Goal: Task Accomplishment & Management: Use online tool/utility

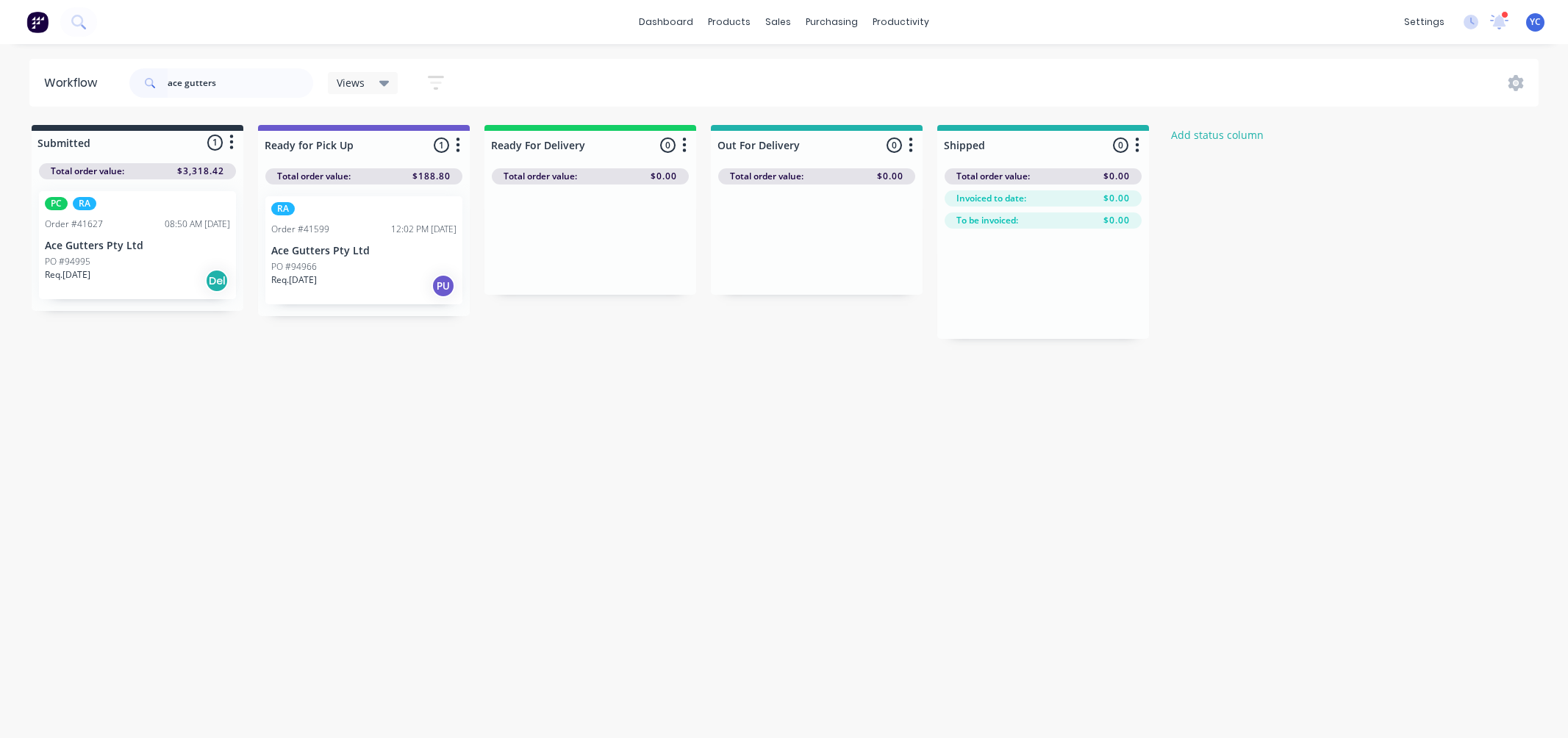
click at [218, 85] on input "ace gutters" at bounding box center [241, 83] width 146 height 29
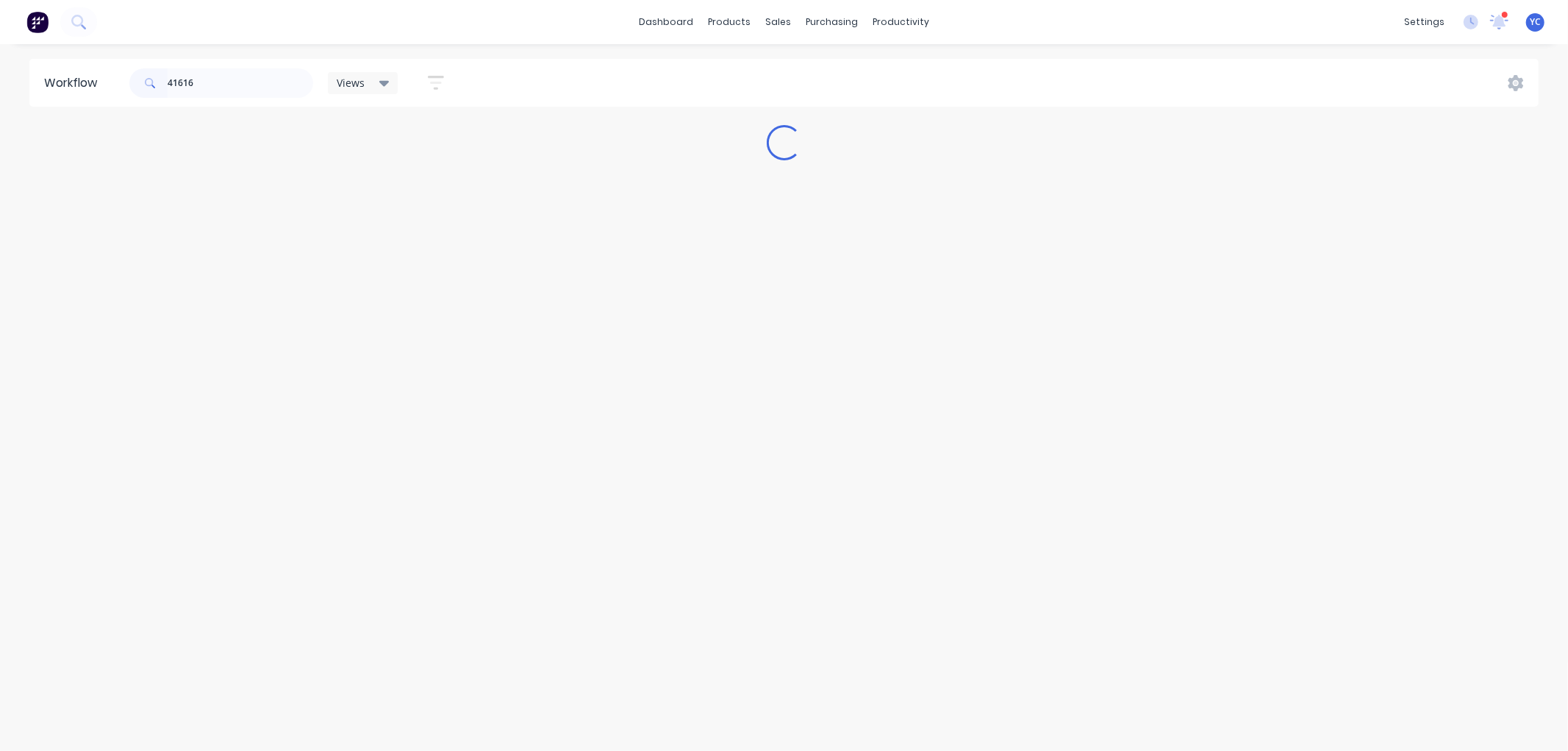
type input "41616"
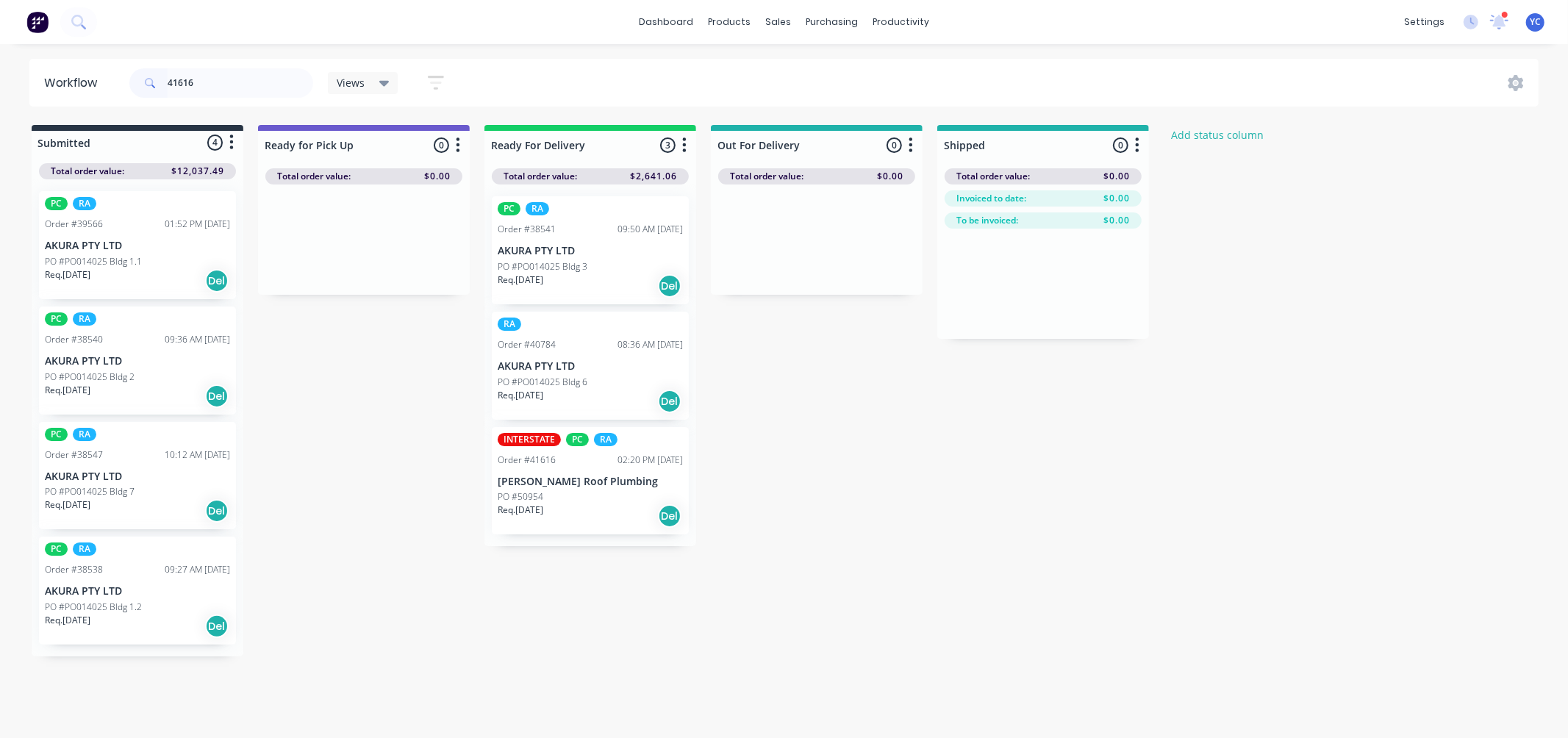
click at [225, 83] on input "41616" at bounding box center [241, 83] width 146 height 29
drag, startPoint x: 238, startPoint y: 84, endPoint x: 146, endPoint y: 79, distance: 92.1
click at [146, 79] on div "41616" at bounding box center [222, 83] width 184 height 29
click at [419, 498] on div "Submitted 4 Status colour #273444 hex #273444 Save Cancel Summaries Total order…" at bounding box center [788, 390] width 1599 height 531
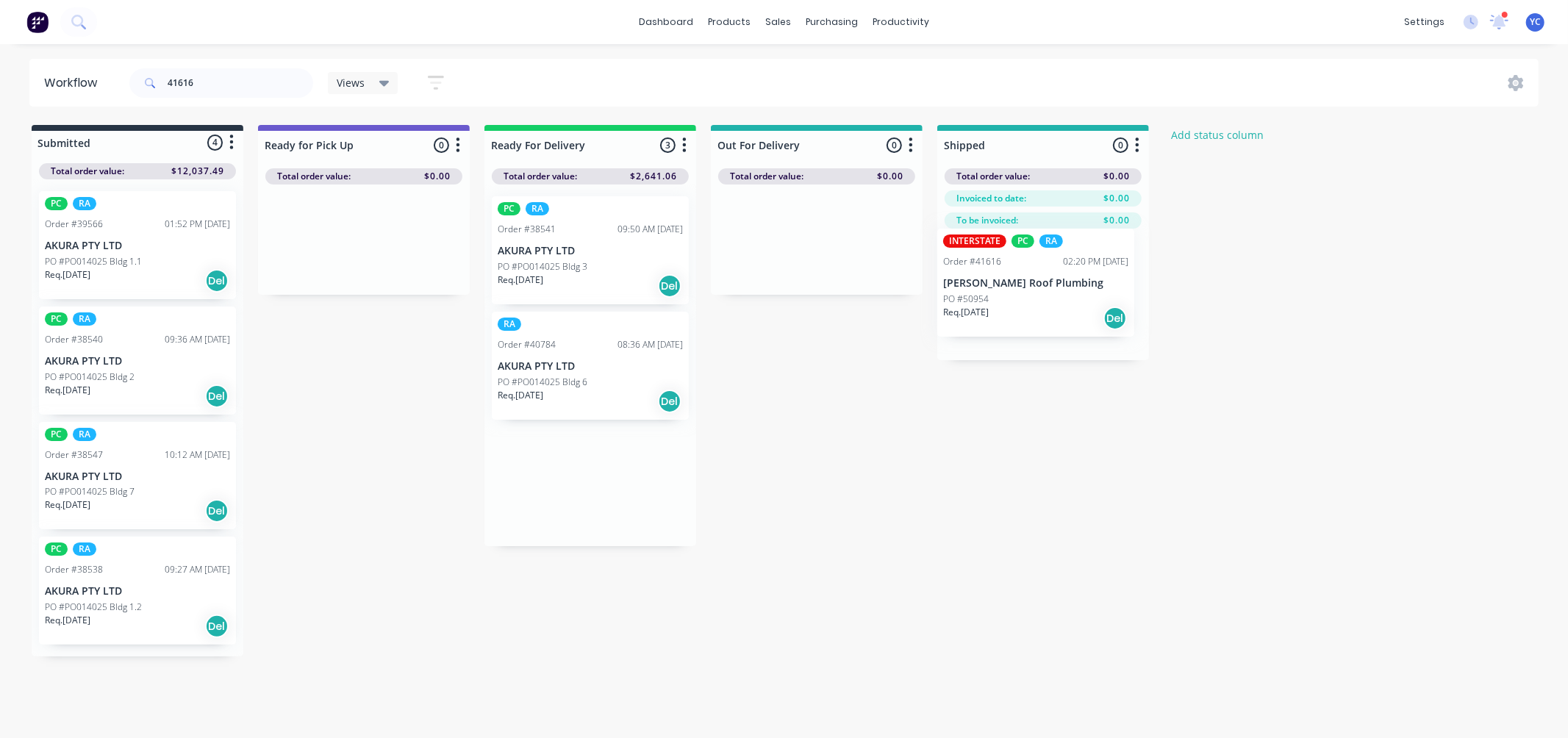
drag, startPoint x: 568, startPoint y: 504, endPoint x: 1019, endPoint y: 306, distance: 492.5
click at [1019, 306] on div "Submitted 4 Status colour #273444 hex #273444 Save Cancel Summaries Total order…" at bounding box center [788, 390] width 1599 height 531
click at [215, 77] on input "41616" at bounding box center [241, 83] width 146 height 29
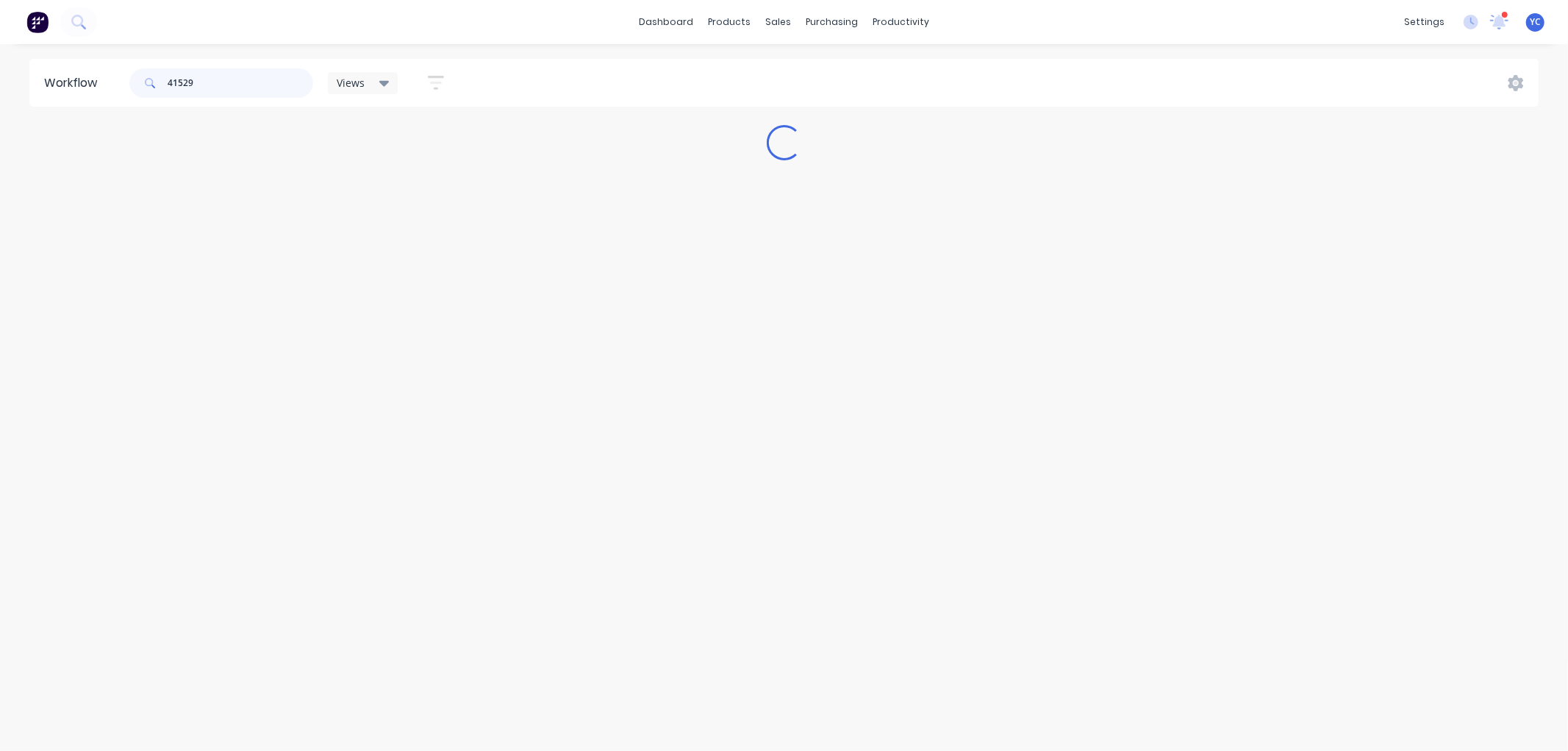
type input "41529"
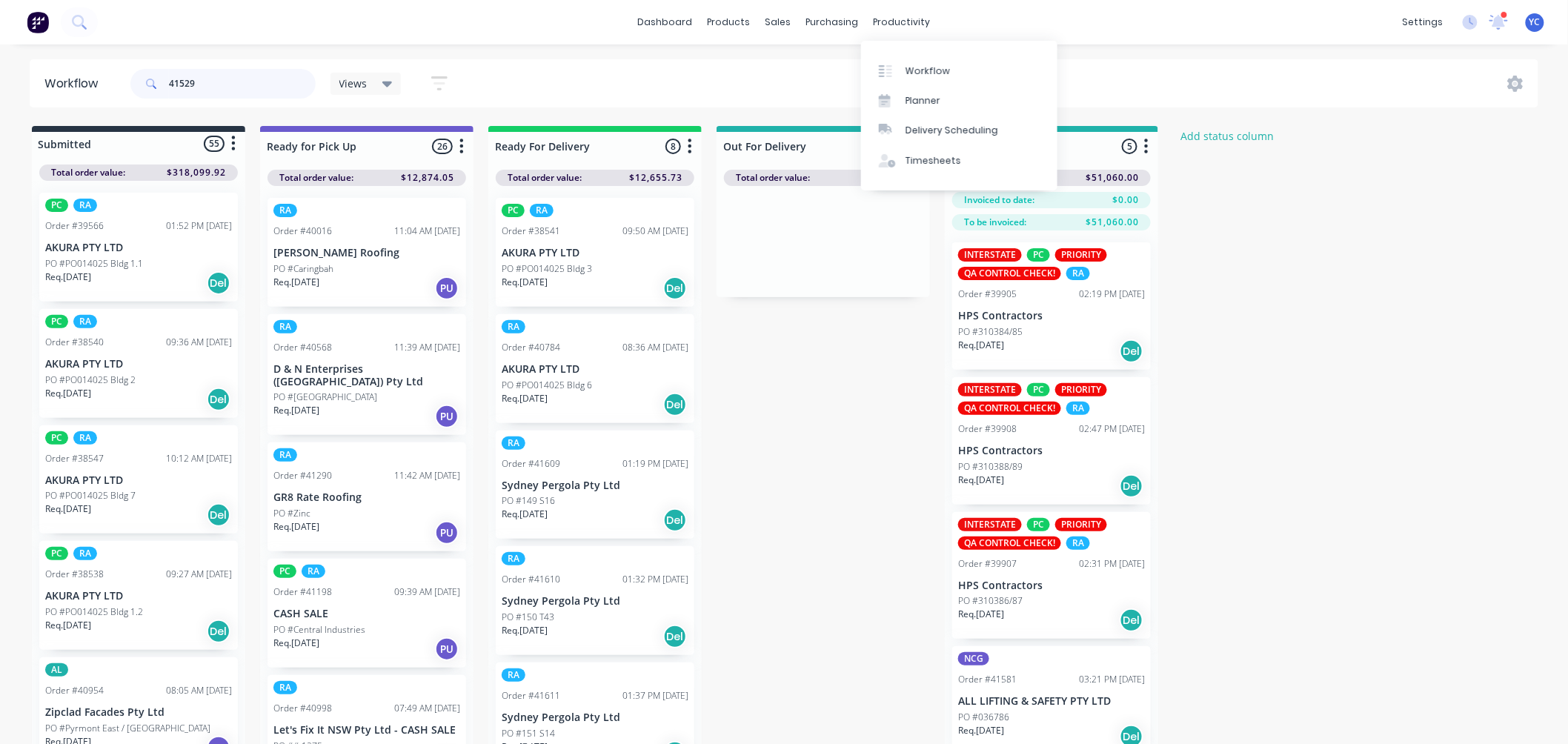
click at [287, 82] on input "41529" at bounding box center [243, 83] width 147 height 29
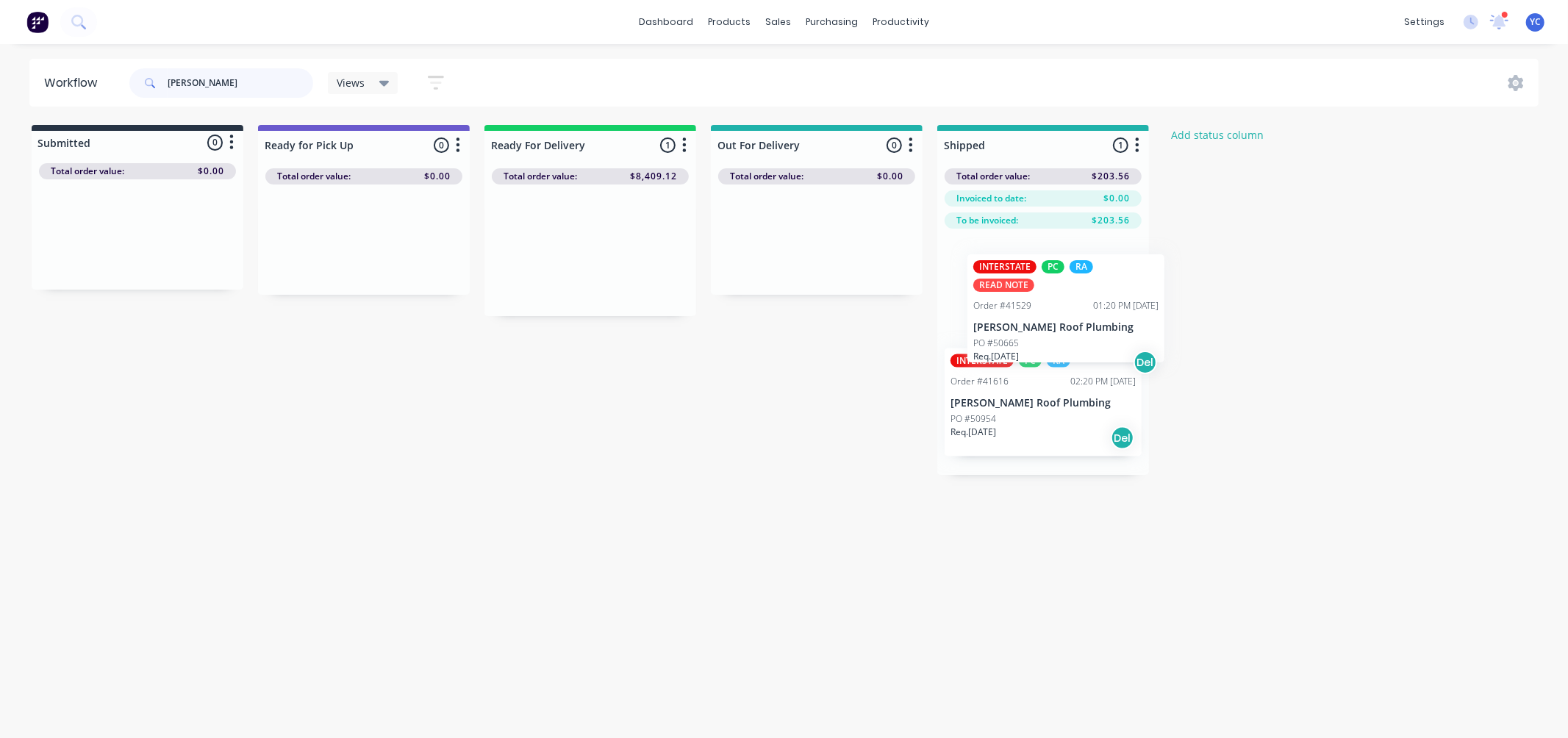
drag, startPoint x: 571, startPoint y: 265, endPoint x: 1053, endPoint y: 318, distance: 484.9
click at [1054, 320] on div "Submitted 0 Status colour #273444 hex #273444 Save Cancel Summaries Total order…" at bounding box center [788, 300] width 1599 height 349
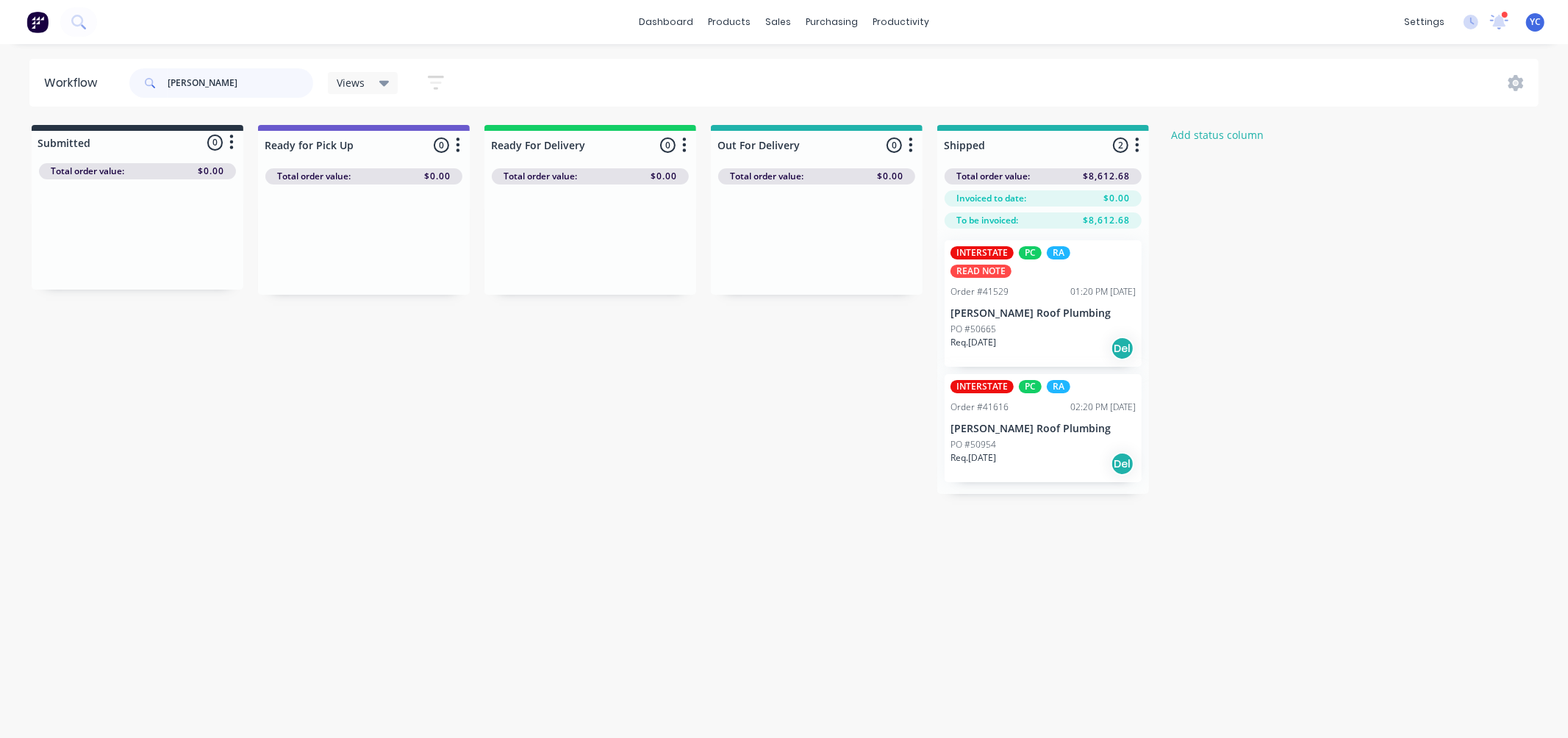
click at [226, 84] on input "meredith" at bounding box center [241, 83] width 146 height 29
type input "pergola"
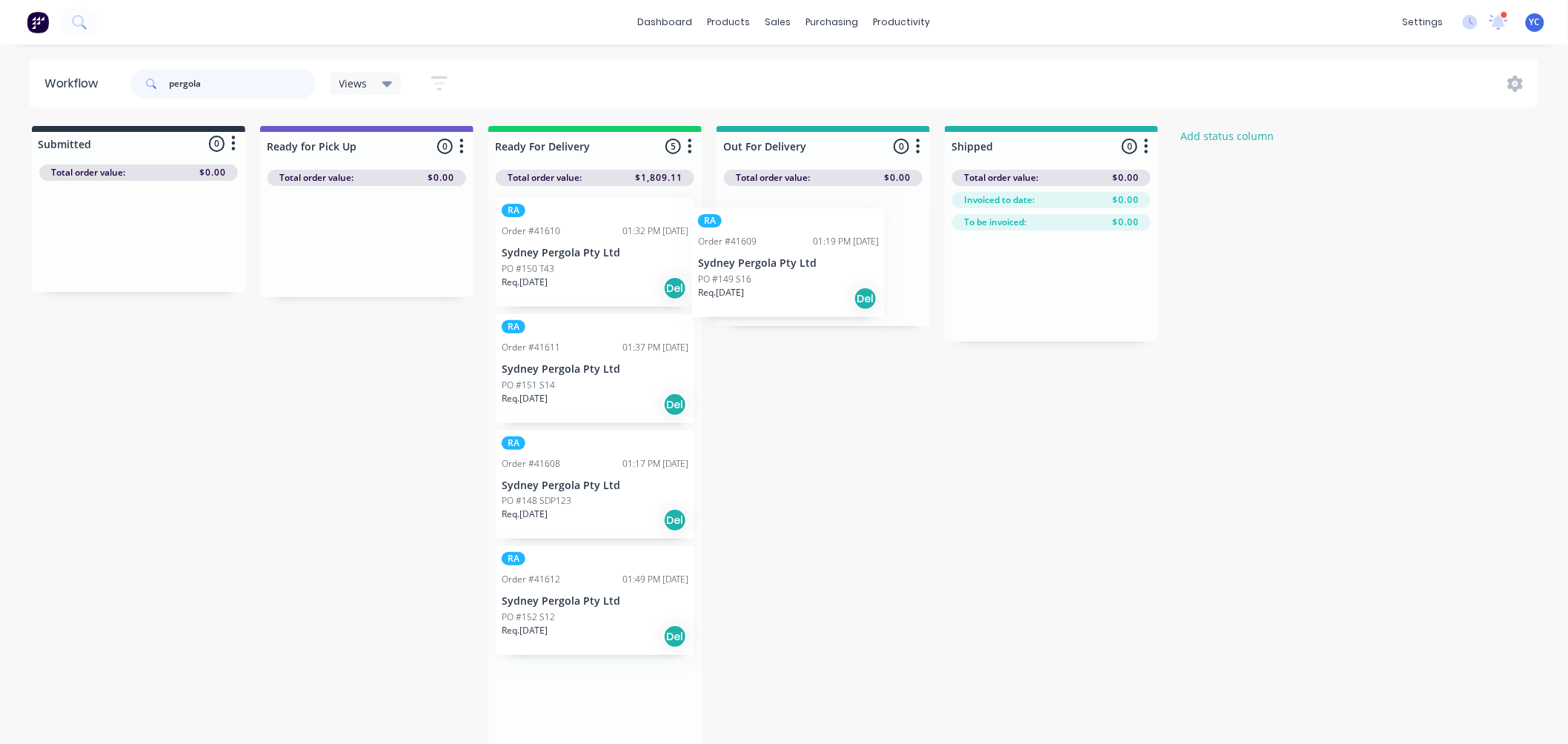
drag, startPoint x: 576, startPoint y: 260, endPoint x: 794, endPoint y: 268, distance: 218.1
click at [794, 268] on div "Submitted 0 Status colour #273444 hex #273444 Save Cancel Summaries Total order…" at bounding box center [794, 439] width 1611 height 626
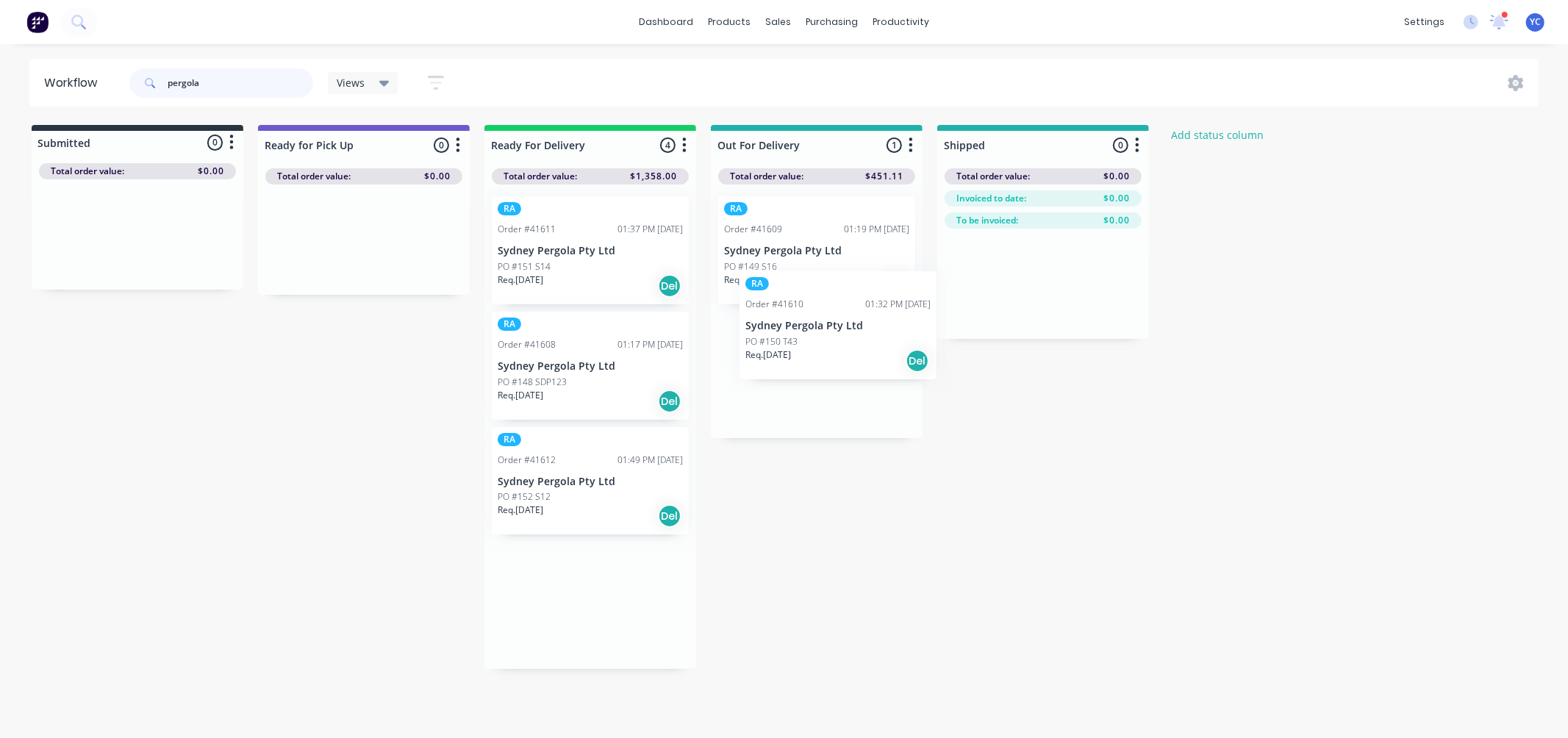
drag, startPoint x: 575, startPoint y: 287, endPoint x: 1057, endPoint y: 487, distance: 521.8
click at [1057, 487] on div "Submitted 0 Status colour #273444 hex #273444 Save Cancel Summaries Total order…" at bounding box center [788, 396] width 1599 height 543
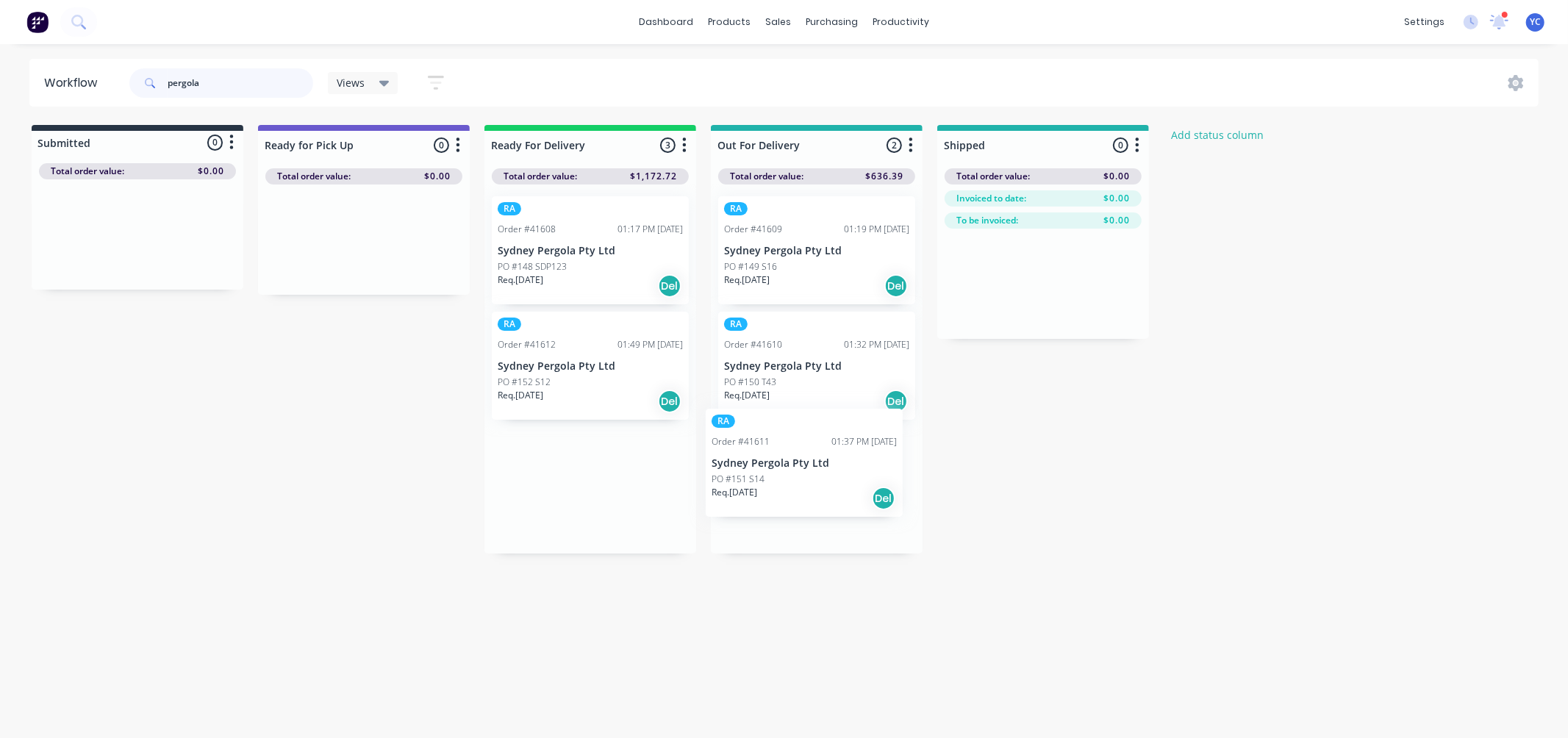
drag, startPoint x: 560, startPoint y: 252, endPoint x: 788, endPoint y: 472, distance: 316.8
click at [788, 472] on div "Submitted 0 Status colour #273444 hex #273444 Save Cancel Summaries Total order…" at bounding box center [788, 339] width 1599 height 428
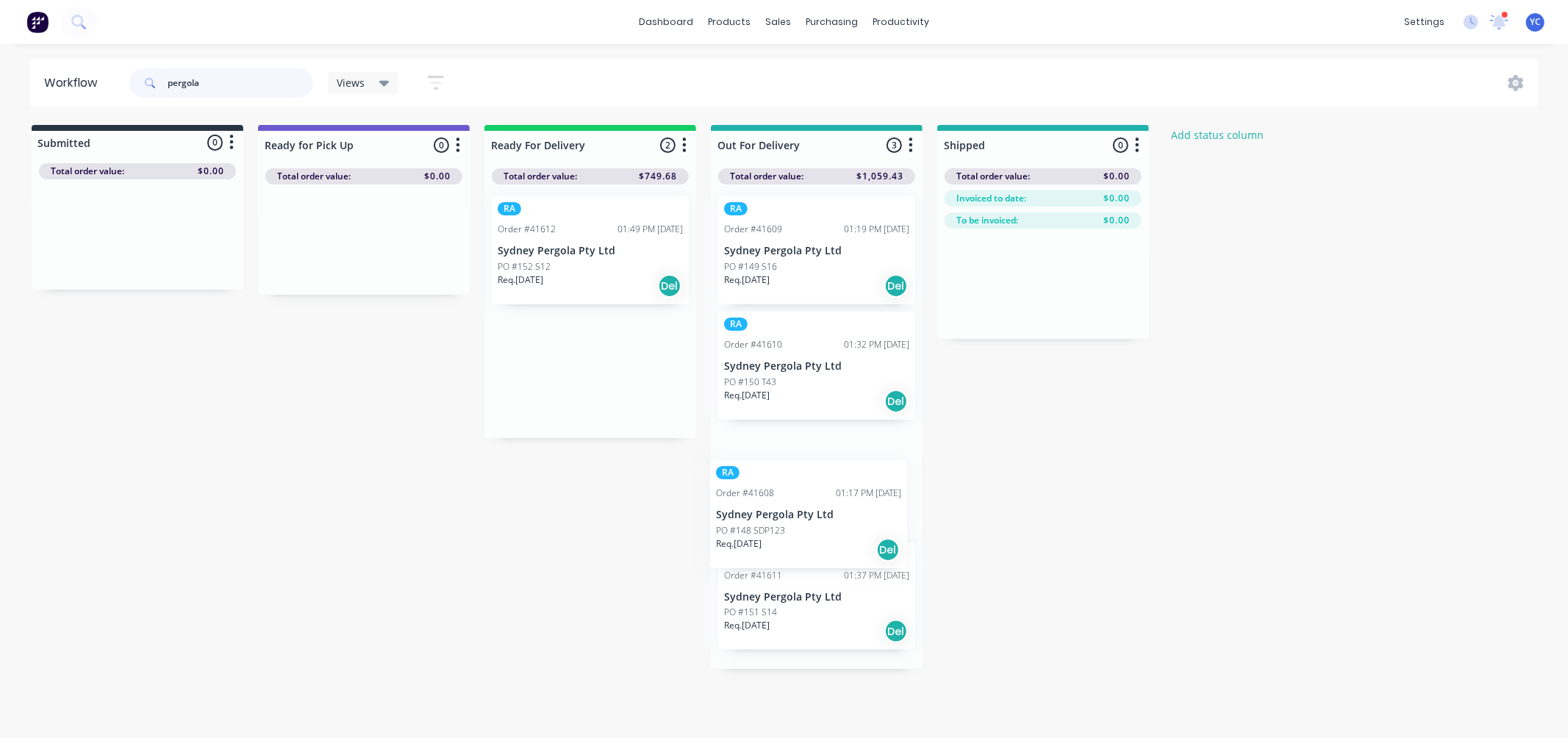
drag, startPoint x: 570, startPoint y: 256, endPoint x: 795, endPoint y: 532, distance: 356.1
click at [795, 532] on div "Submitted 0 Status colour #273444 hex #273444 Save Cancel Summaries Total order…" at bounding box center [788, 396] width 1599 height 543
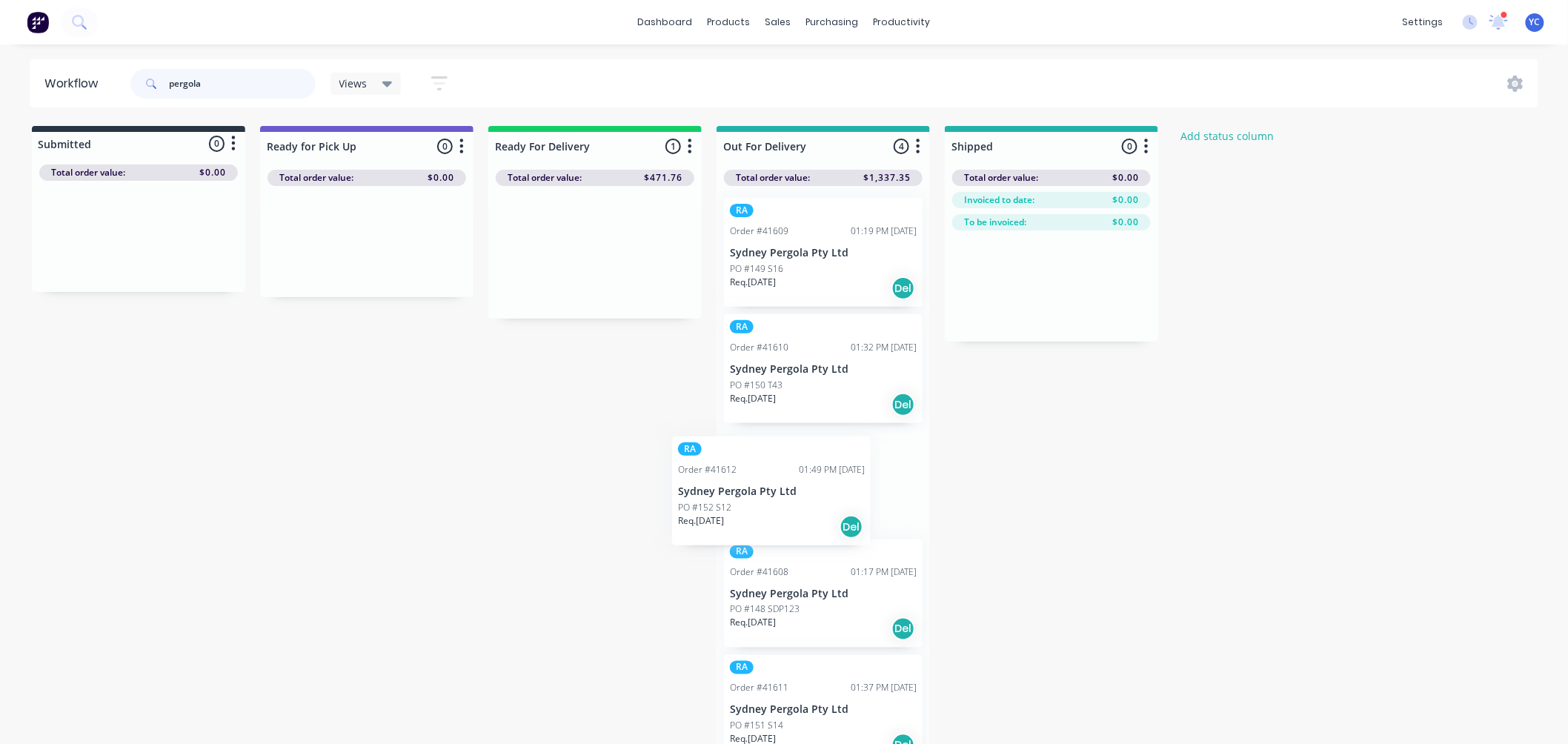
drag, startPoint x: 599, startPoint y: 289, endPoint x: 754, endPoint y: 501, distance: 262.6
click at [753, 502] on div "Submitted 0 Status colour #273444 hex #273444 Save Cancel Summaries Total order…" at bounding box center [794, 439] width 1611 height 626
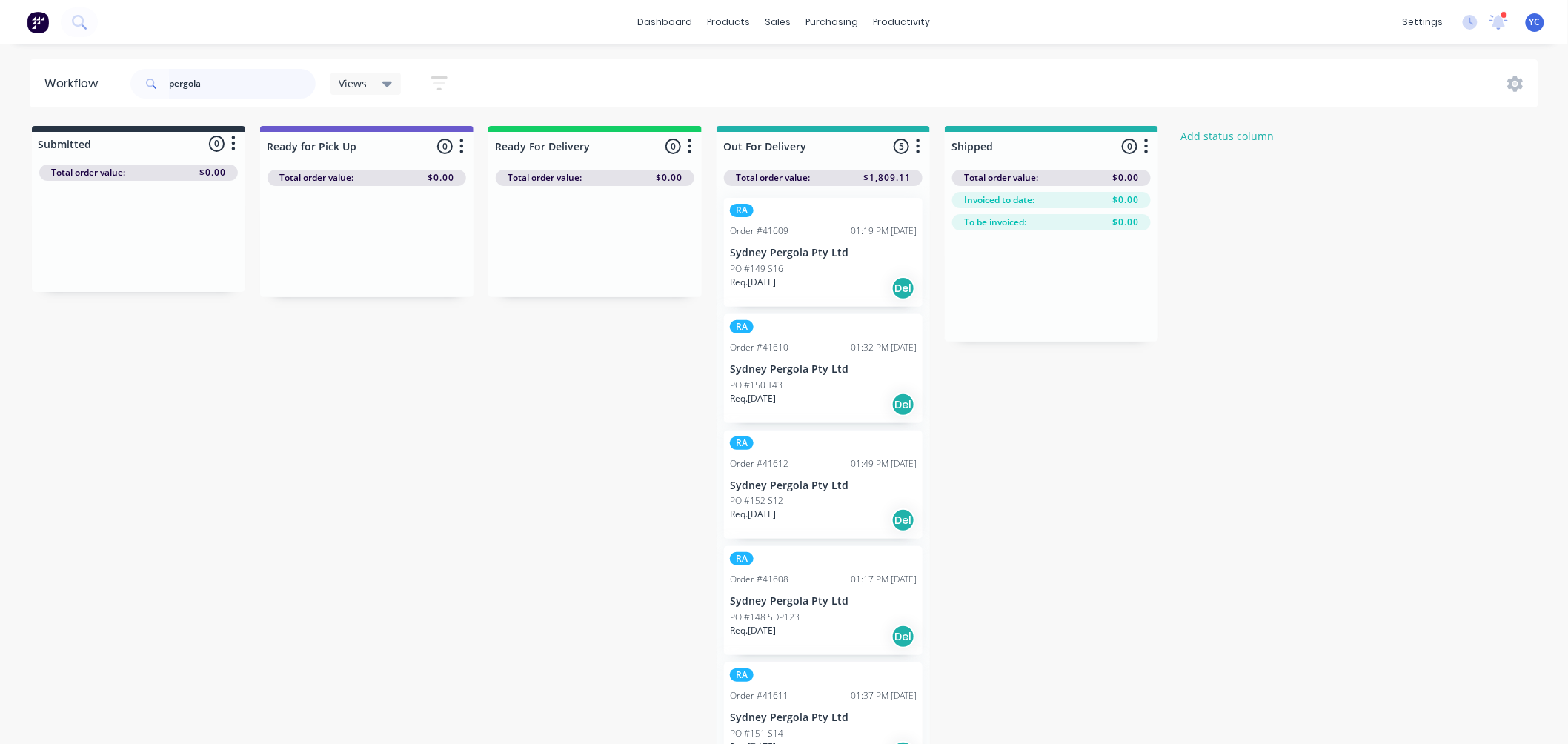
click at [237, 69] on input "pergola" at bounding box center [243, 83] width 147 height 29
click at [233, 81] on input "pergola" at bounding box center [243, 83] width 147 height 29
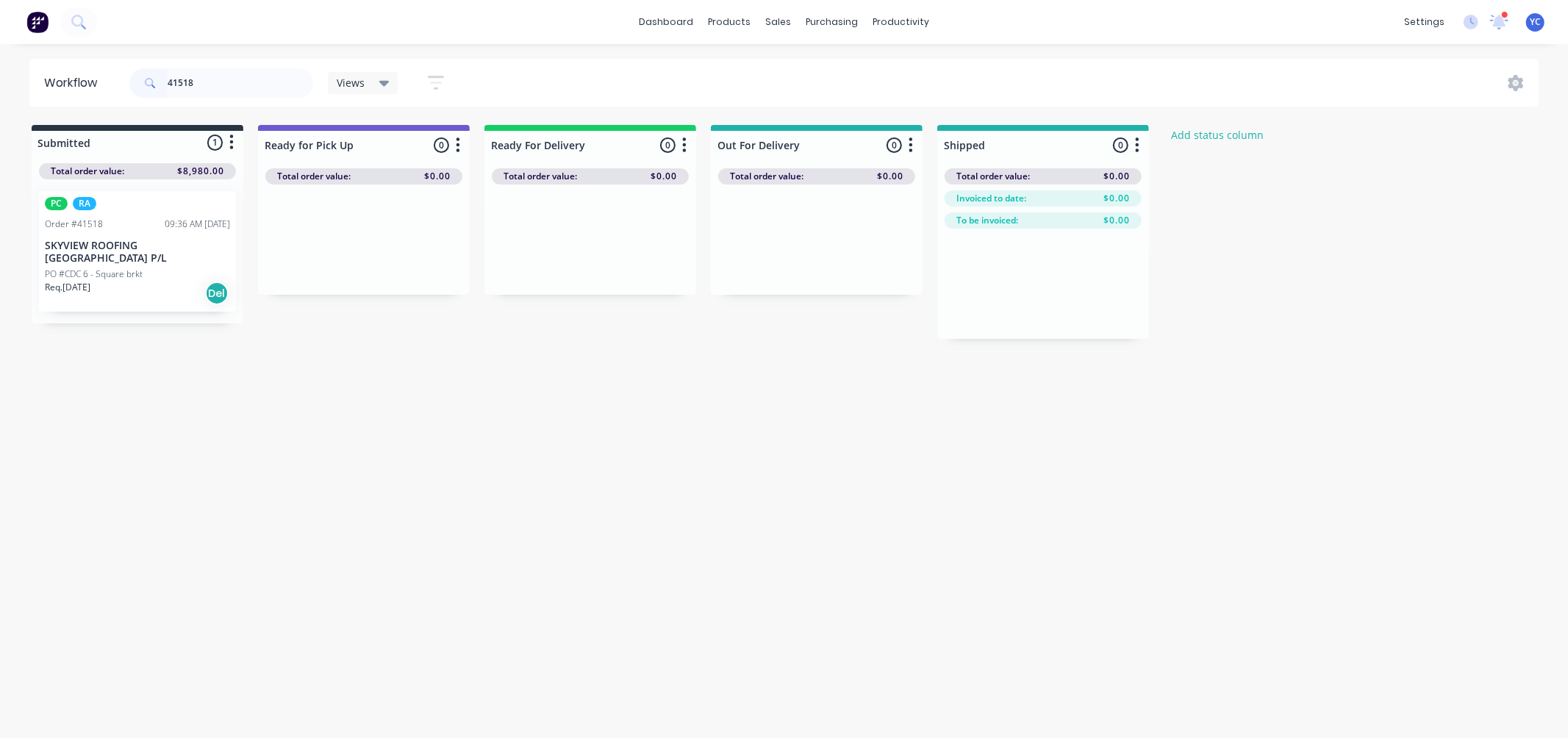
click at [167, 267] on div "PO #CDC 6 - Square brkt" at bounding box center [137, 274] width 186 height 13
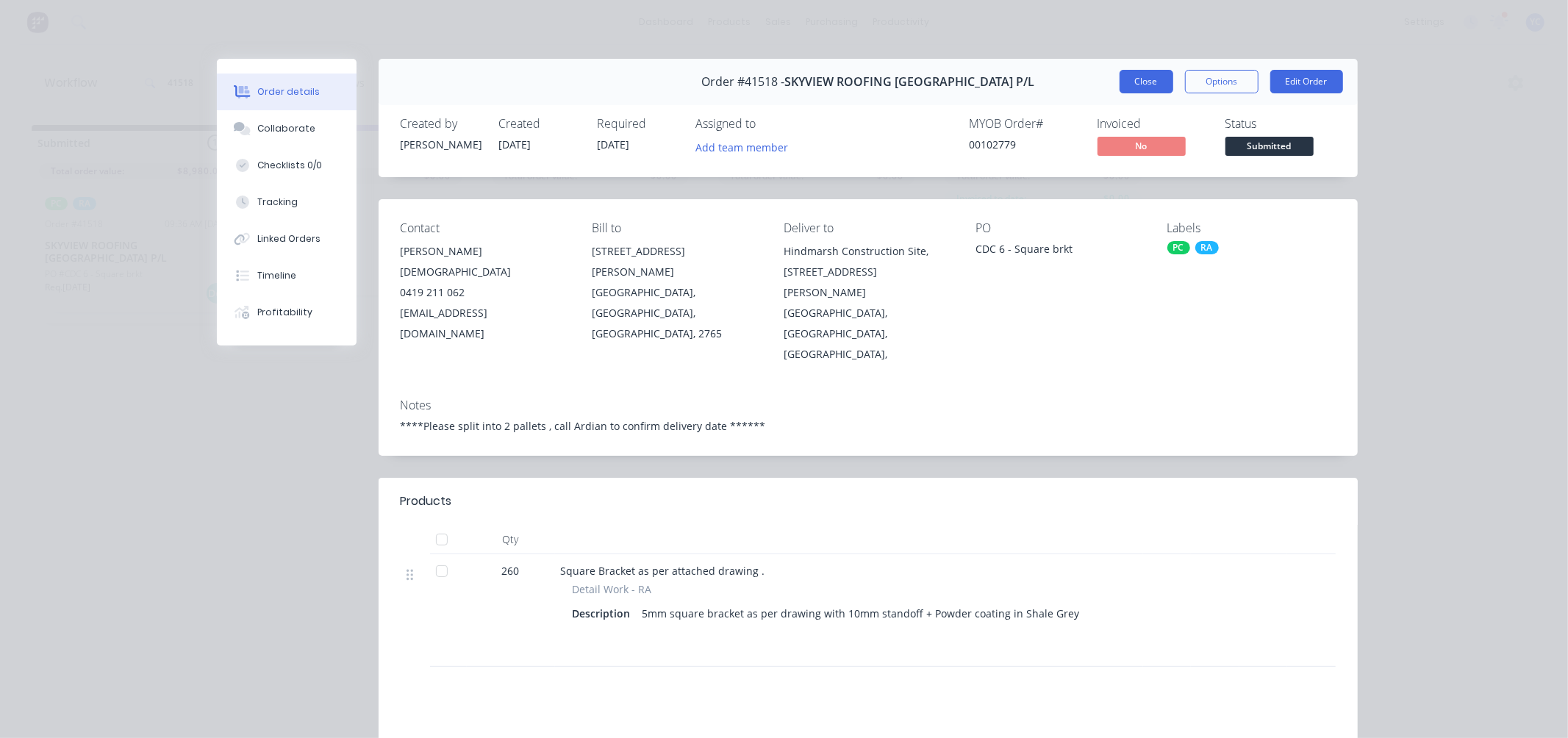
click at [1130, 80] on button "Close" at bounding box center [1146, 81] width 54 height 24
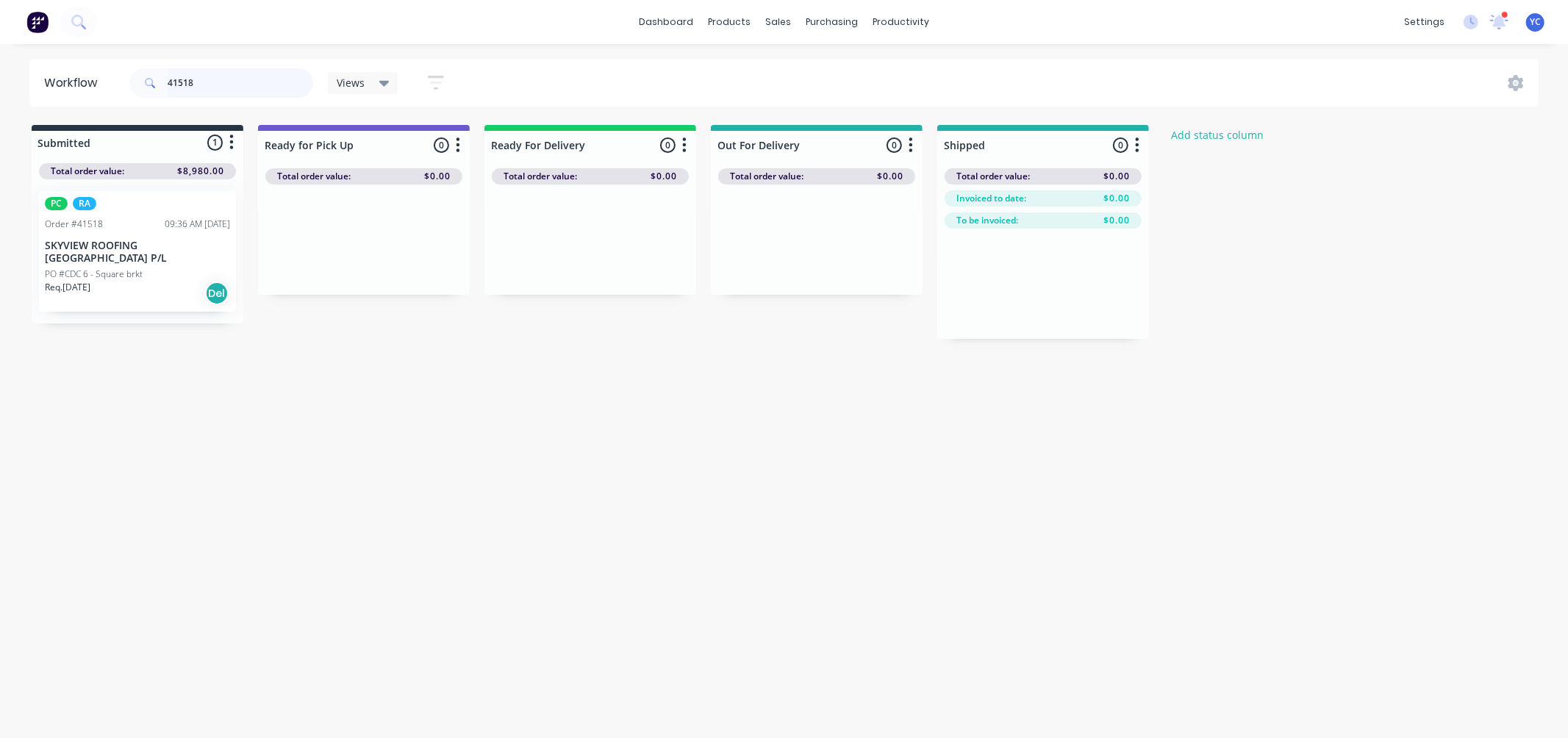
click at [215, 83] on input "41518" at bounding box center [241, 83] width 146 height 29
type input "41639"
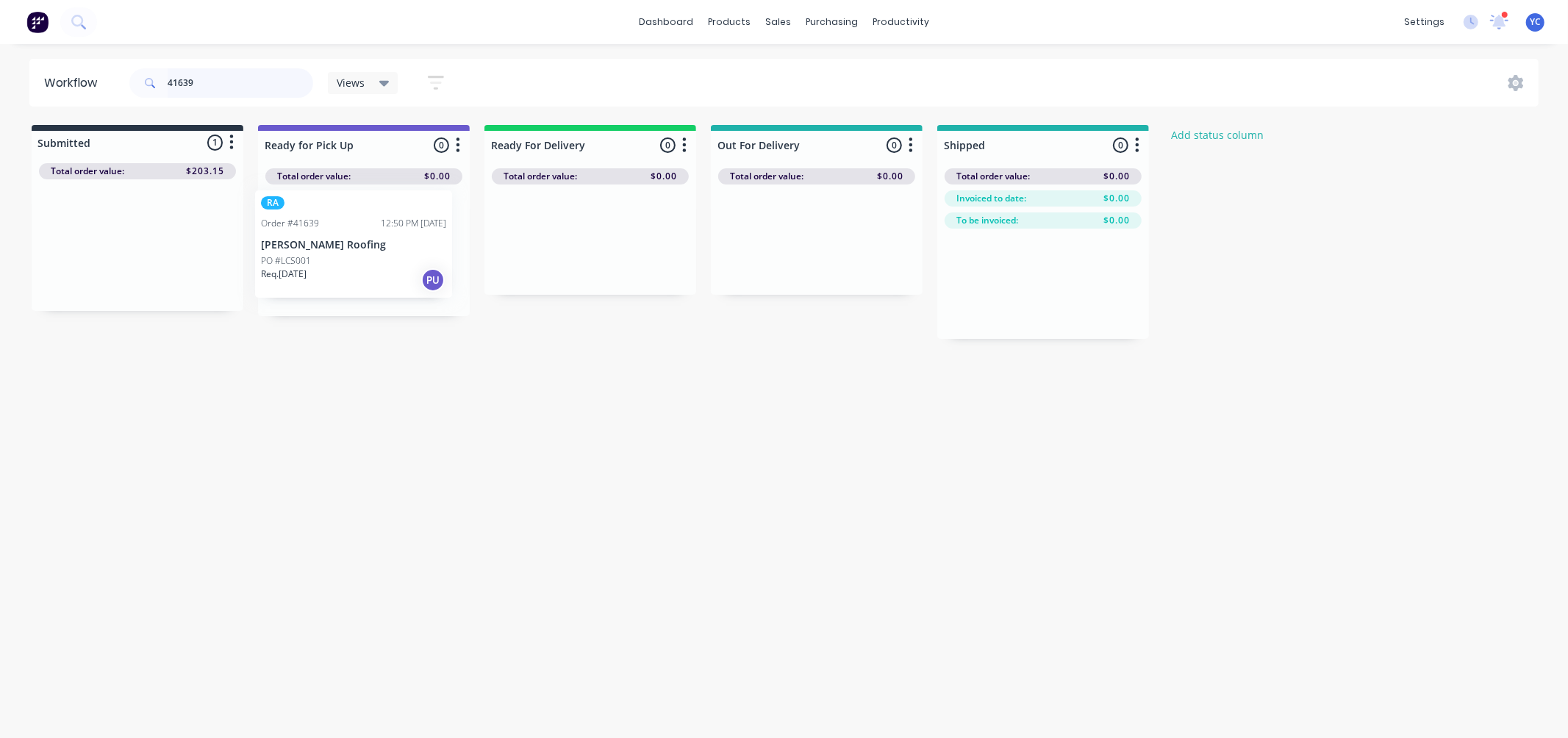
drag, startPoint x: 135, startPoint y: 266, endPoint x: 358, endPoint y: 265, distance: 223.0
click at [358, 265] on div "Submitted 1 Status colour #273444 hex #273444 Save Cancel Summaries Total order…" at bounding box center [788, 231] width 1599 height 214
click at [215, 90] on input "41639" at bounding box center [241, 83] width 146 height 29
drag, startPoint x: 162, startPoint y: 256, endPoint x: 367, endPoint y: 253, distance: 205.0
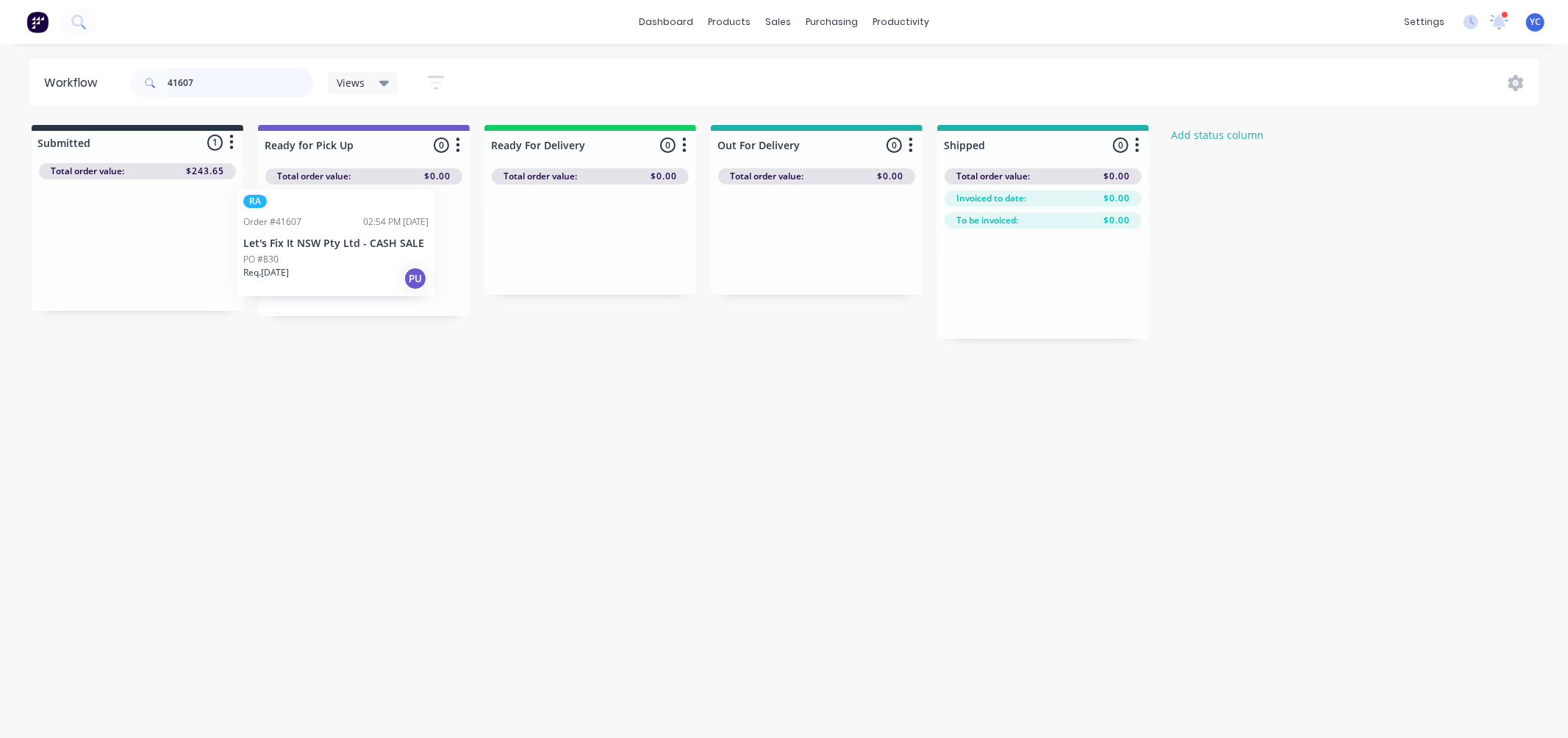
click at [367, 253] on div "Submitted 1 Status colour #273444 hex #273444 Save Cancel Summaries Total order…" at bounding box center [788, 231] width 1599 height 214
click at [208, 77] on input "41607" at bounding box center [241, 83] width 146 height 29
drag, startPoint x: 107, startPoint y: 264, endPoint x: 311, endPoint y: 237, distance: 205.8
click at [311, 237] on div "Submitted 1 Status colour #273444 hex #273444 Save Cancel Summaries Total order…" at bounding box center [788, 231] width 1599 height 214
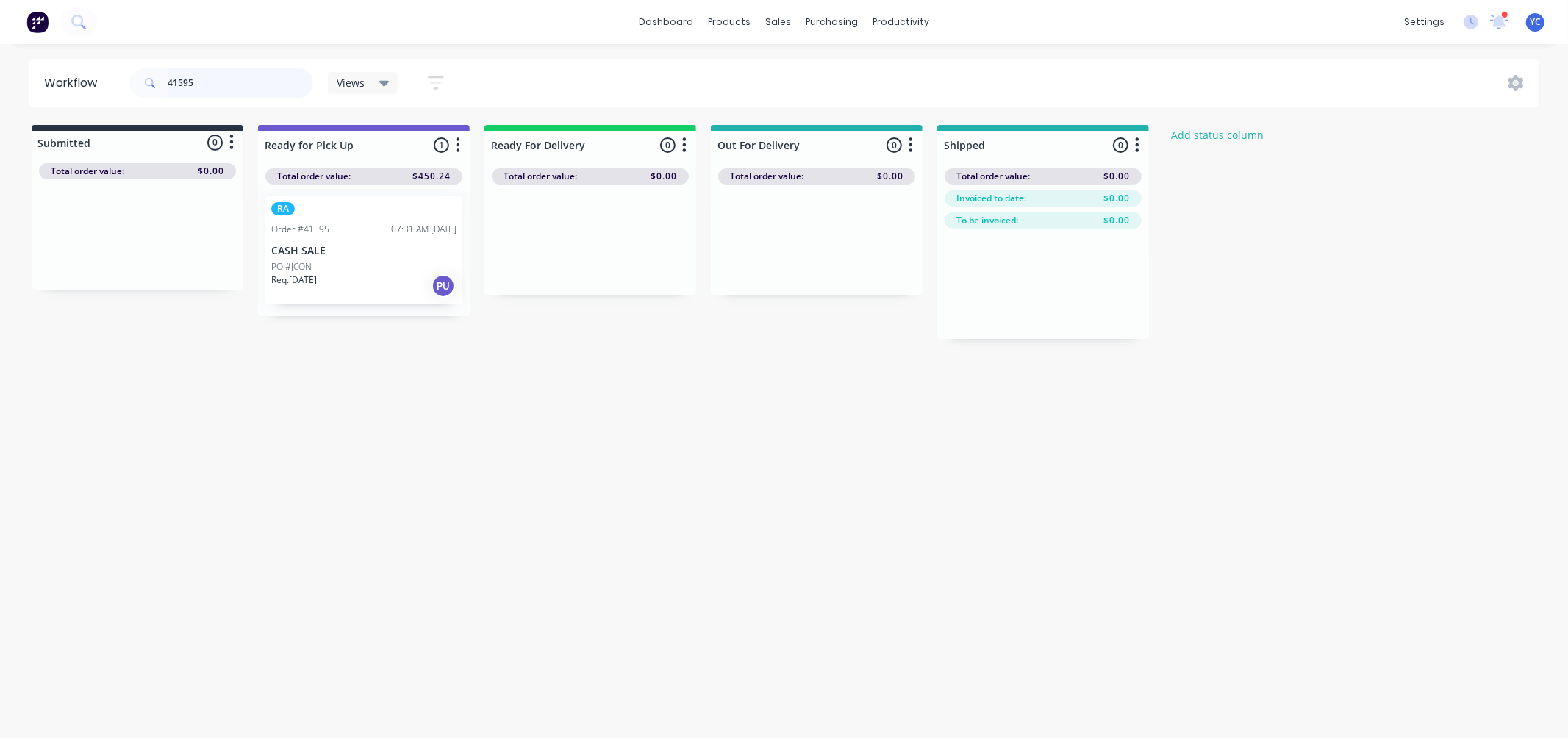
click at [238, 87] on input "41595" at bounding box center [241, 83] width 146 height 29
drag, startPoint x: 174, startPoint y: 247, endPoint x: 368, endPoint y: 239, distance: 194.2
click at [368, 239] on div "Submitted 1 Status colour #273444 hex #273444 Save Cancel Summaries Total order…" at bounding box center [788, 231] width 1599 height 214
click at [212, 81] on input "41638" at bounding box center [241, 83] width 146 height 29
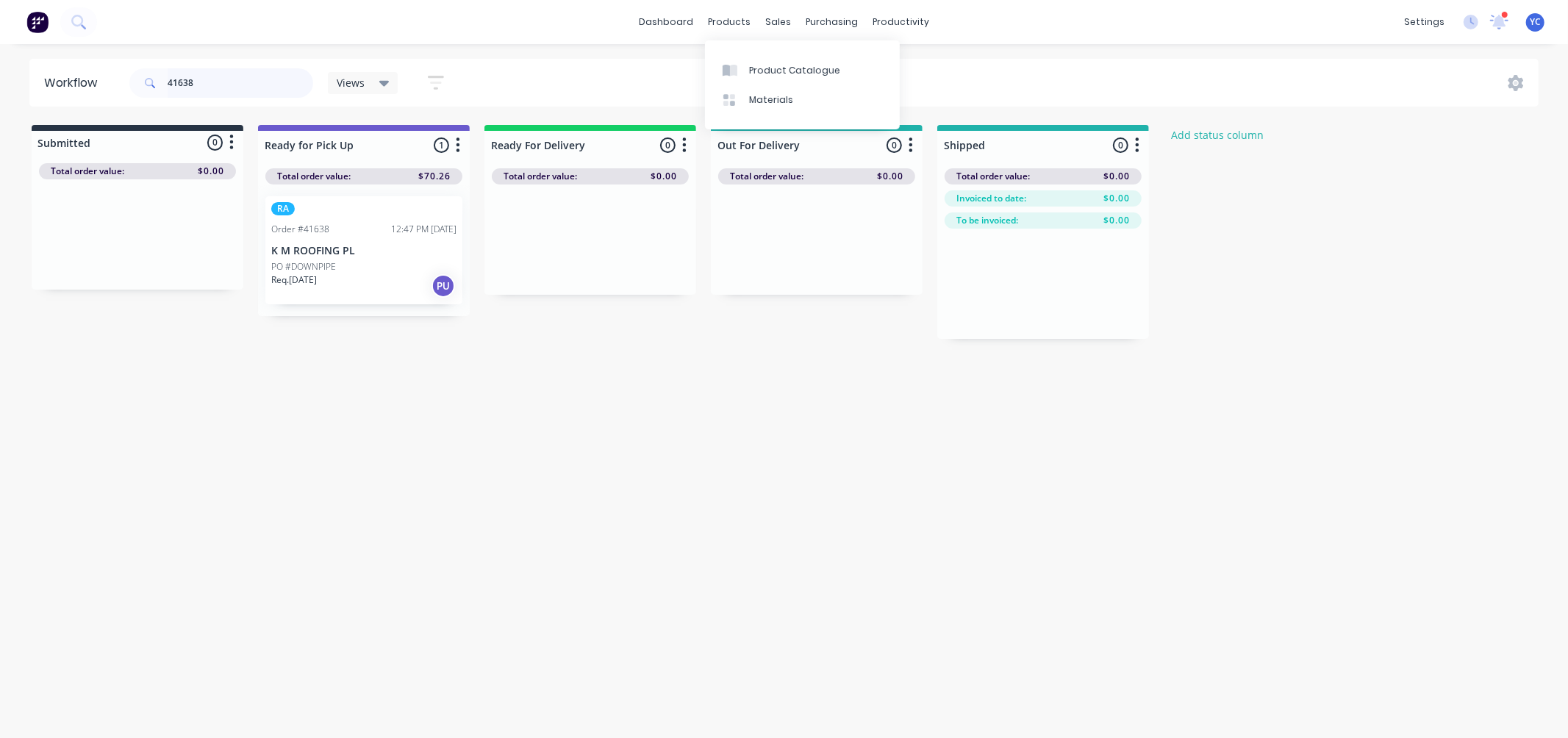
click at [213, 81] on input "41638" at bounding box center [241, 83] width 146 height 29
drag, startPoint x: 111, startPoint y: 258, endPoint x: 328, endPoint y: 259, distance: 217.0
click at [328, 259] on div "Submitted 1 Status colour #273444 hex #273444 Save Cancel Summaries Total order…" at bounding box center [788, 231] width 1599 height 214
click at [248, 78] on input "41586" at bounding box center [241, 83] width 146 height 29
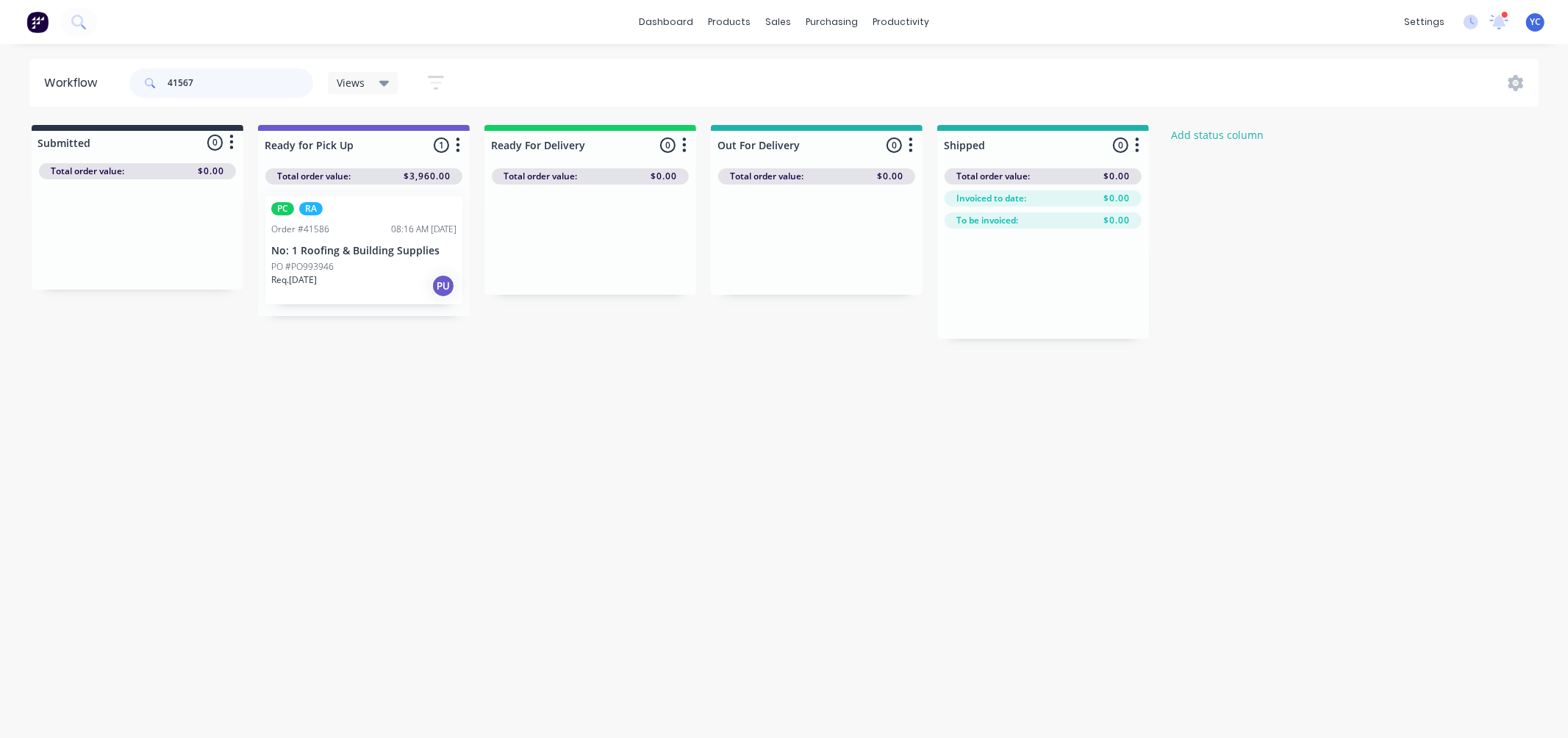
type input "41567"
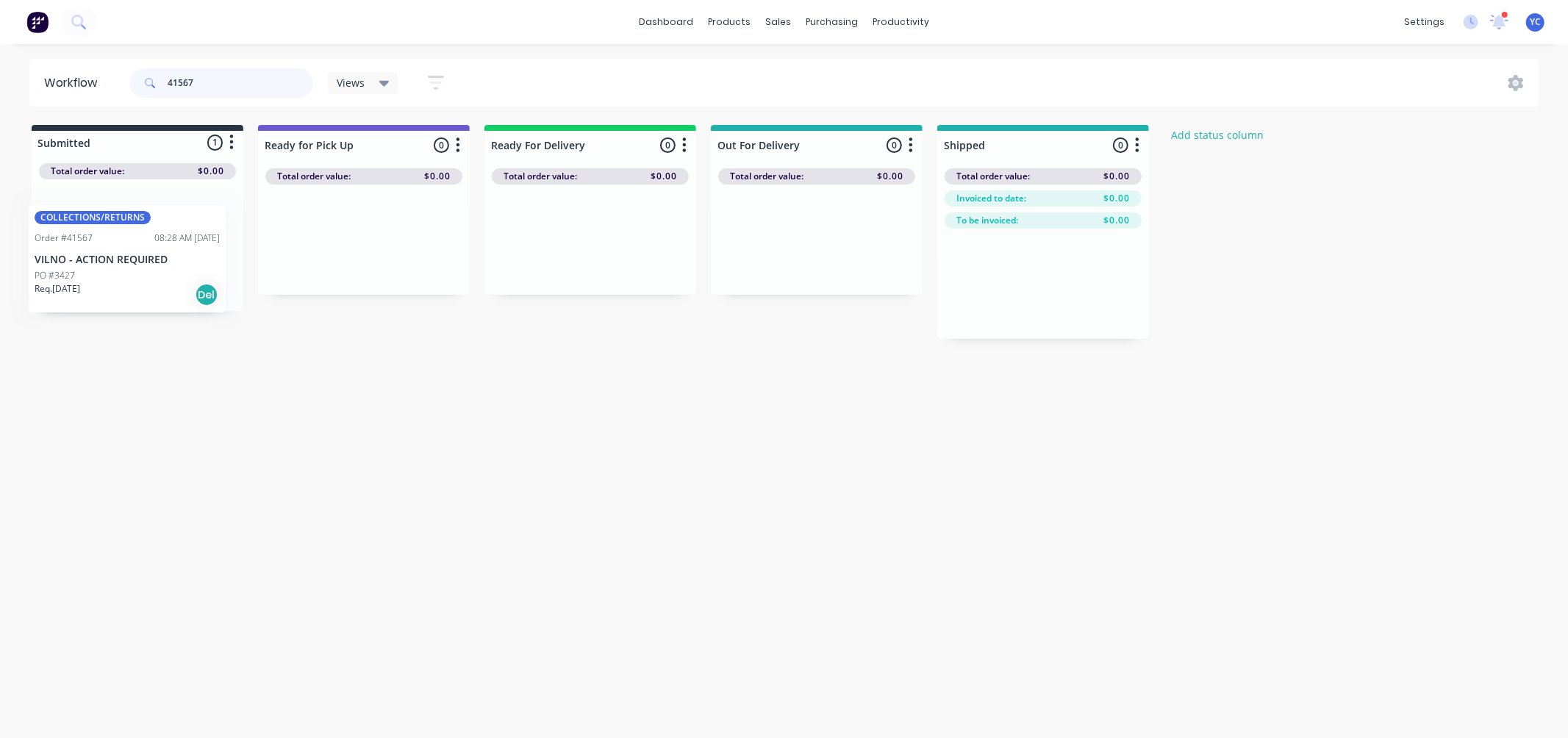
drag, startPoint x: 152, startPoint y: 243, endPoint x: 150, endPoint y: 257, distance: 14.1
click at [150, 257] on div "COLLECTIONS/RETURNS Order #41567 08:28 AM 08/09/25 VILNO - ACTION REQUIRED PO #…" at bounding box center [137, 245] width 212 height 132
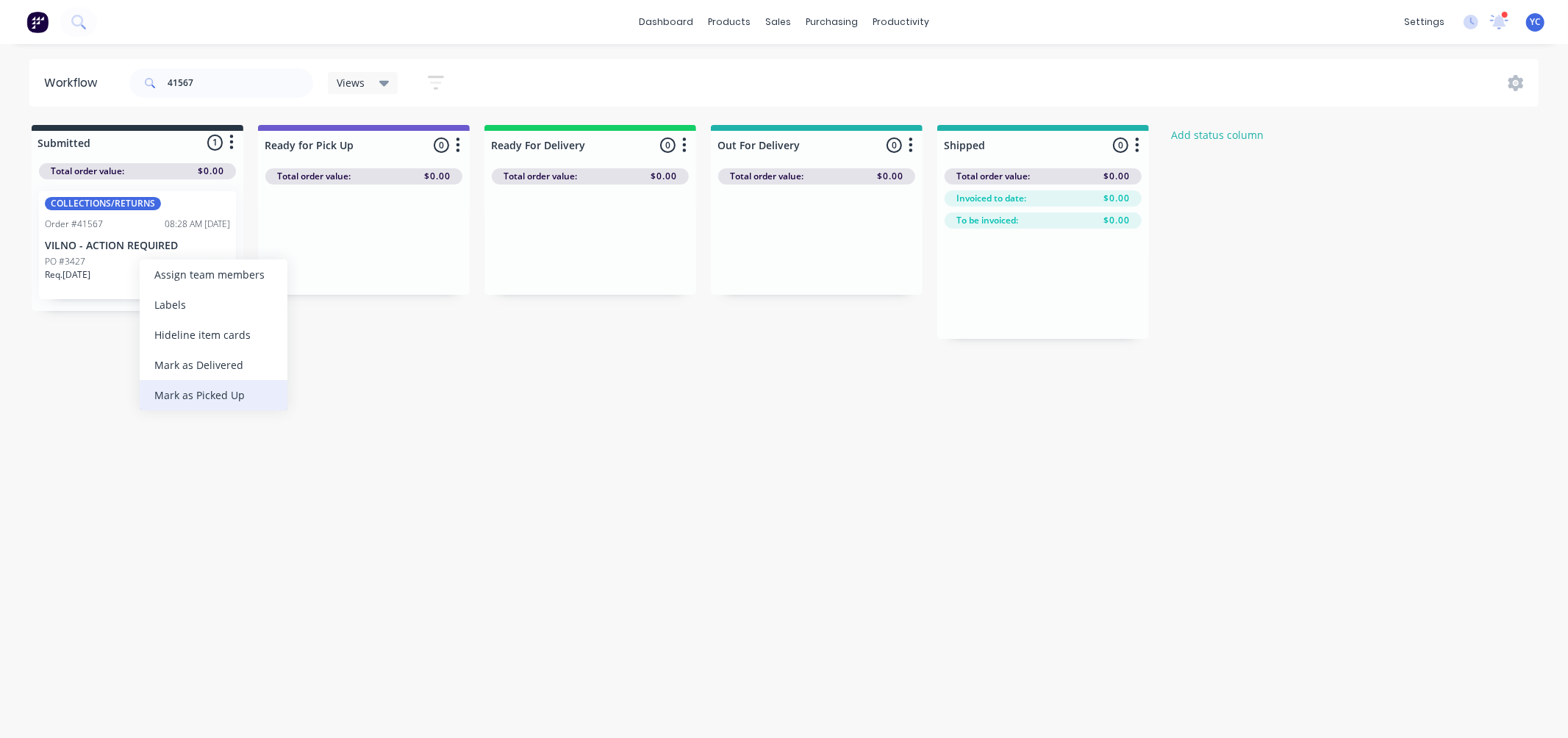
click at [201, 395] on div "Mark as Picked Up" at bounding box center [213, 395] width 148 height 30
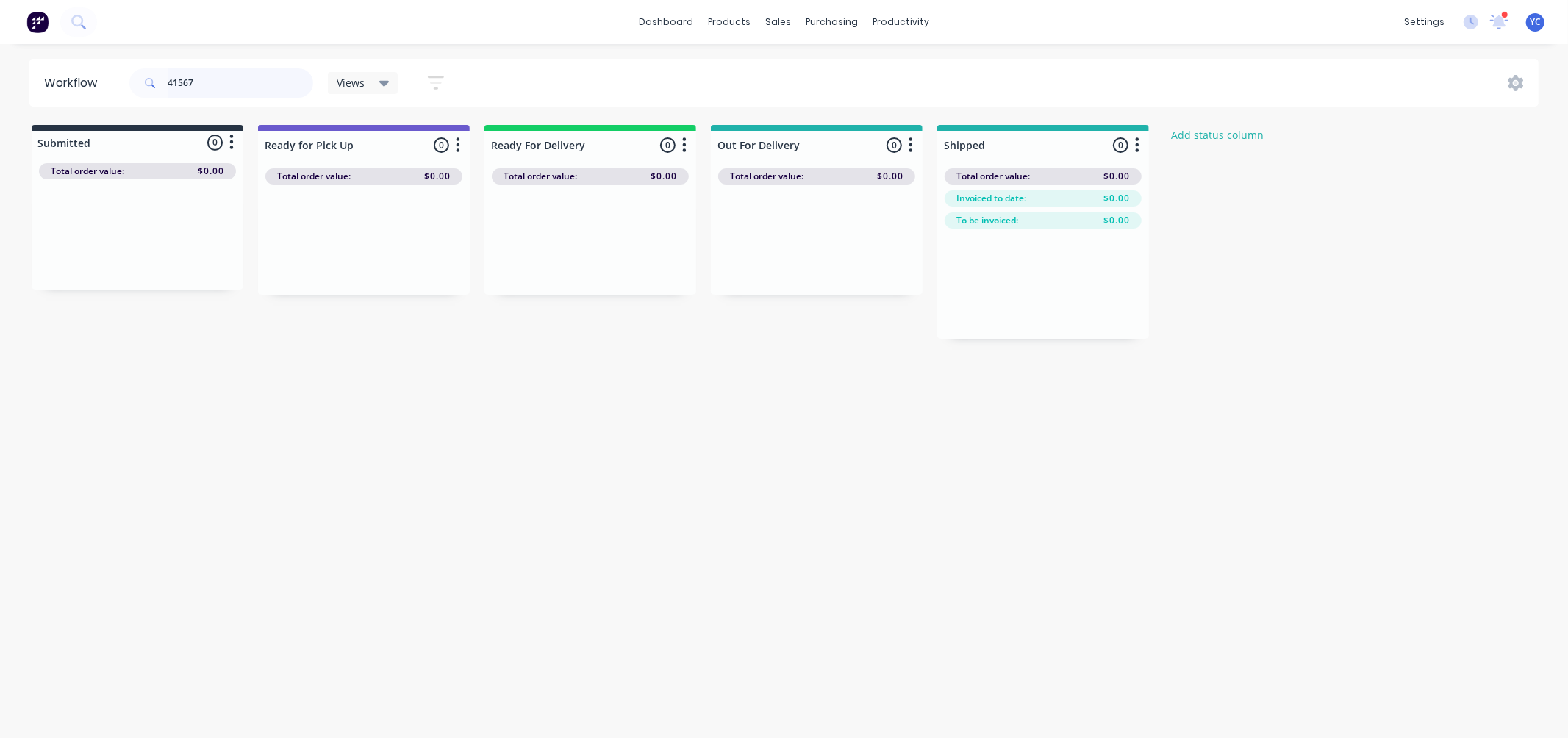
click at [239, 78] on input "41567" at bounding box center [241, 83] width 146 height 29
type input "41502"
click at [396, 395] on div "Mark as Picked Up" at bounding box center [406, 394] width 148 height 30
click at [222, 79] on input "41631" at bounding box center [241, 83] width 146 height 29
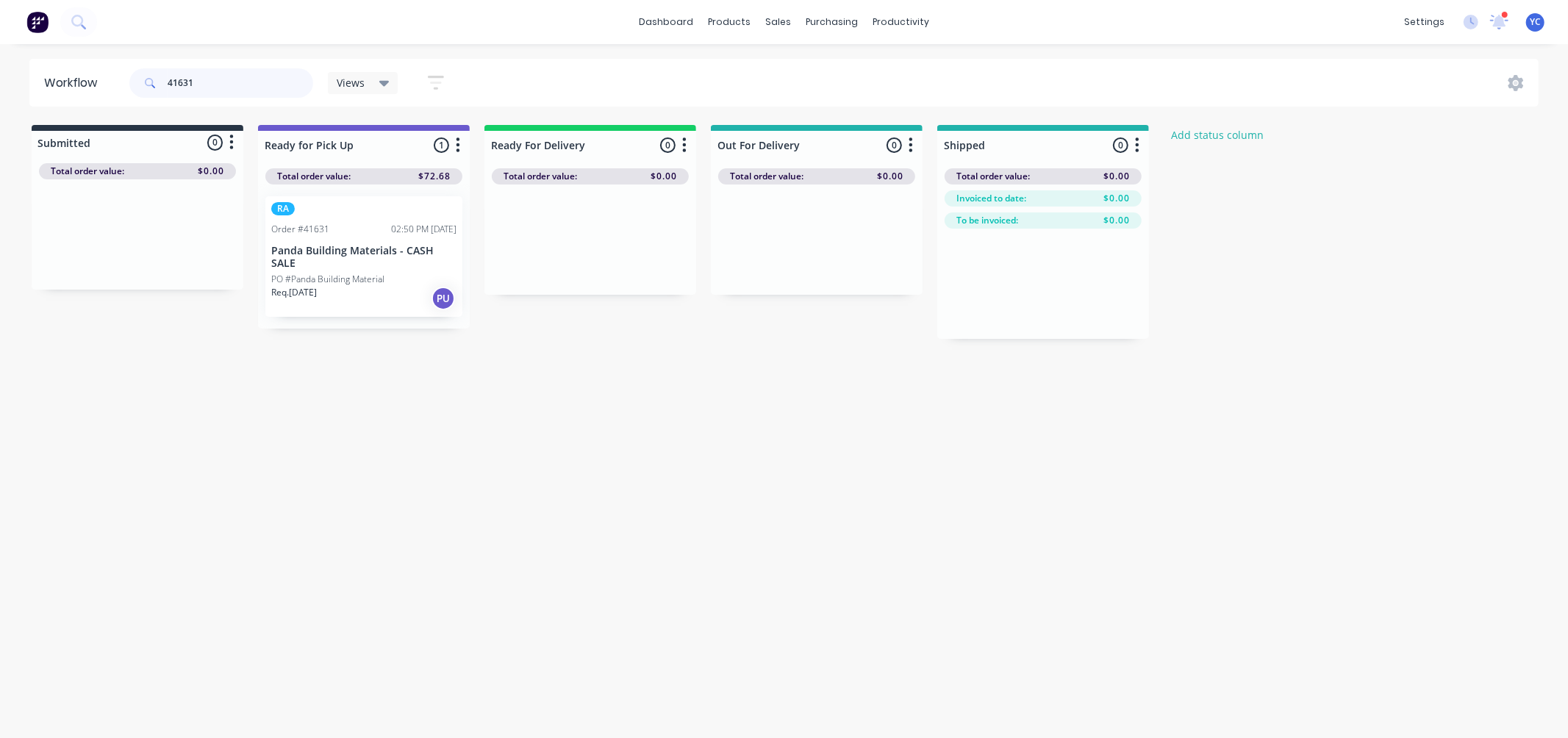
click at [222, 79] on input "41631" at bounding box center [241, 83] width 146 height 29
type input "41564"
click at [409, 402] on div "Mark as Picked Up" at bounding box center [390, 408] width 148 height 30
click at [238, 79] on input "41564" at bounding box center [241, 83] width 146 height 29
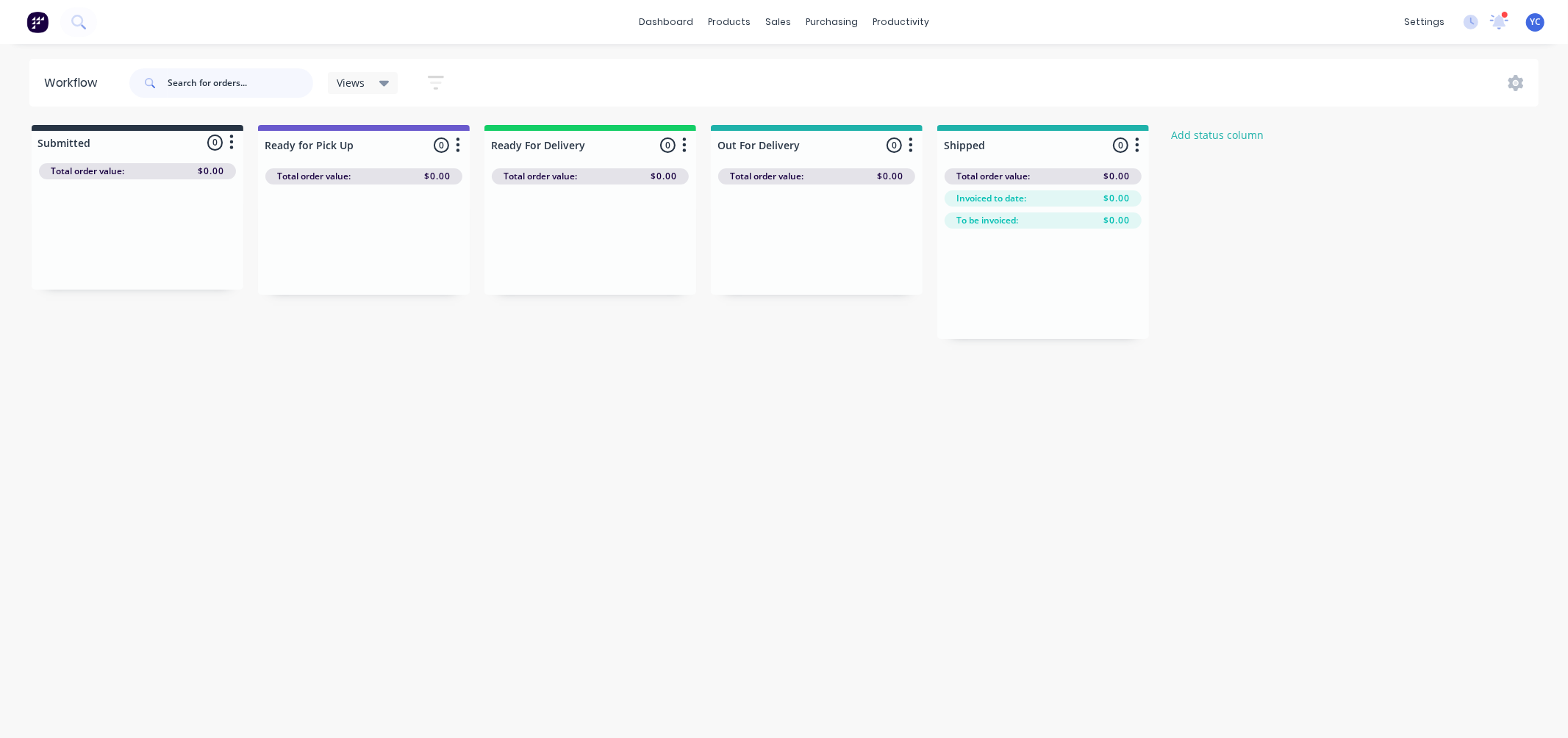
click at [199, 77] on input "text" at bounding box center [241, 83] width 146 height 29
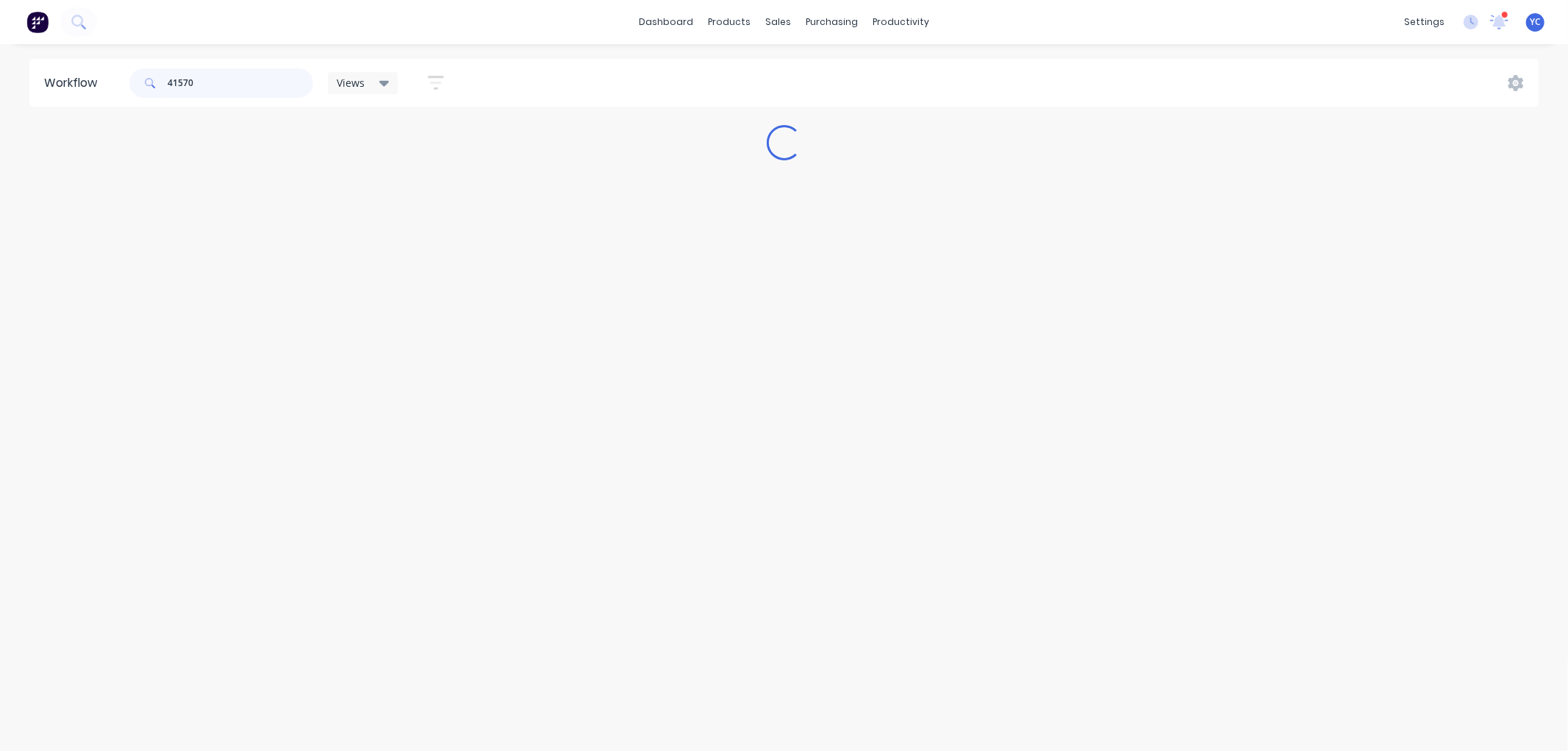
type input "41570"
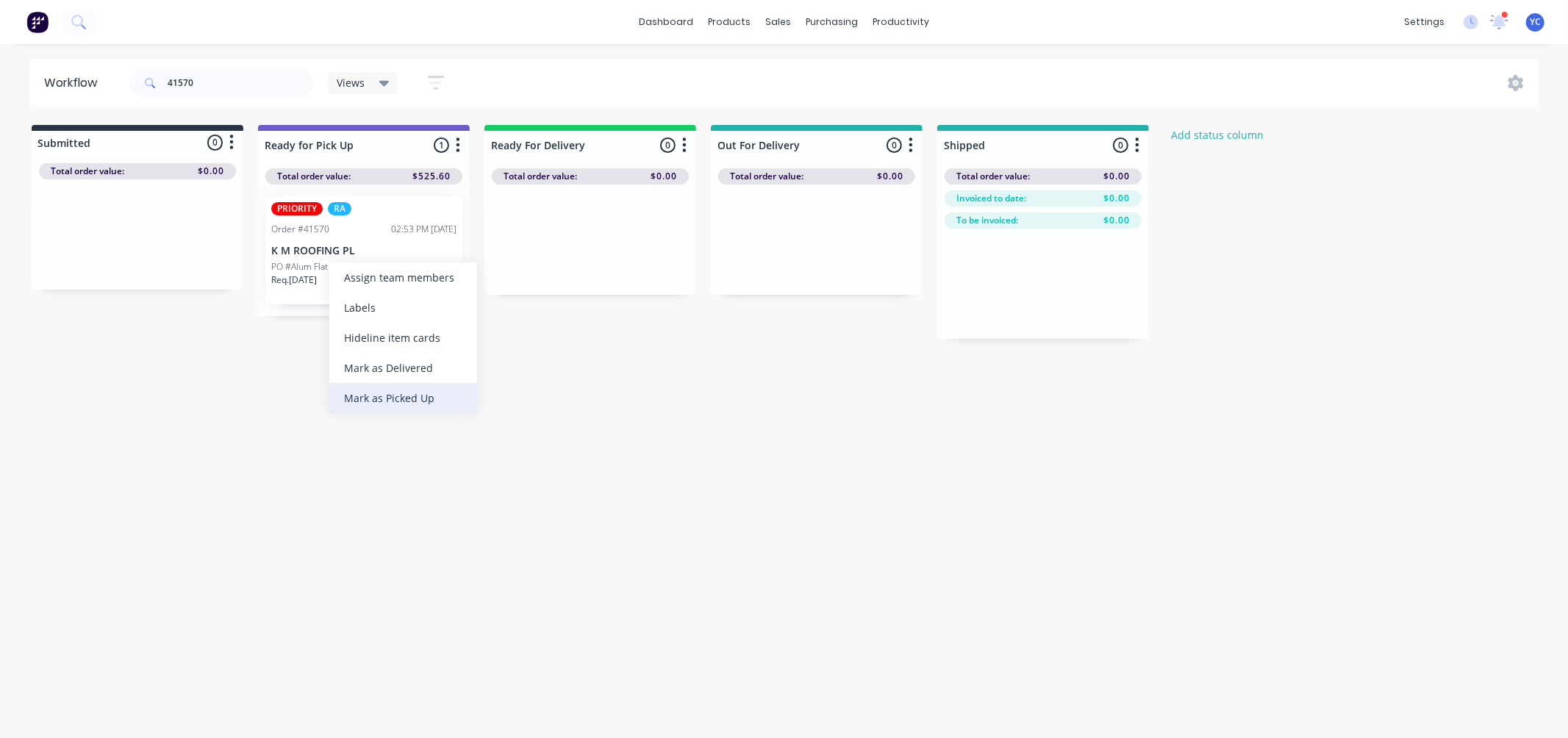
click at [386, 393] on div "Mark as Picked Up" at bounding box center [403, 397] width 148 height 30
click at [232, 85] on input "41570" at bounding box center [241, 83] width 146 height 29
click at [232, 78] on input "41570" at bounding box center [241, 83] width 146 height 29
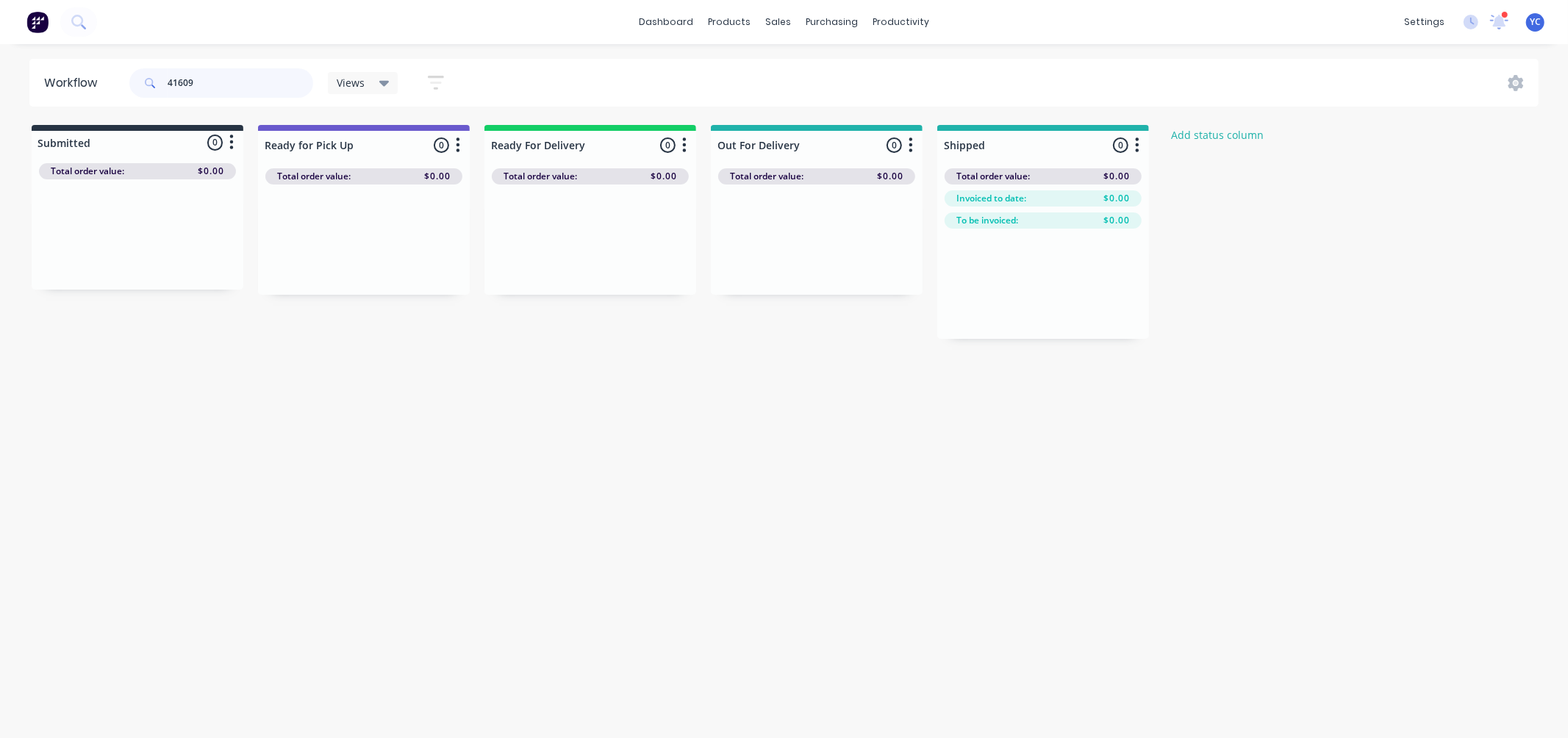
type input "41609"
click at [238, 79] on input "41609" at bounding box center [241, 83] width 146 height 29
click at [829, 364] on div "Mark as Delivered" at bounding box center [833, 367] width 148 height 30
click at [241, 70] on input "41609" at bounding box center [241, 83] width 146 height 29
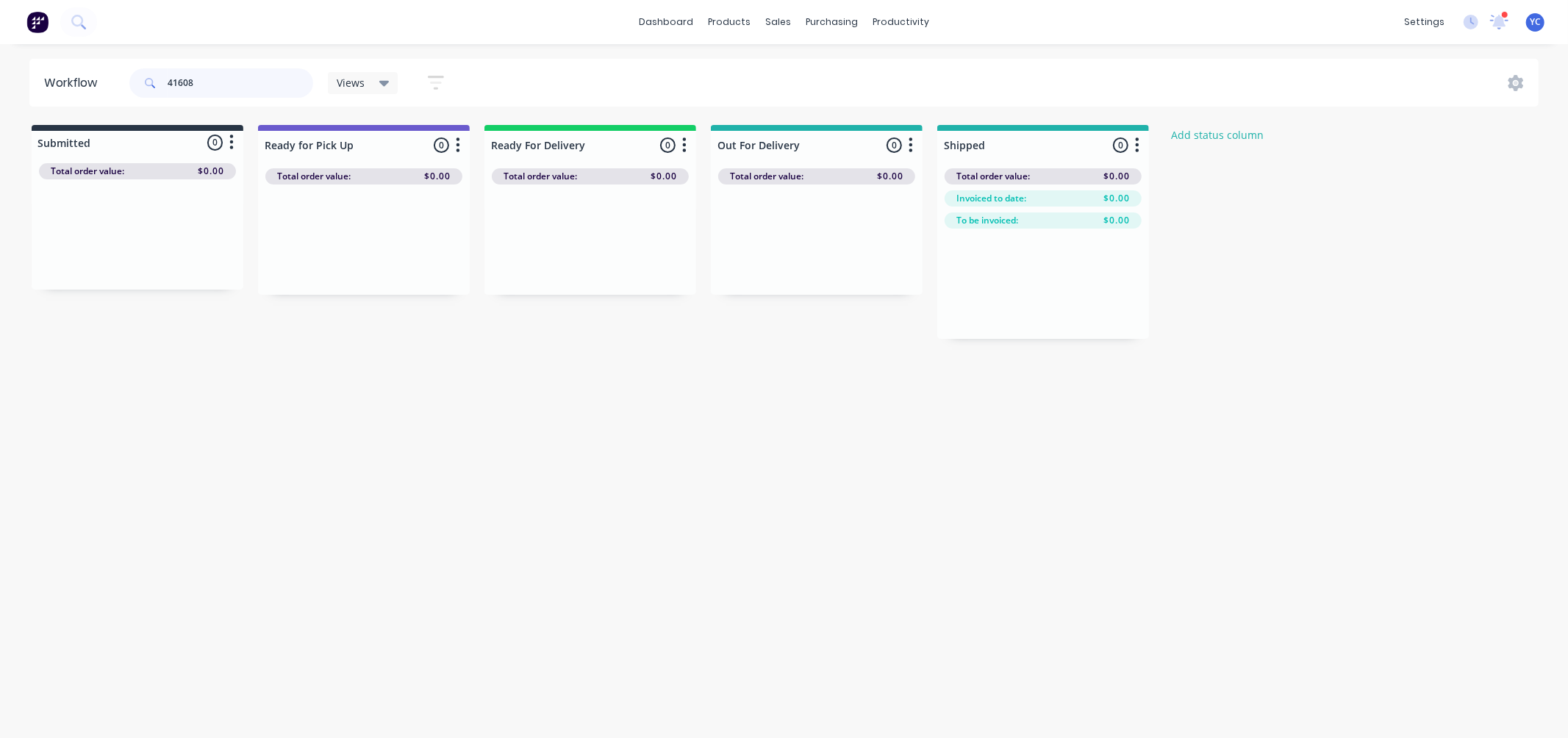
type input "41608"
click at [855, 365] on div "Mark as Delivered" at bounding box center [880, 362] width 148 height 30
click at [210, 71] on input "41608" at bounding box center [241, 83] width 146 height 29
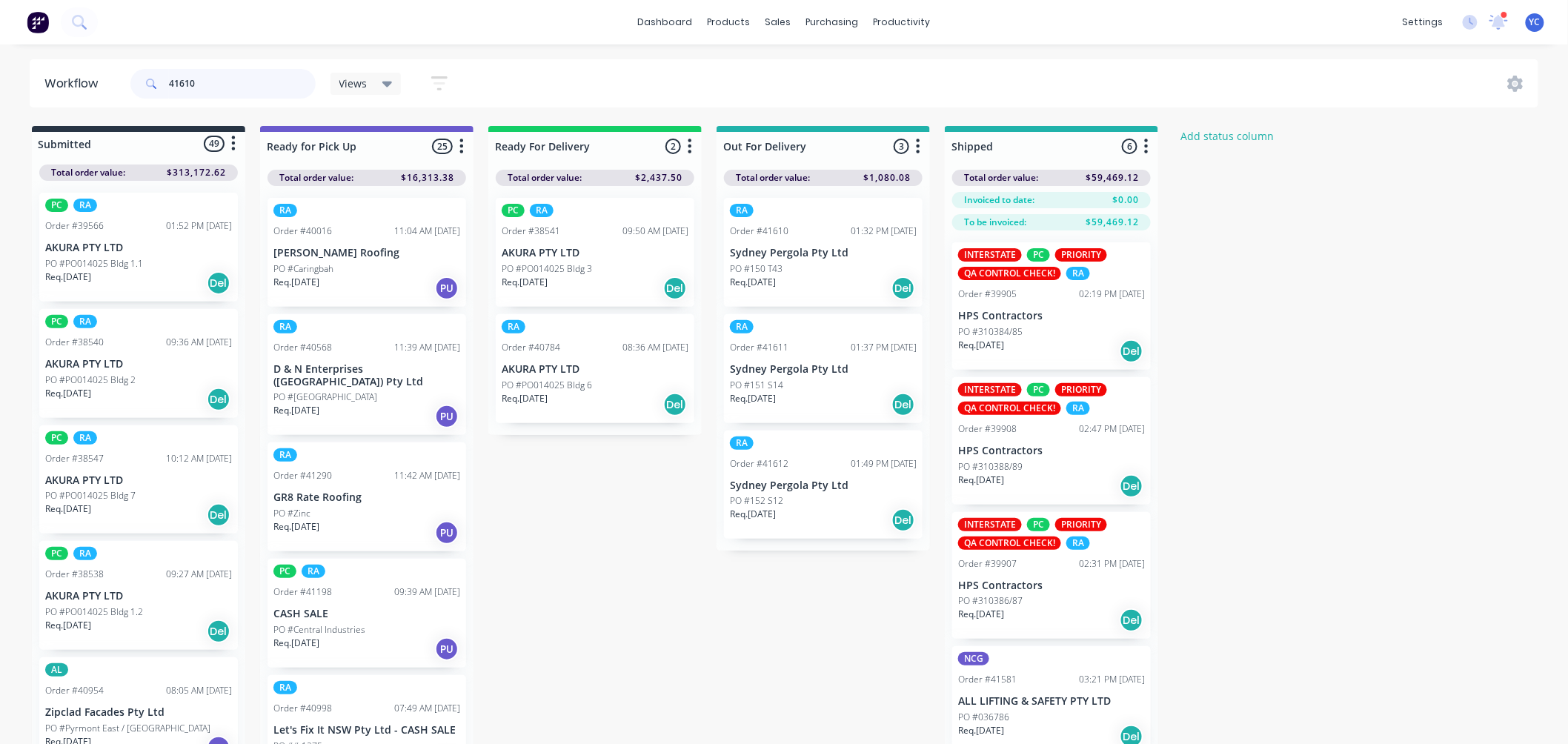
type input "41610"
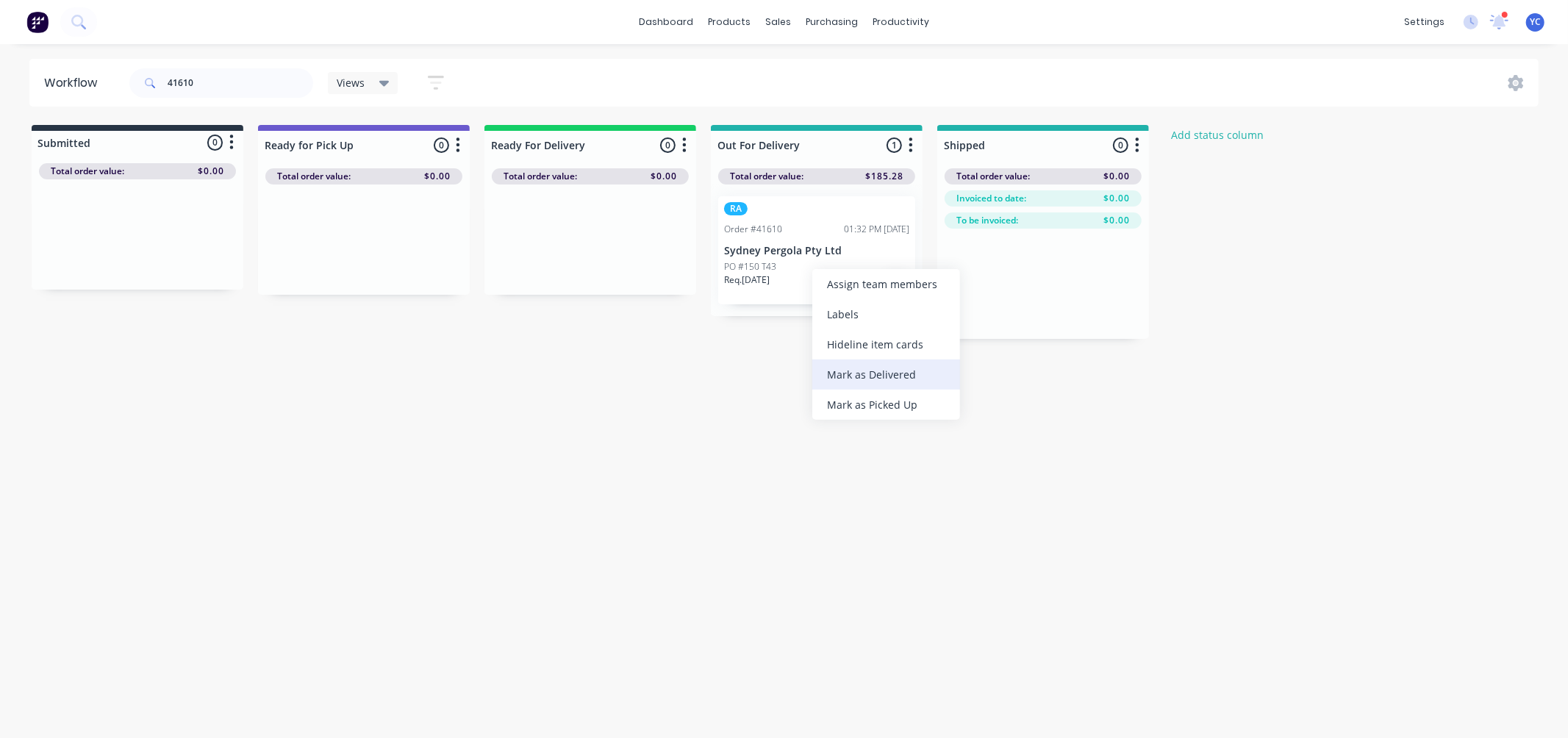
click at [899, 367] on div "Mark as Delivered" at bounding box center [886, 374] width 148 height 30
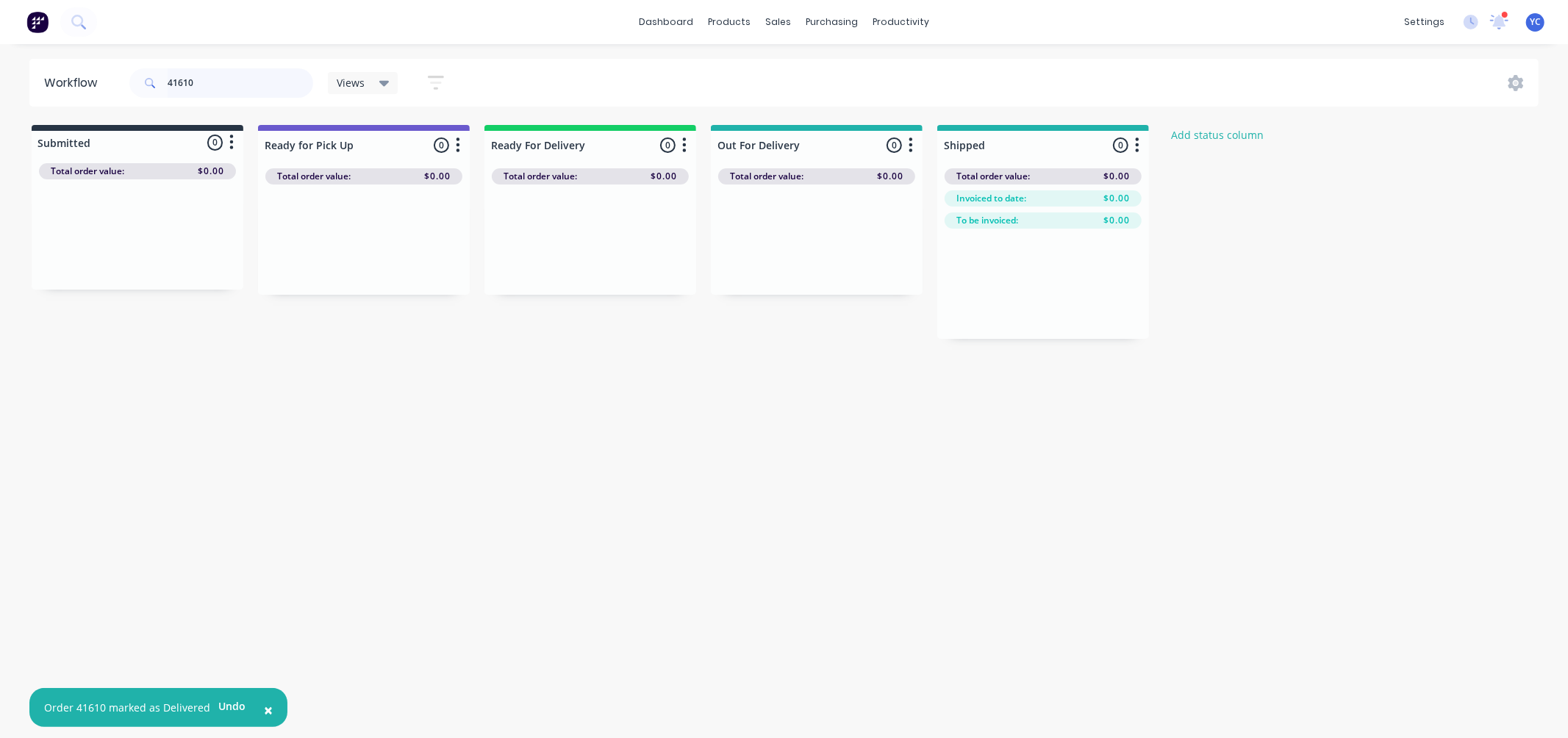
click at [240, 89] on input "41610" at bounding box center [241, 83] width 146 height 29
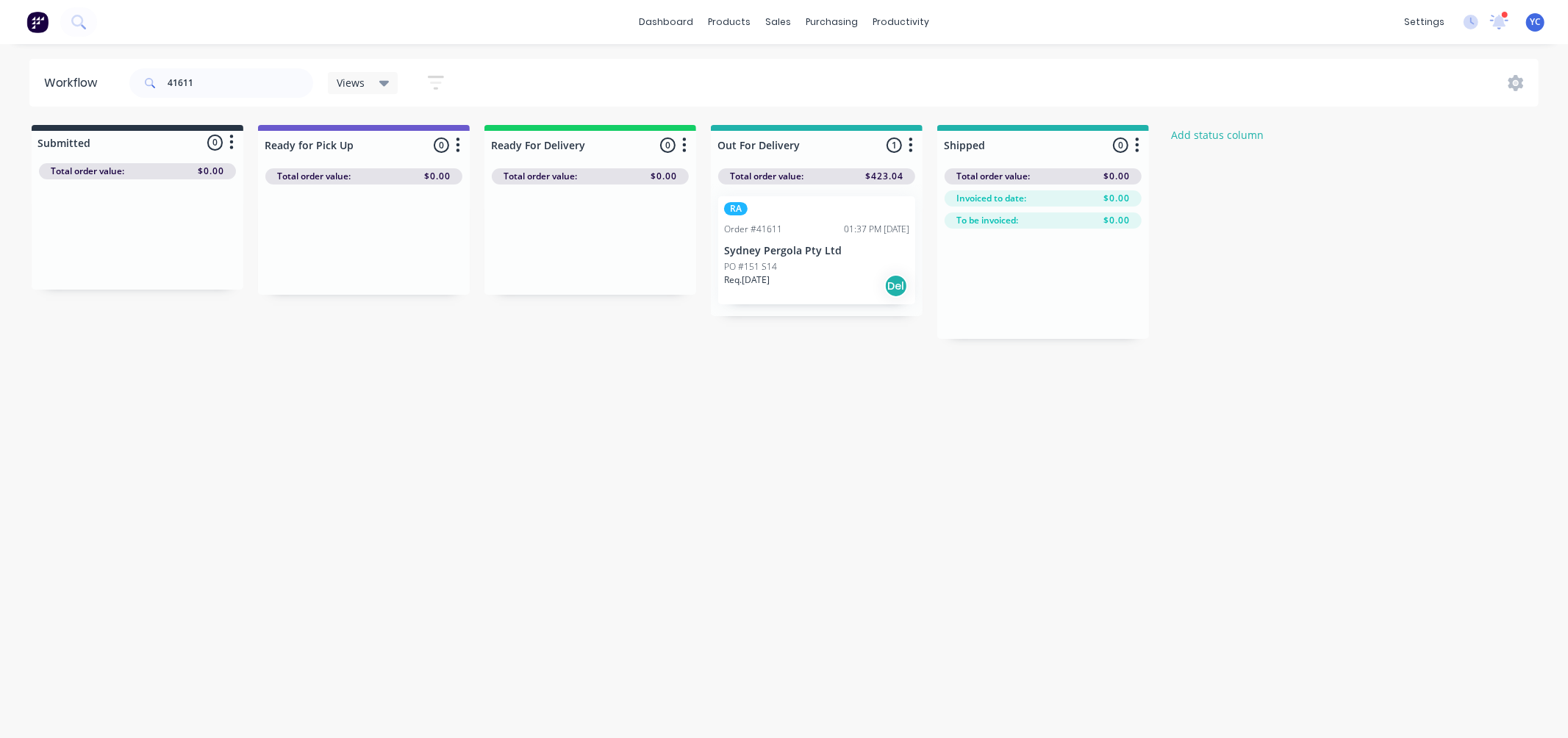
drag, startPoint x: 810, startPoint y: 275, endPoint x: 820, endPoint y: 273, distance: 10.2
click at [856, 370] on div "Mark as Delivered" at bounding box center [893, 382] width 148 height 30
click at [278, 84] on input "41611" at bounding box center [241, 83] width 146 height 29
click at [239, 93] on input "41611" at bounding box center [241, 83] width 146 height 29
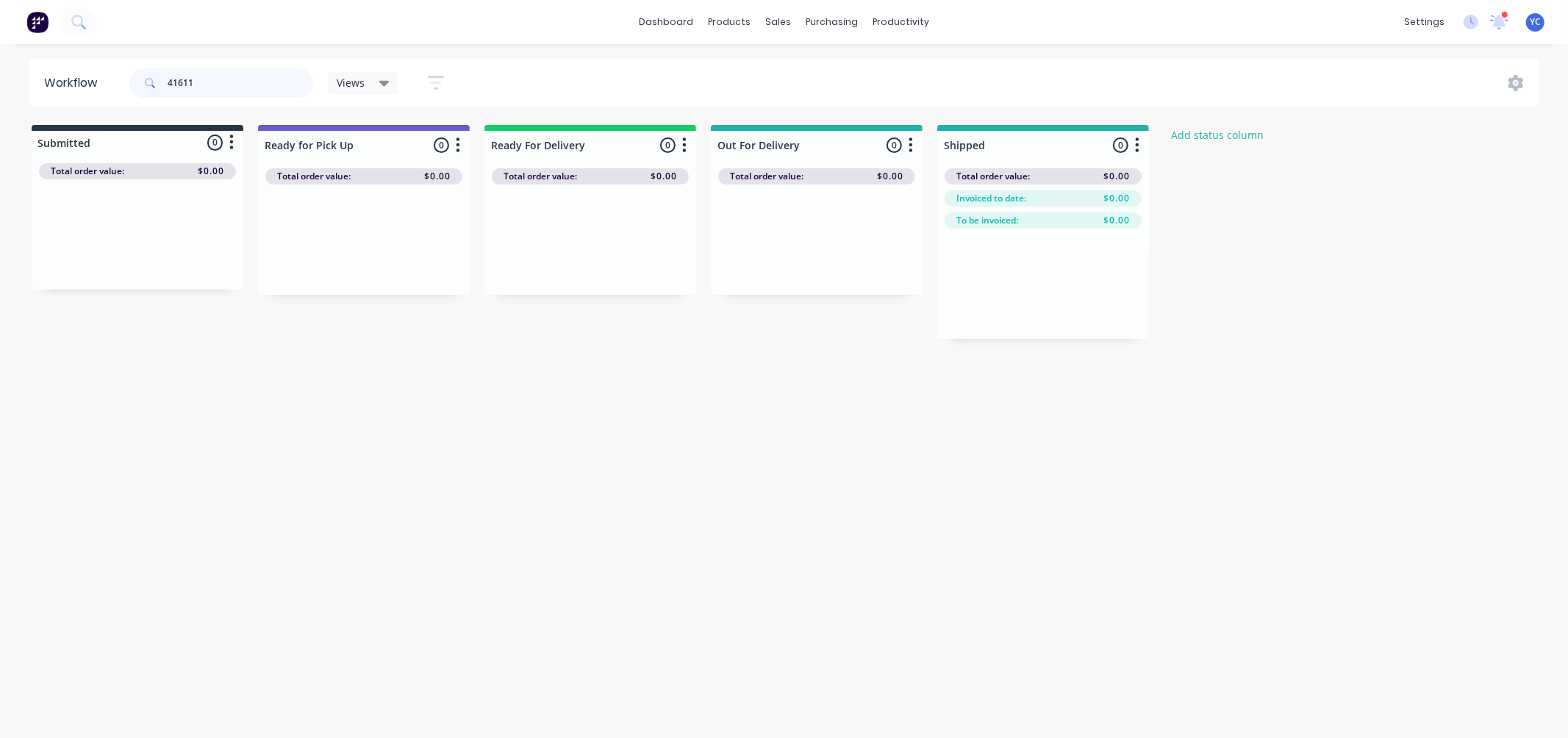
click at [239, 93] on input "41611" at bounding box center [241, 83] width 146 height 29
type input "41612"
click at [850, 384] on div "Mark as Delivered" at bounding box center [851, 382] width 148 height 30
click at [209, 90] on input "41612" at bounding box center [241, 83] width 146 height 29
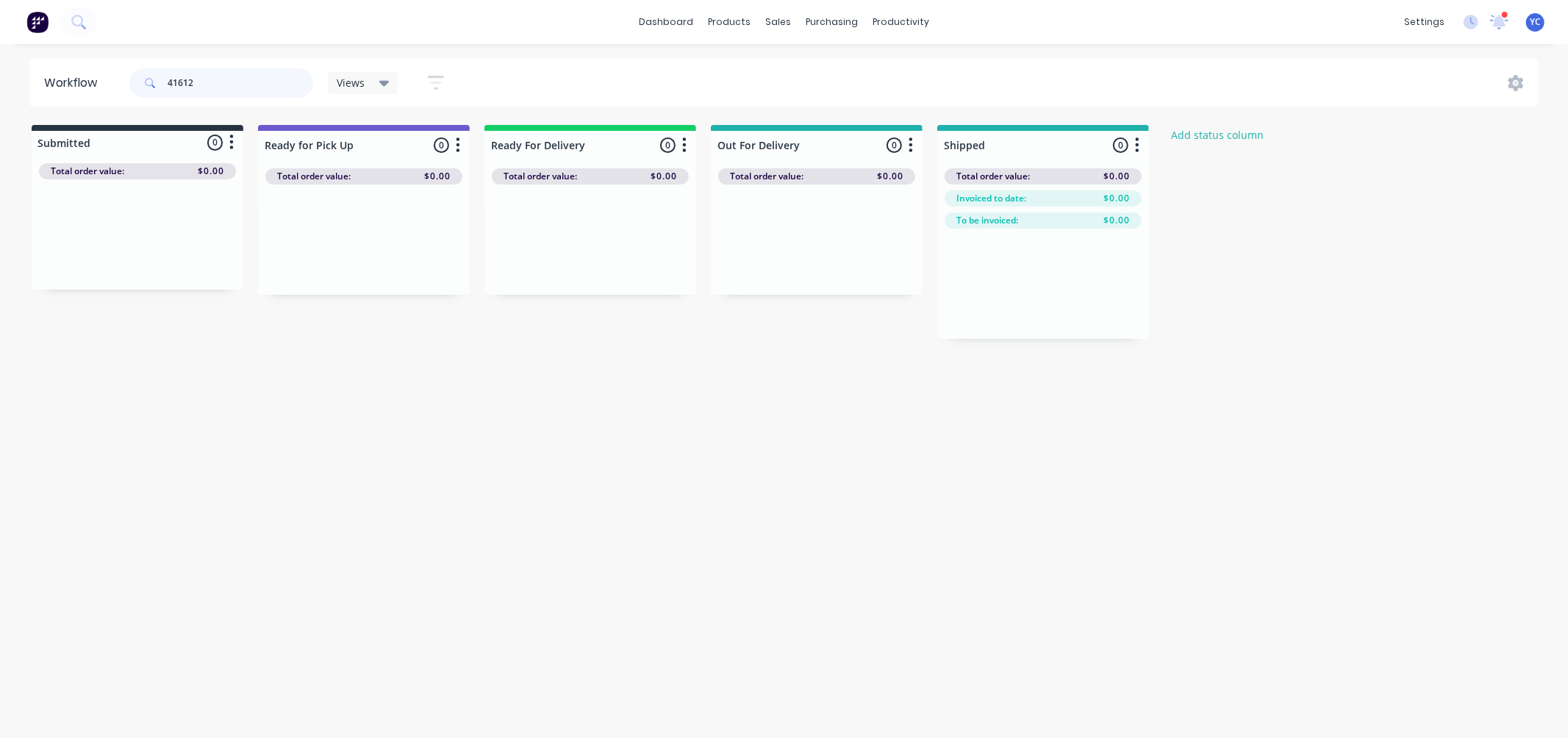
click at [209, 90] on input "41612" at bounding box center [241, 83] width 146 height 29
click at [211, 78] on input "text" at bounding box center [241, 83] width 146 height 29
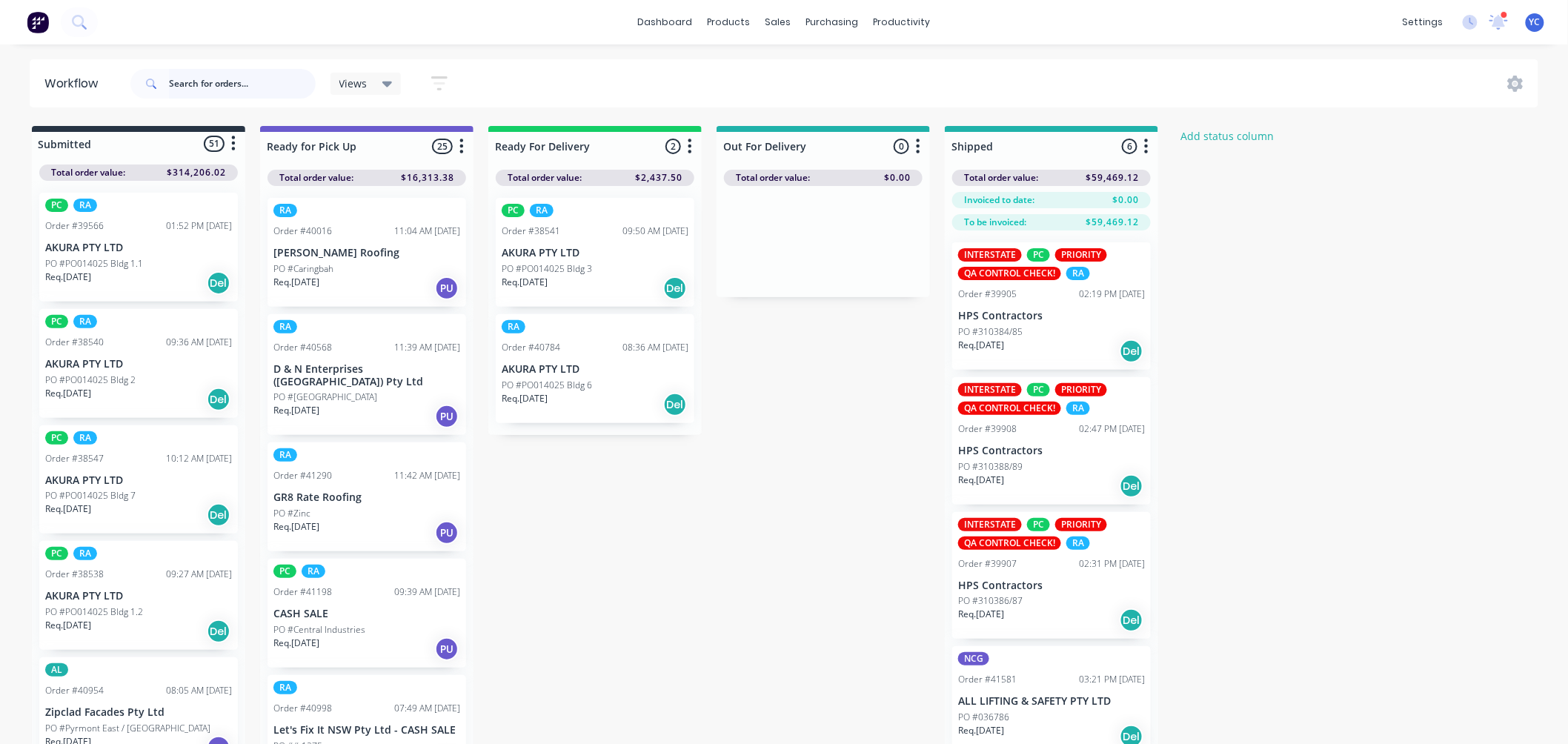
click at [250, 90] on input "text" at bounding box center [243, 83] width 147 height 29
type input "41559"
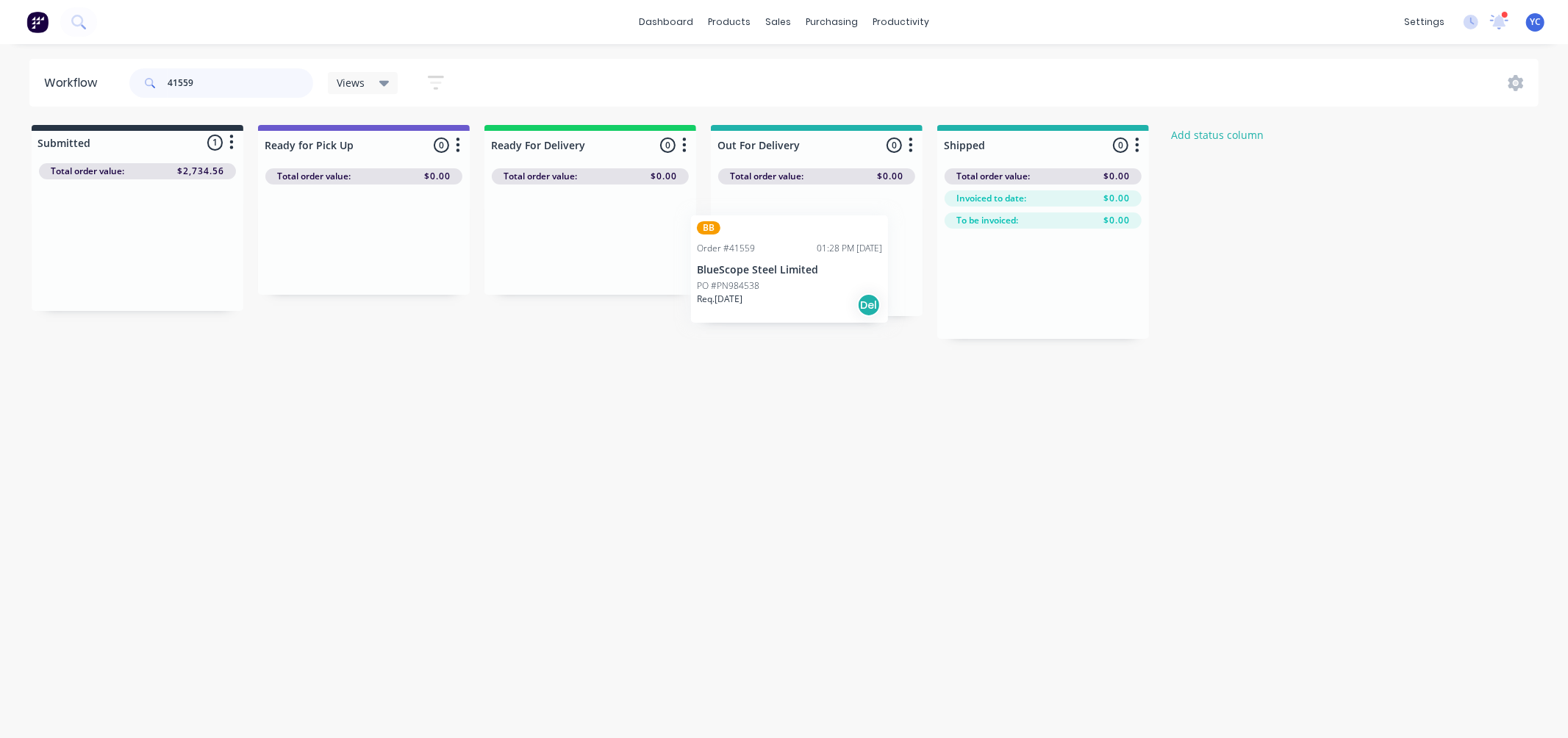
drag, startPoint x: 425, startPoint y: 226, endPoint x: 1099, endPoint y: 240, distance: 674.1
click at [1099, 240] on div "Submitted 1 Status colour #273444 hex #273444 Save Cancel Summaries Total order…" at bounding box center [788, 231] width 1599 height 214
click at [1294, 326] on div "Submitted 0 Status colour #273444 hex #273444 Save Cancel Summaries Total order…" at bounding box center [788, 231] width 1599 height 214
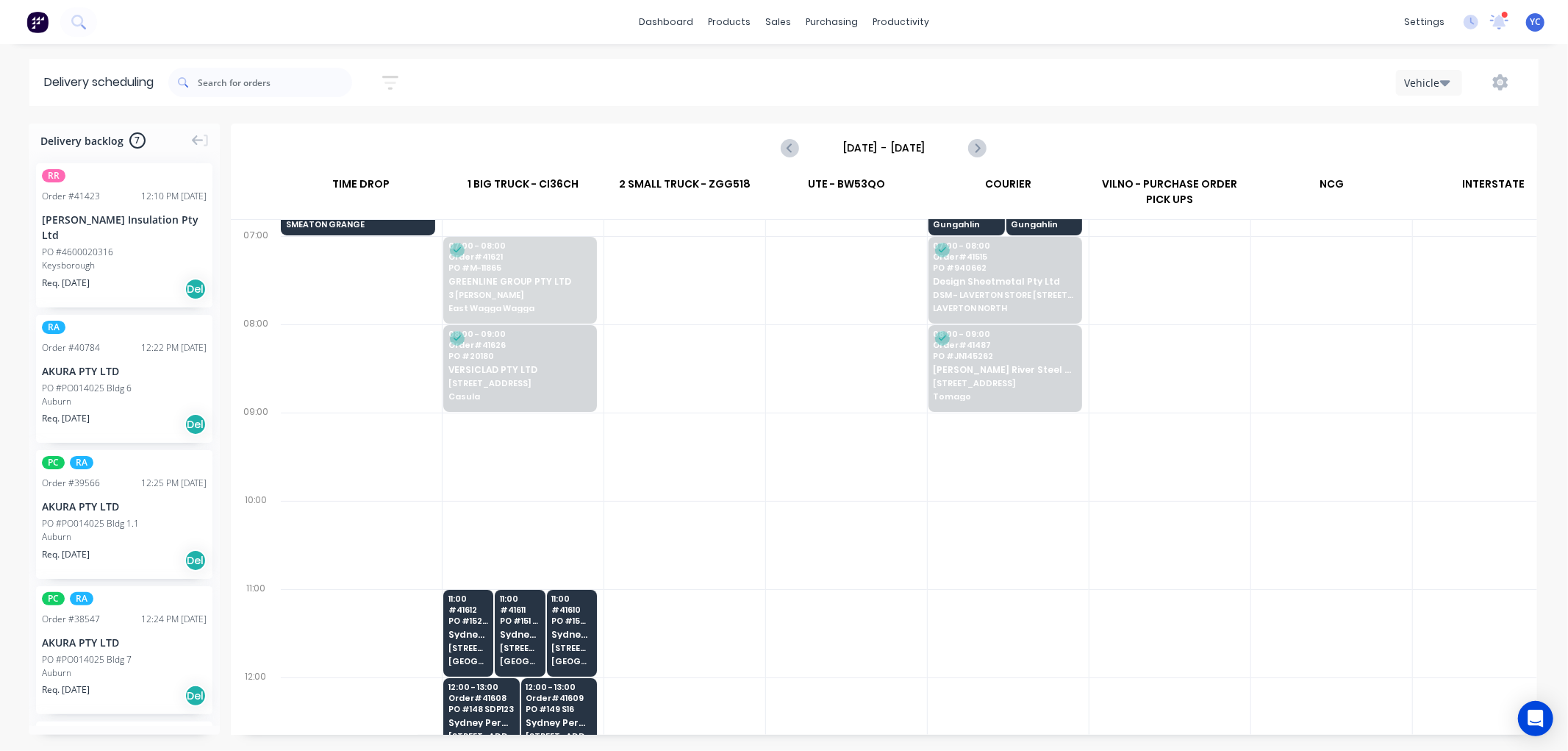
scroll to position [0, 1]
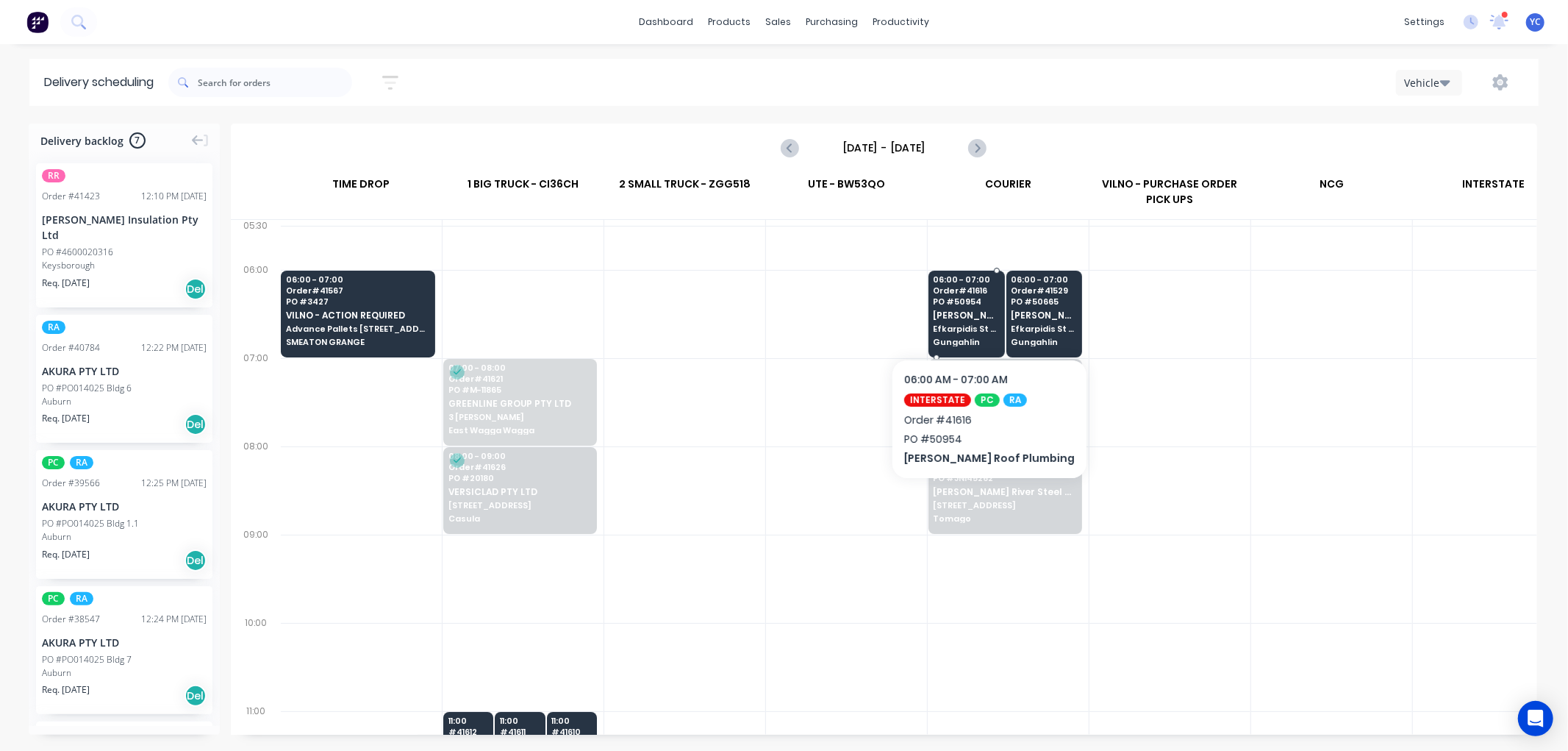
click at [975, 328] on span "Efkarpidis St & Gungahlin Pl" at bounding box center [966, 329] width 65 height 9
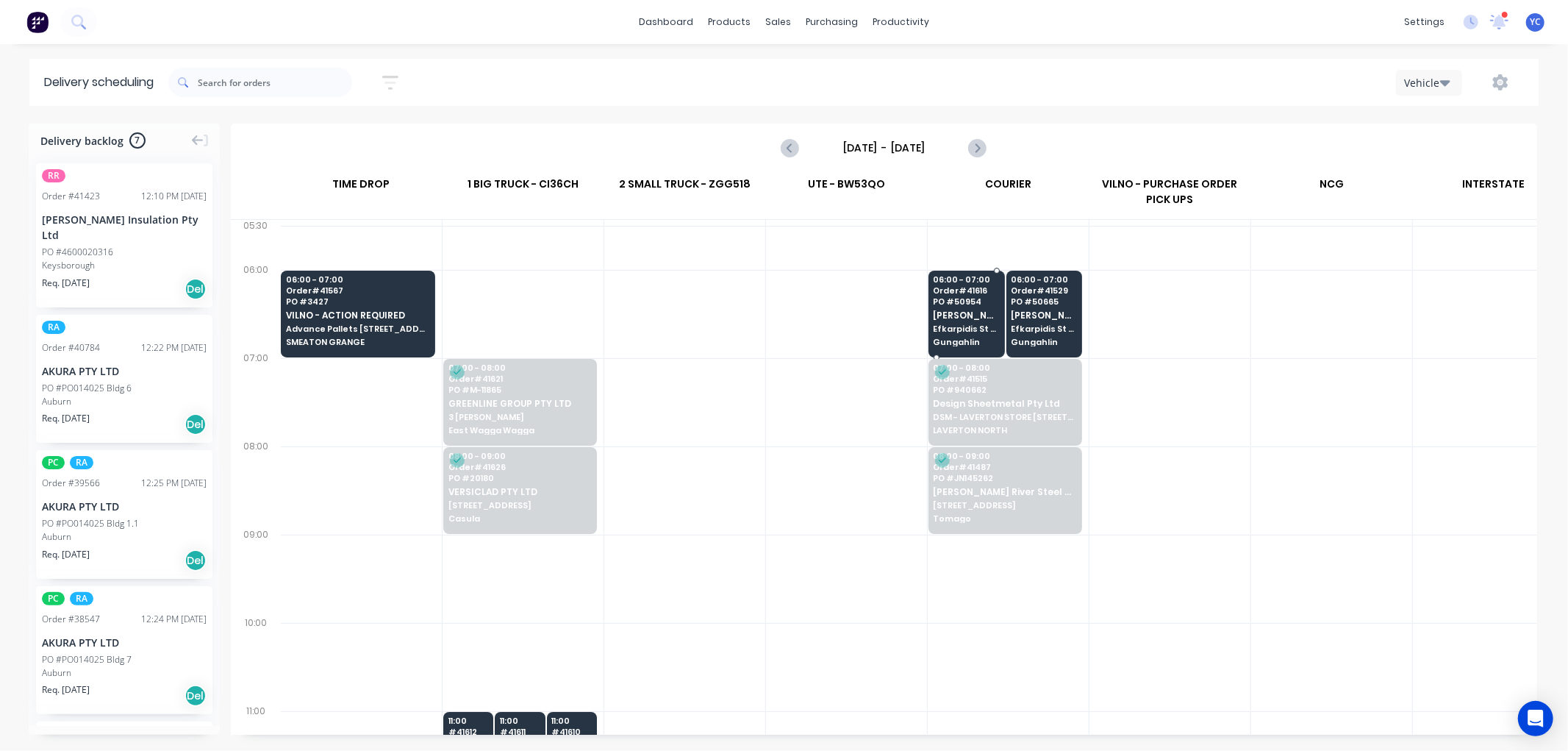
click at [975, 328] on body "dashboard products sales purchasing productivity dashboard products Product Cat…" at bounding box center [784, 375] width 1568 height 751
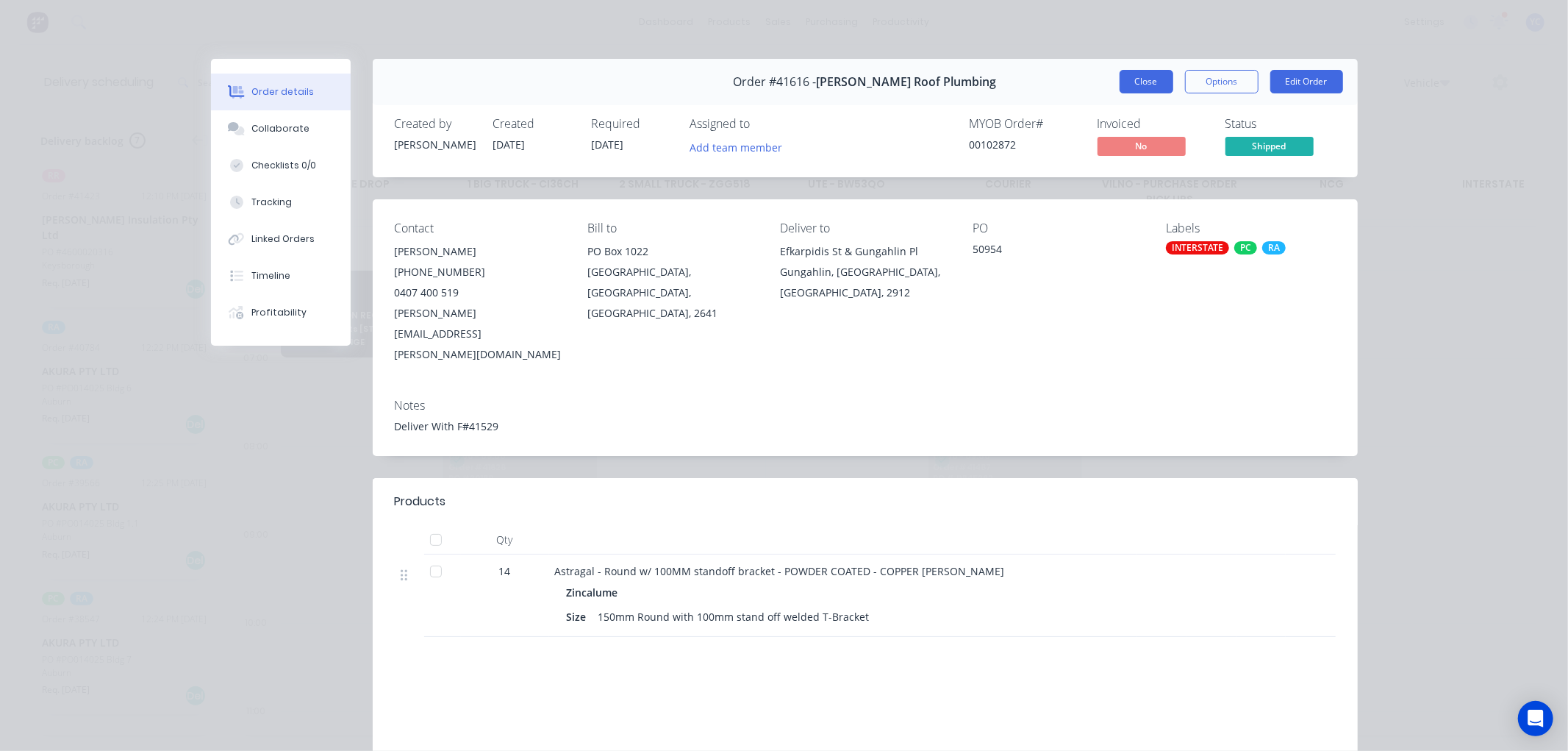
click at [1135, 86] on button "Close" at bounding box center [1146, 81] width 54 height 24
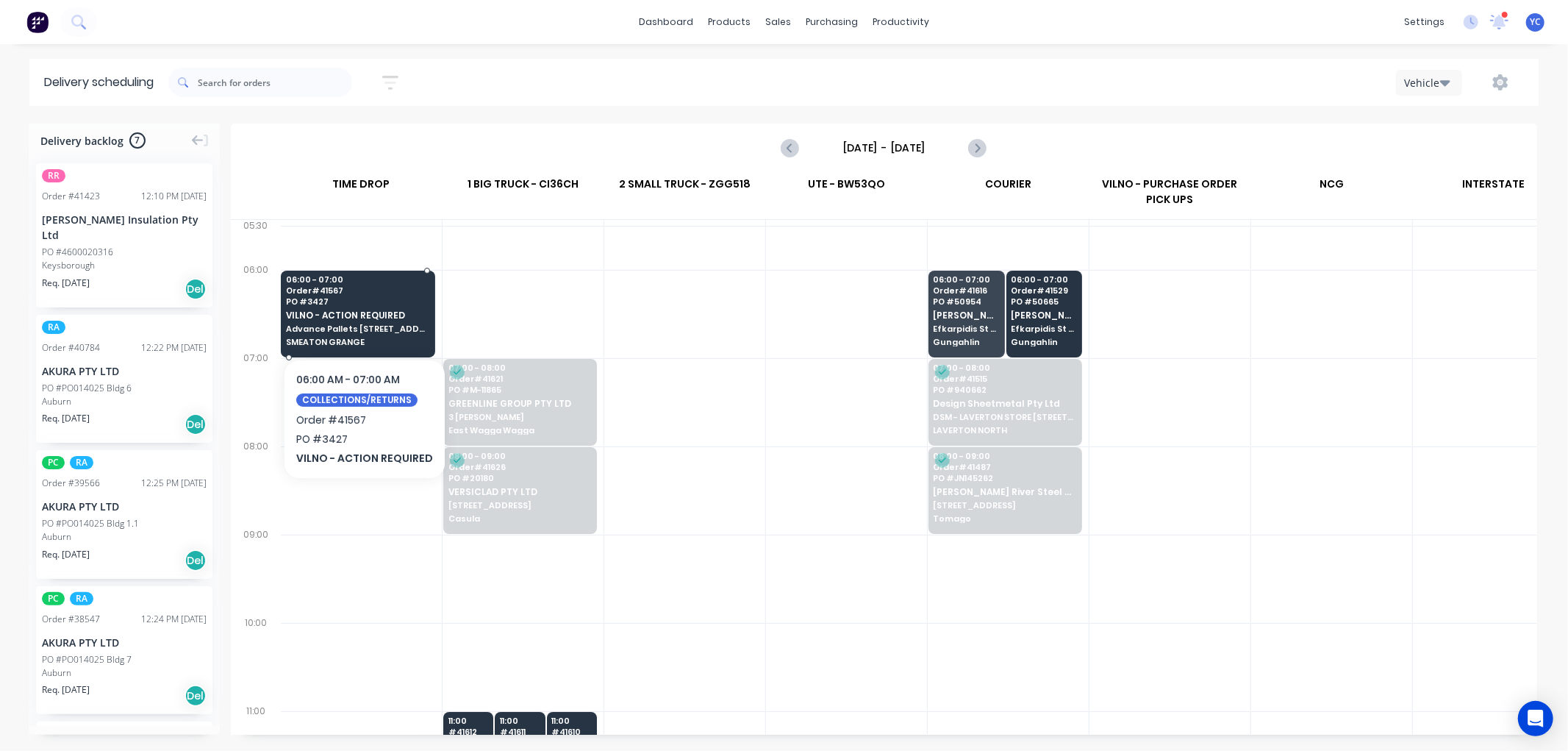
click at [377, 306] on div "06:00 - 07:00 Order # 41567 PO # 3427 VILNO - ACTION REQUIRED Advance Pallets 1…" at bounding box center [357, 311] width 153 height 82
click at [377, 306] on body "dashboard products sales purchasing productivity dashboard products Product Cat…" at bounding box center [784, 375] width 1568 height 751
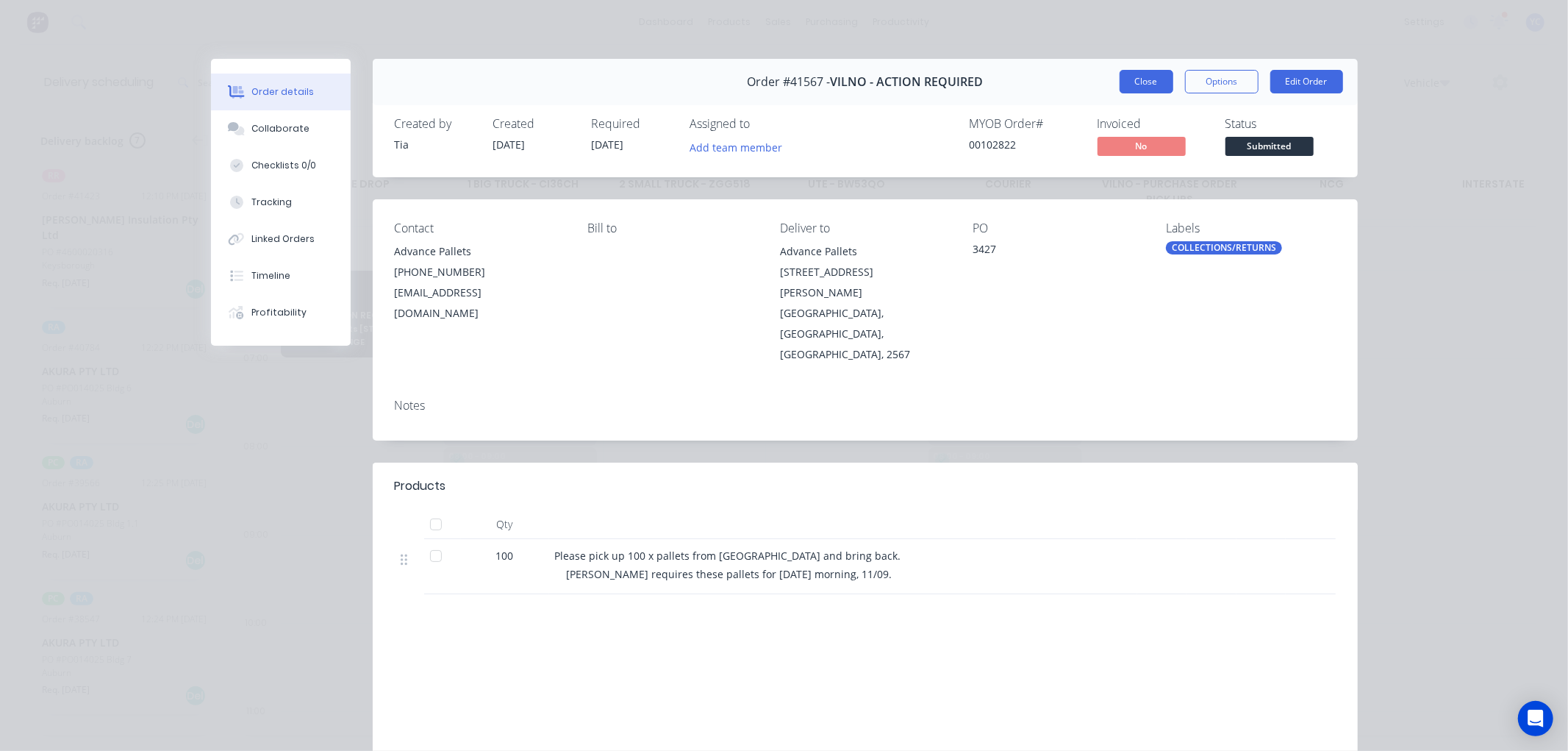
click at [1132, 81] on button "Close" at bounding box center [1146, 81] width 54 height 24
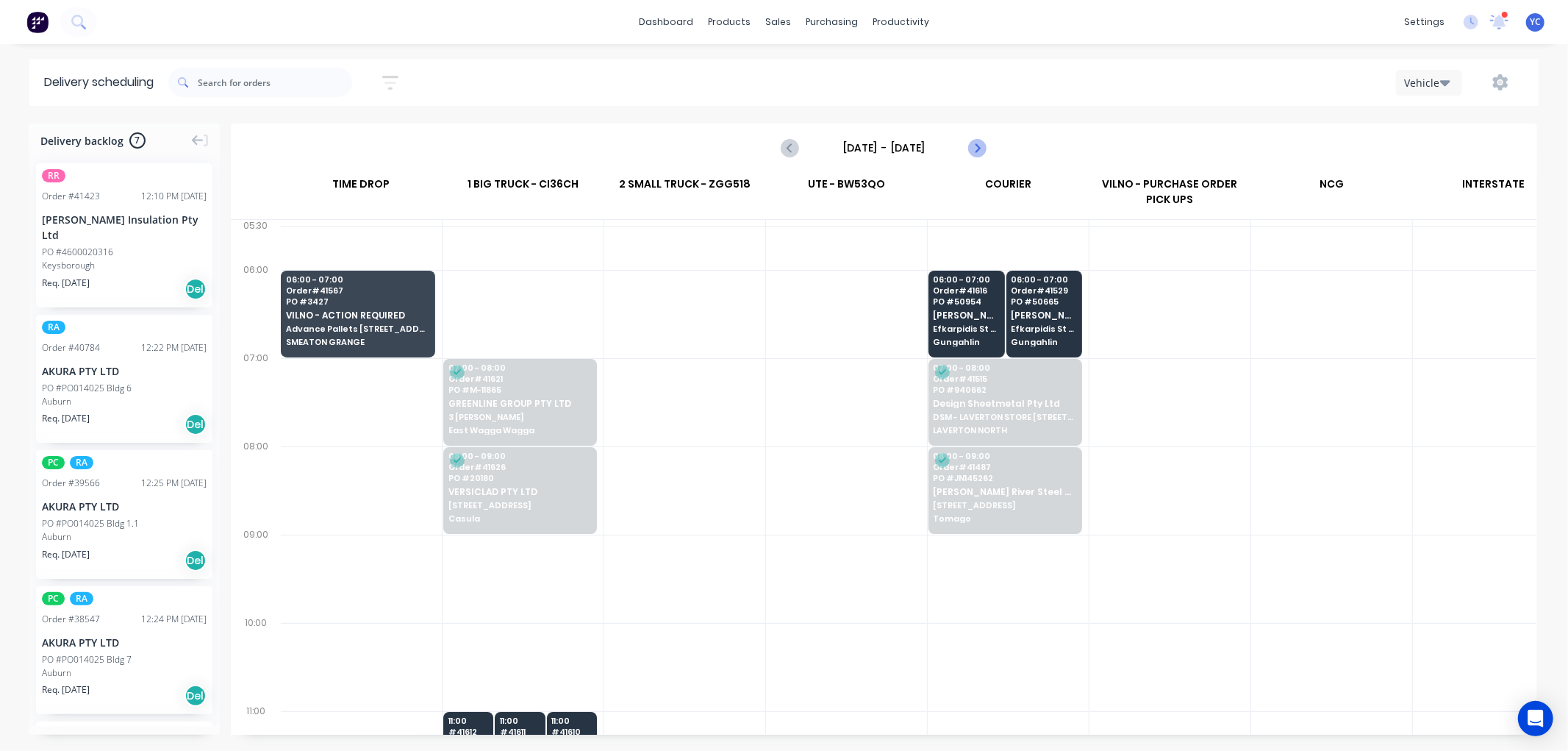
click at [978, 154] on icon "Next page" at bounding box center [977, 147] width 18 height 18
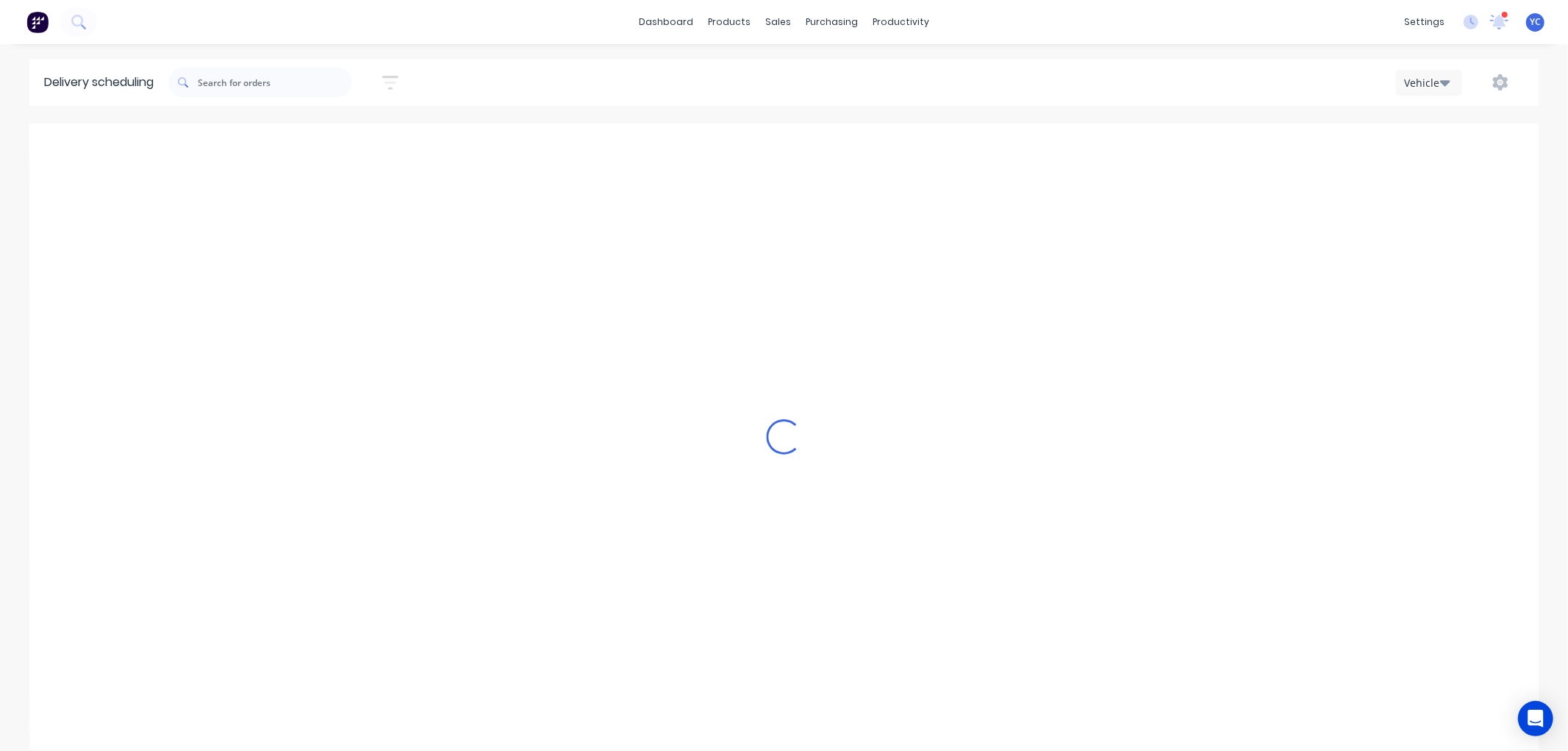
type input "Friday - 12/09/25"
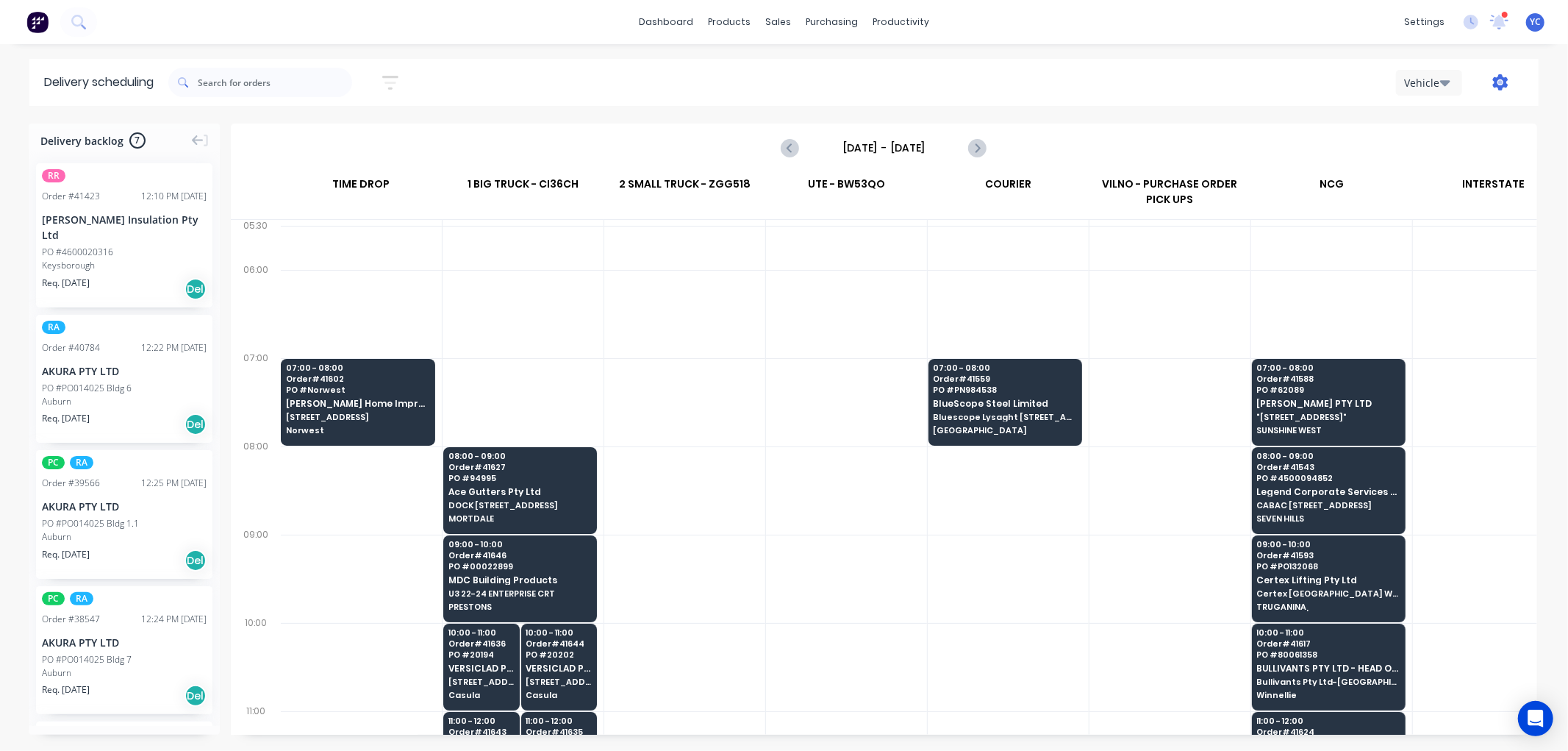
click at [1496, 77] on icon "button" at bounding box center [1501, 82] width 15 height 16
click at [1472, 146] on div "Settings" at bounding box center [1455, 151] width 113 height 21
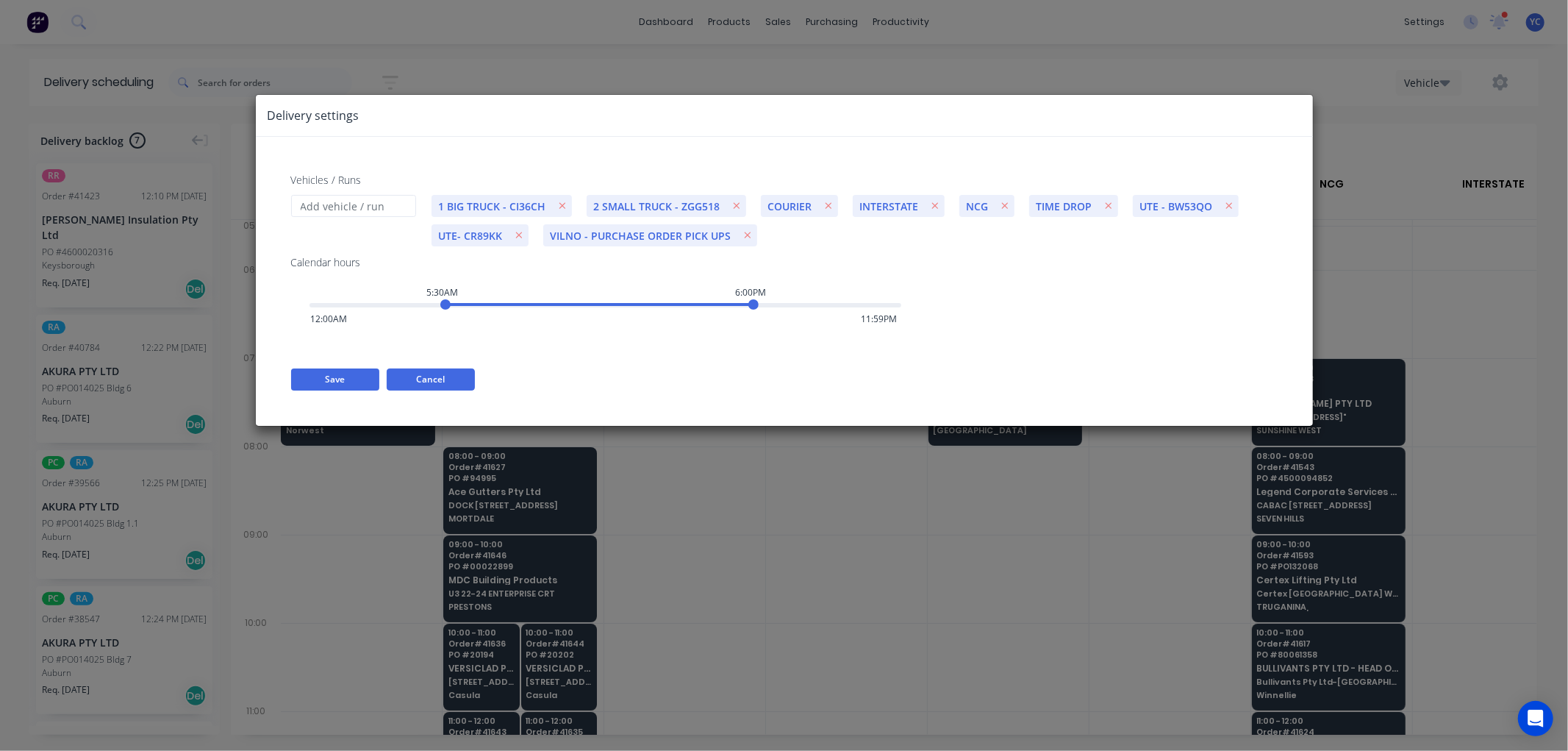
click at [455, 383] on button "Cancel" at bounding box center [430, 379] width 88 height 22
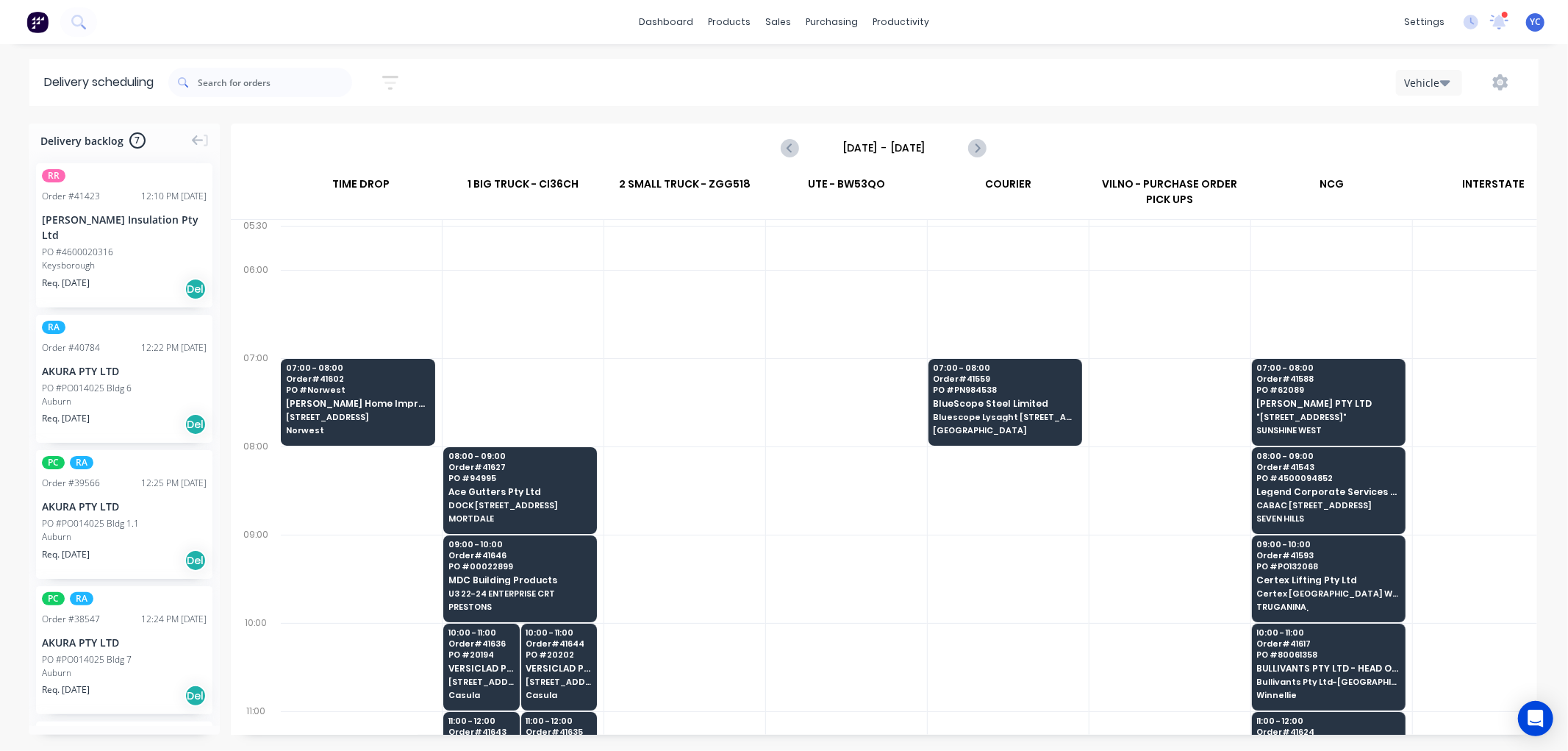
click at [1435, 82] on div "Vehicle" at bounding box center [1425, 83] width 43 height 15
click at [1443, 149] on div "Vehicle" at bounding box center [1470, 150] width 146 height 29
click at [1504, 83] on icon "button" at bounding box center [1501, 82] width 15 height 16
click at [1449, 125] on div "Run Sheet" at bounding box center [1455, 122] width 113 height 21
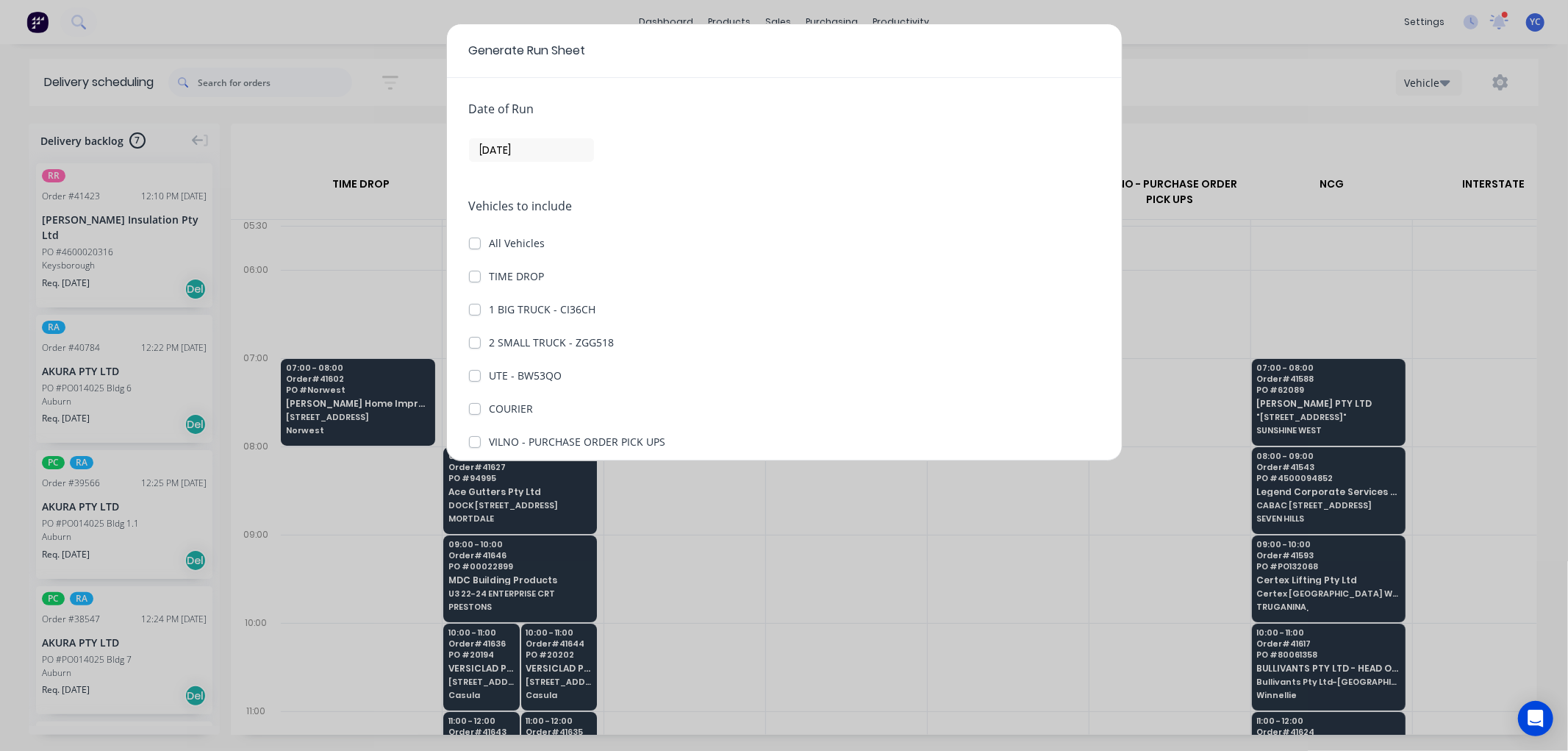
click at [466, 276] on div "Date of Run 11/09/25 Vehicles to include All Vehicles TIME DROP 1 BIG TRUCK - C…" at bounding box center [784, 269] width 675 height 383
click at [489, 274] on label "TIME DROP" at bounding box center [517, 276] width 55 height 15
click at [472, 274] on DROP "TIME DROP" at bounding box center [475, 275] width 12 height 14
checkbox DROP "true"
click at [489, 310] on label "1 BIG TRUCK - CI36CH" at bounding box center [542, 309] width 107 height 15
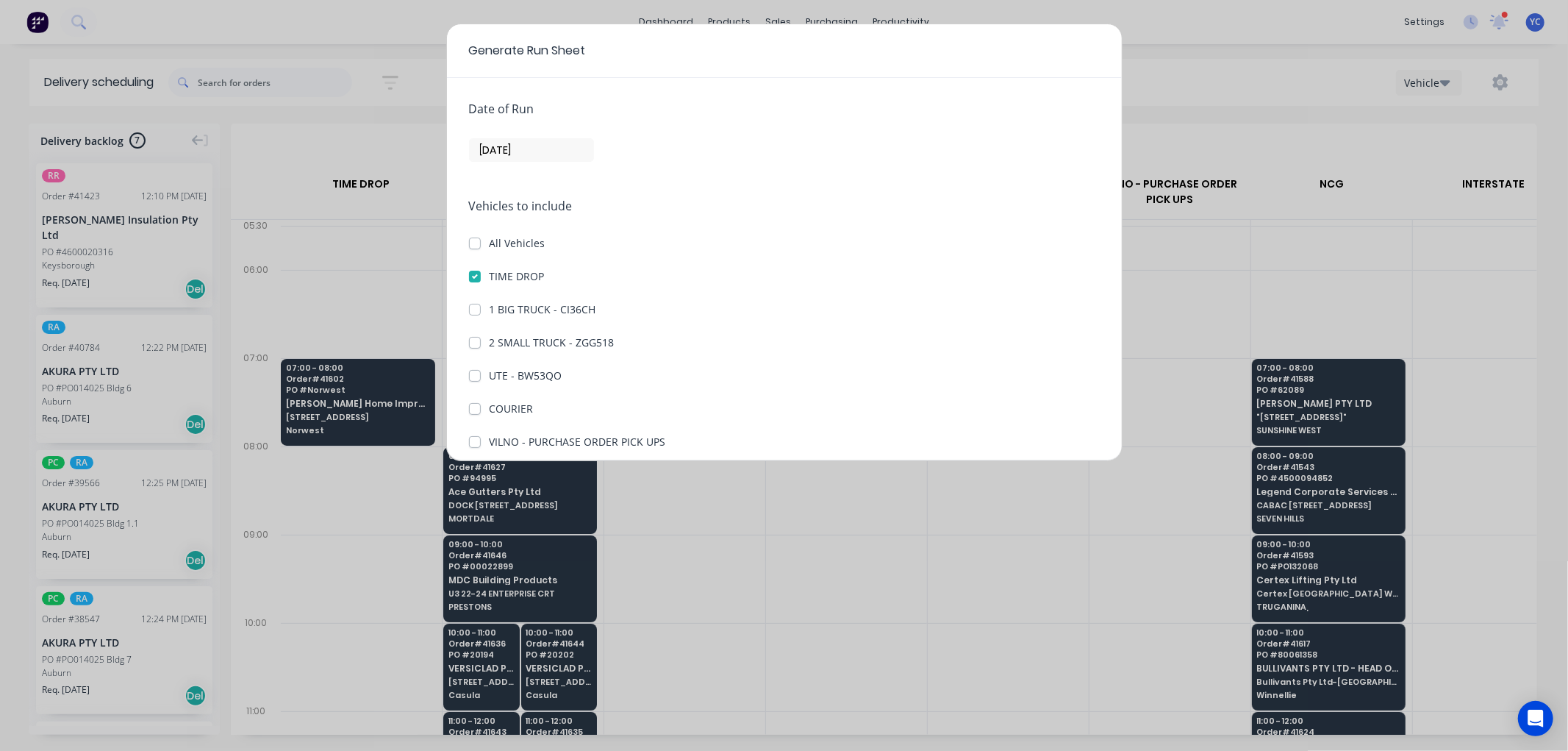
click at [475, 310] on CI36CH "1 BIG TRUCK - CI36CH" at bounding box center [475, 308] width 12 height 14
checkbox CI36CH "true"
click at [489, 407] on label "COURIER" at bounding box center [511, 408] width 44 height 15
click at [474, 407] on input "COURIER" at bounding box center [475, 407] width 12 height 14
checkbox input "true"
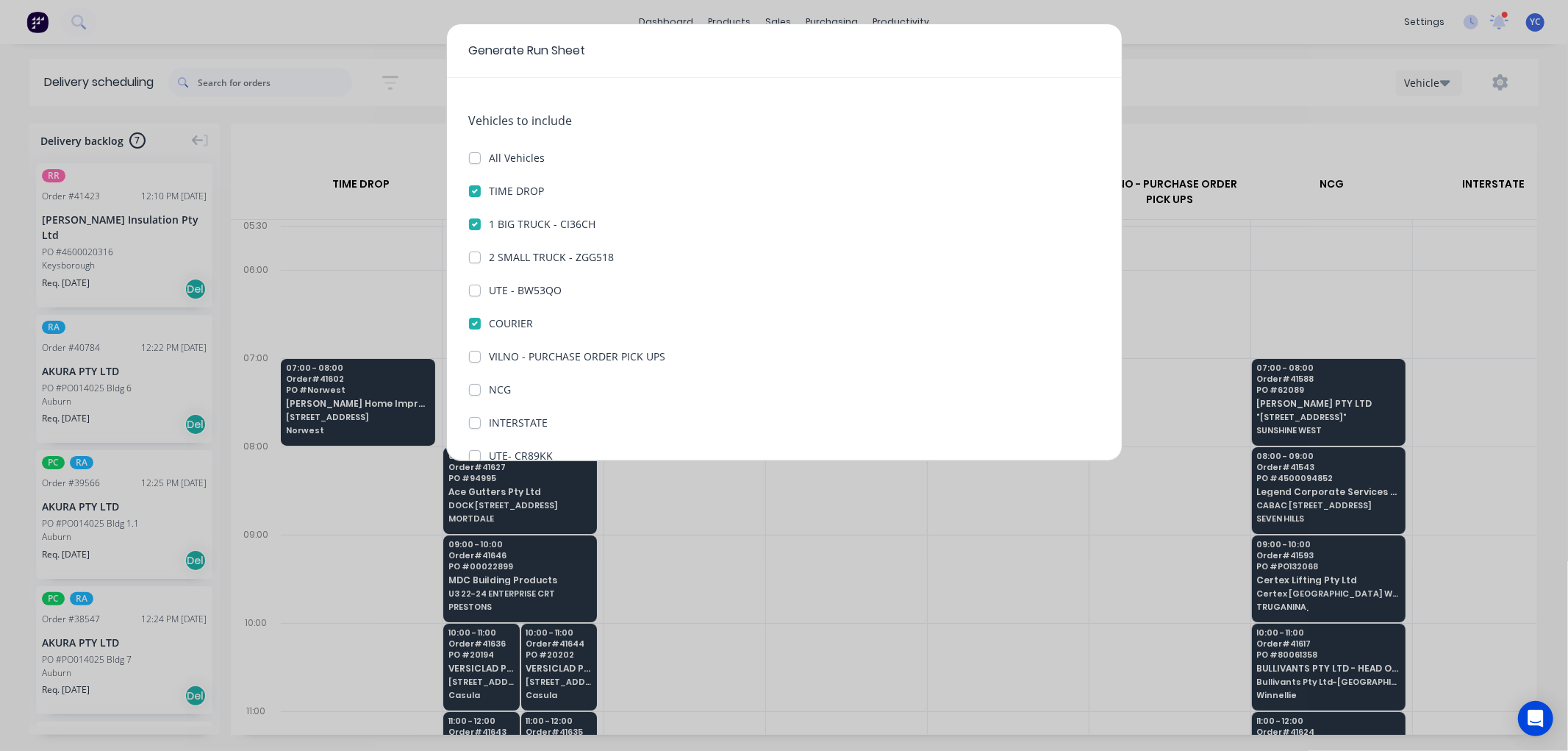
scroll to position [170, 0]
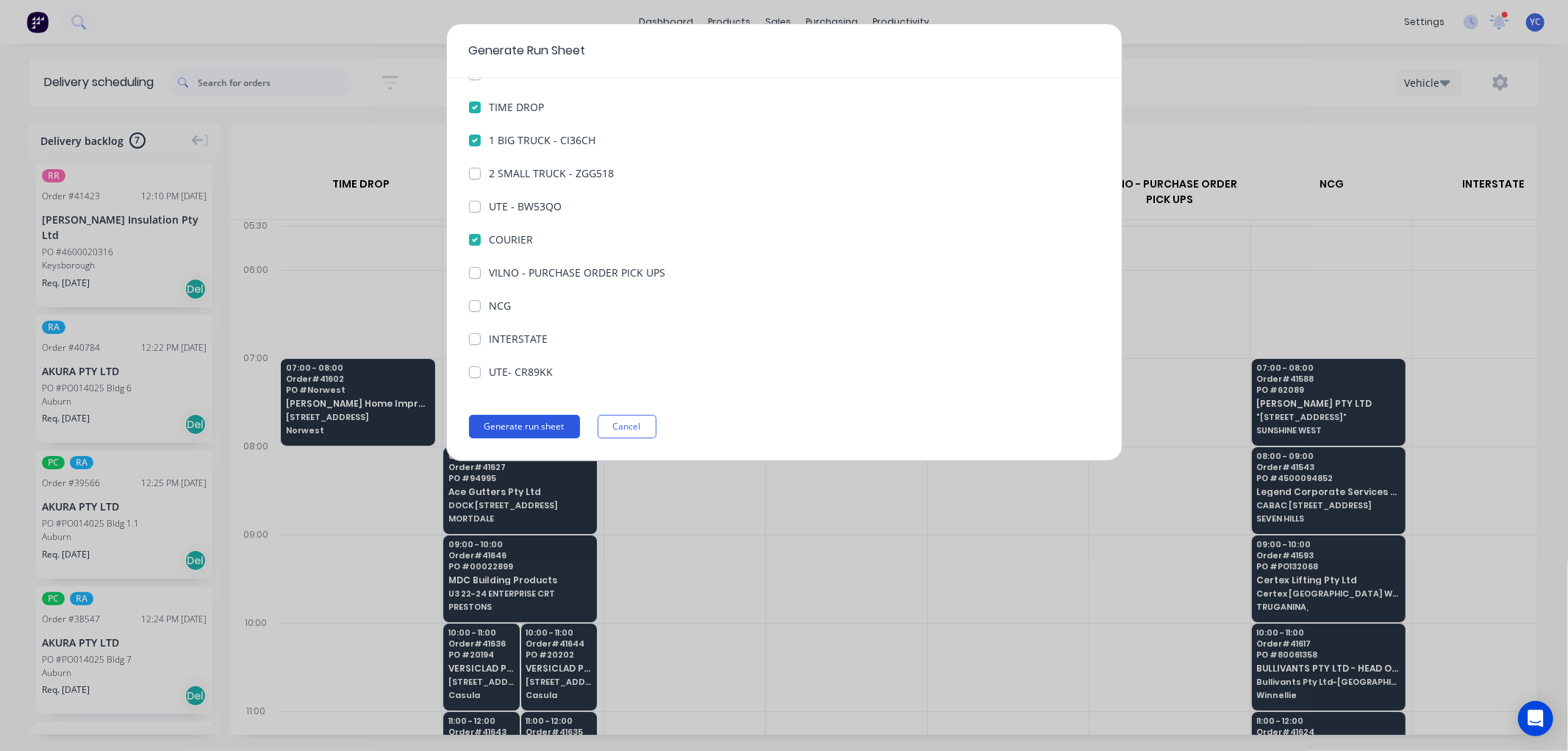
click at [541, 433] on button "Generate run sheet" at bounding box center [524, 427] width 111 height 24
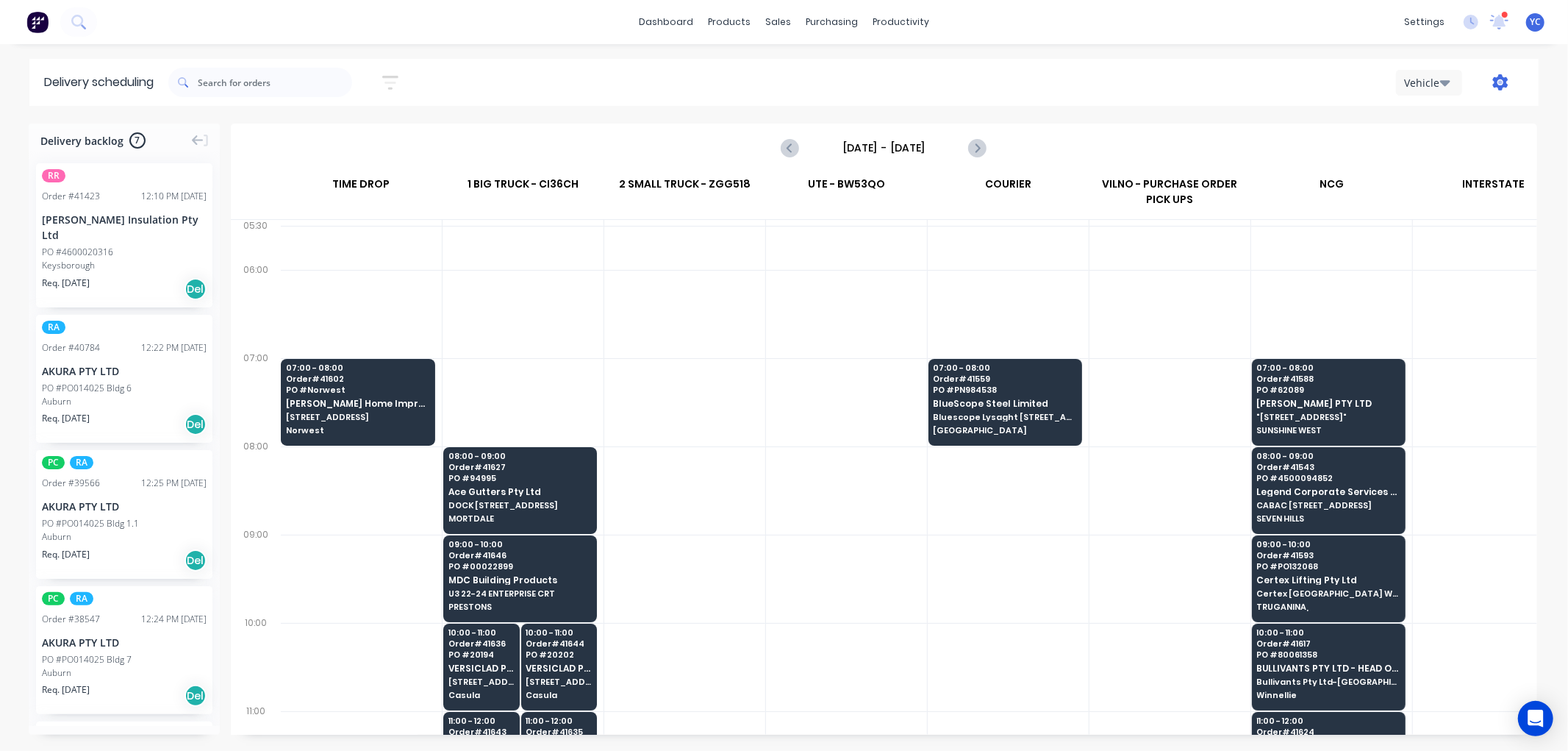
click at [1500, 81] on icon "button" at bounding box center [1501, 82] width 5 height 5
click at [1421, 122] on div "Run Sheet" at bounding box center [1455, 122] width 113 height 21
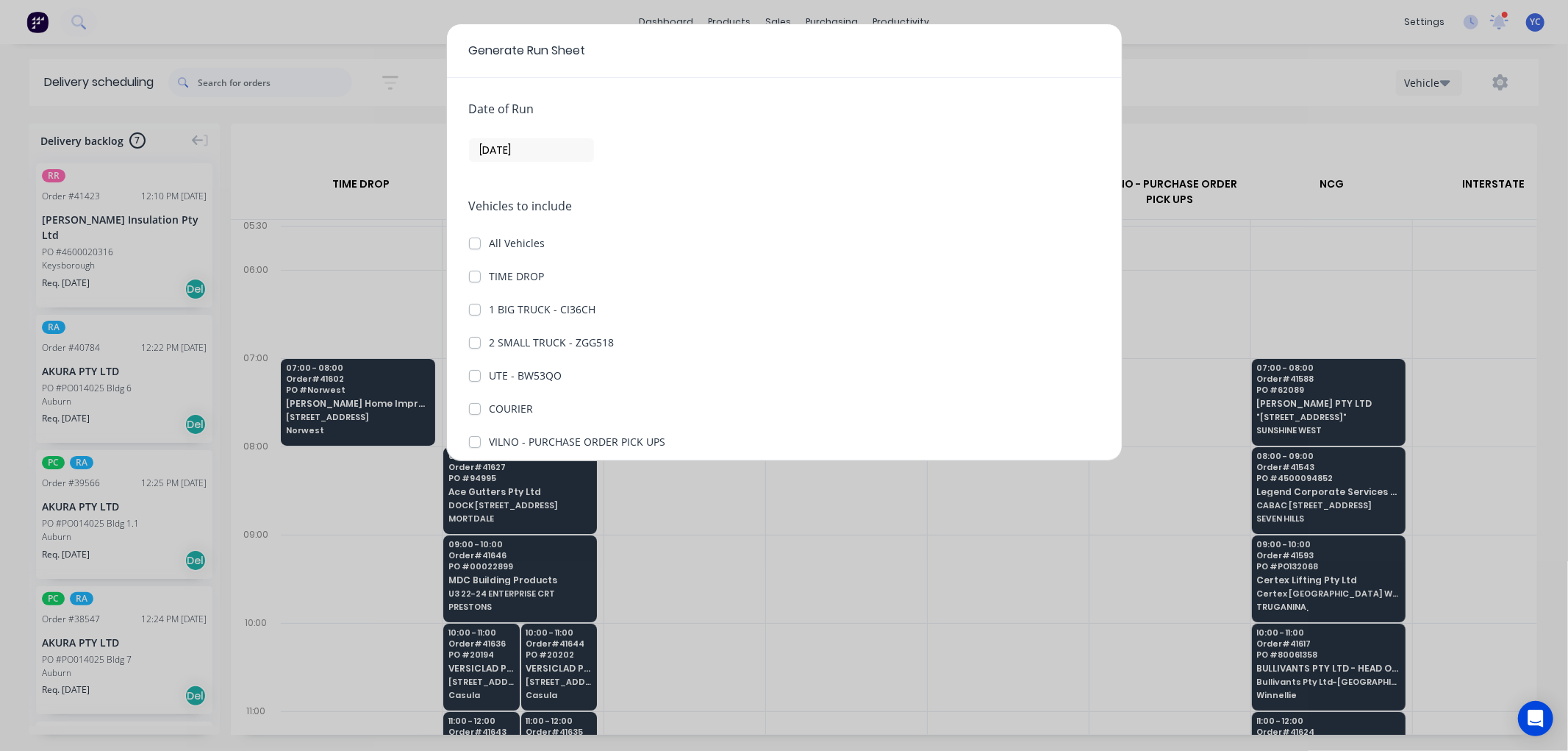
click at [518, 156] on input "[DATE]" at bounding box center [531, 150] width 123 height 22
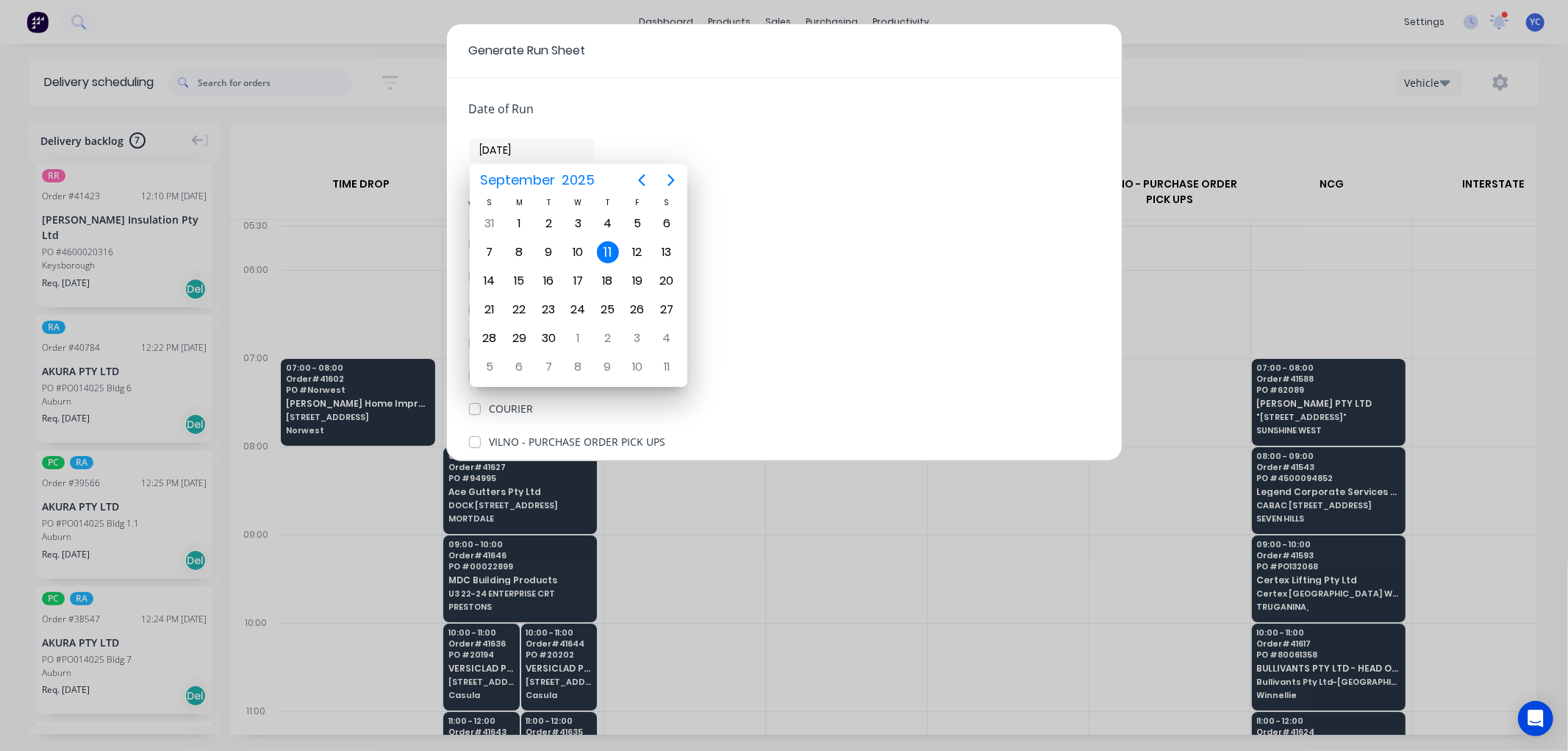
click at [498, 151] on input "[DATE]" at bounding box center [531, 150] width 123 height 22
click at [631, 242] on div "12" at bounding box center [637, 252] width 22 height 22
type input "[DATE]"
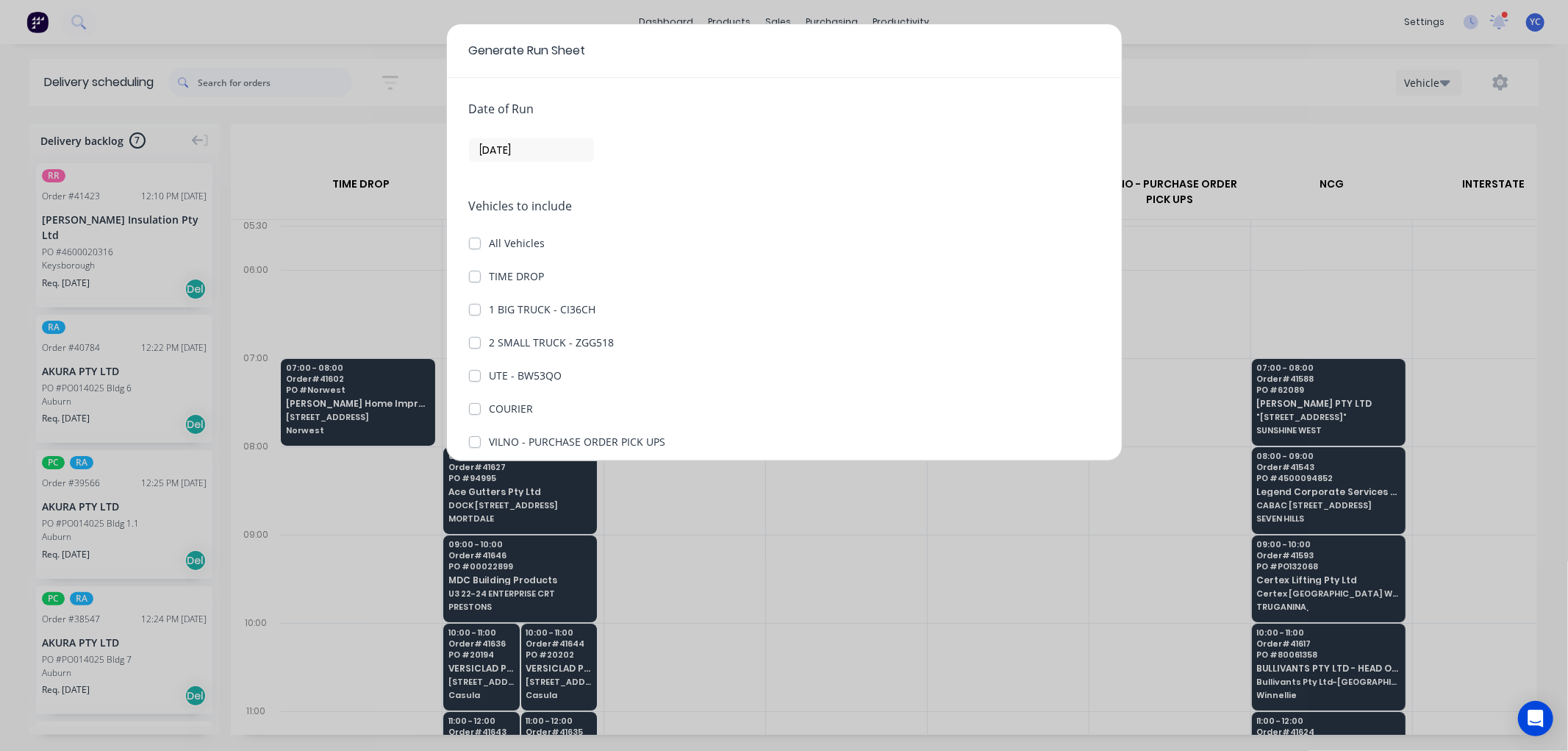
click at [489, 307] on label "1 BIG TRUCK - CI36CH" at bounding box center [542, 309] width 107 height 15
click at [479, 307] on CI36CH "1 BIG TRUCK - CI36CH" at bounding box center [475, 308] width 12 height 14
checkbox CI36CH "true"
click at [489, 274] on label "TIME DROP" at bounding box center [517, 276] width 55 height 15
click at [476, 274] on DROP "TIME DROP" at bounding box center [475, 275] width 12 height 14
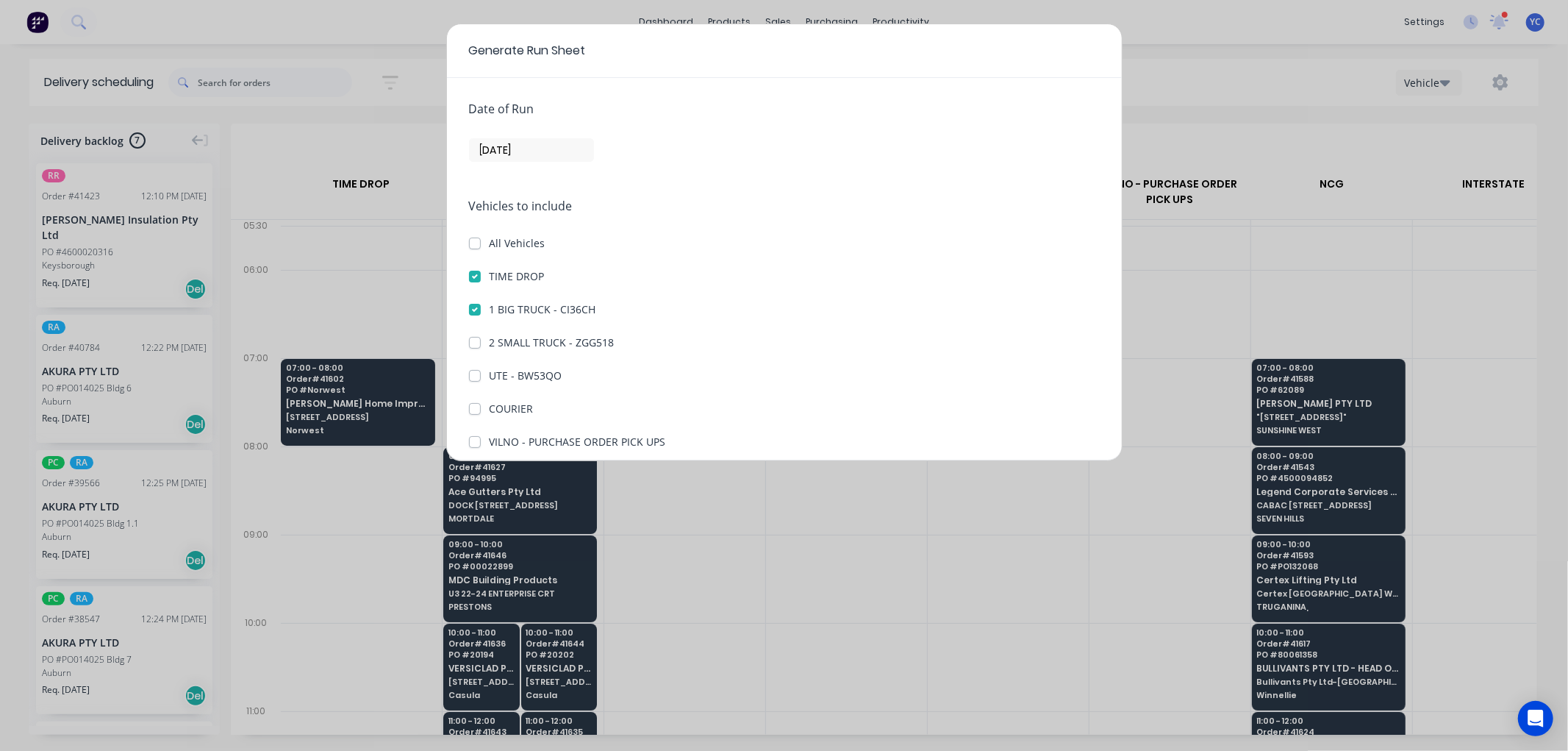
checkbox DROP "true"
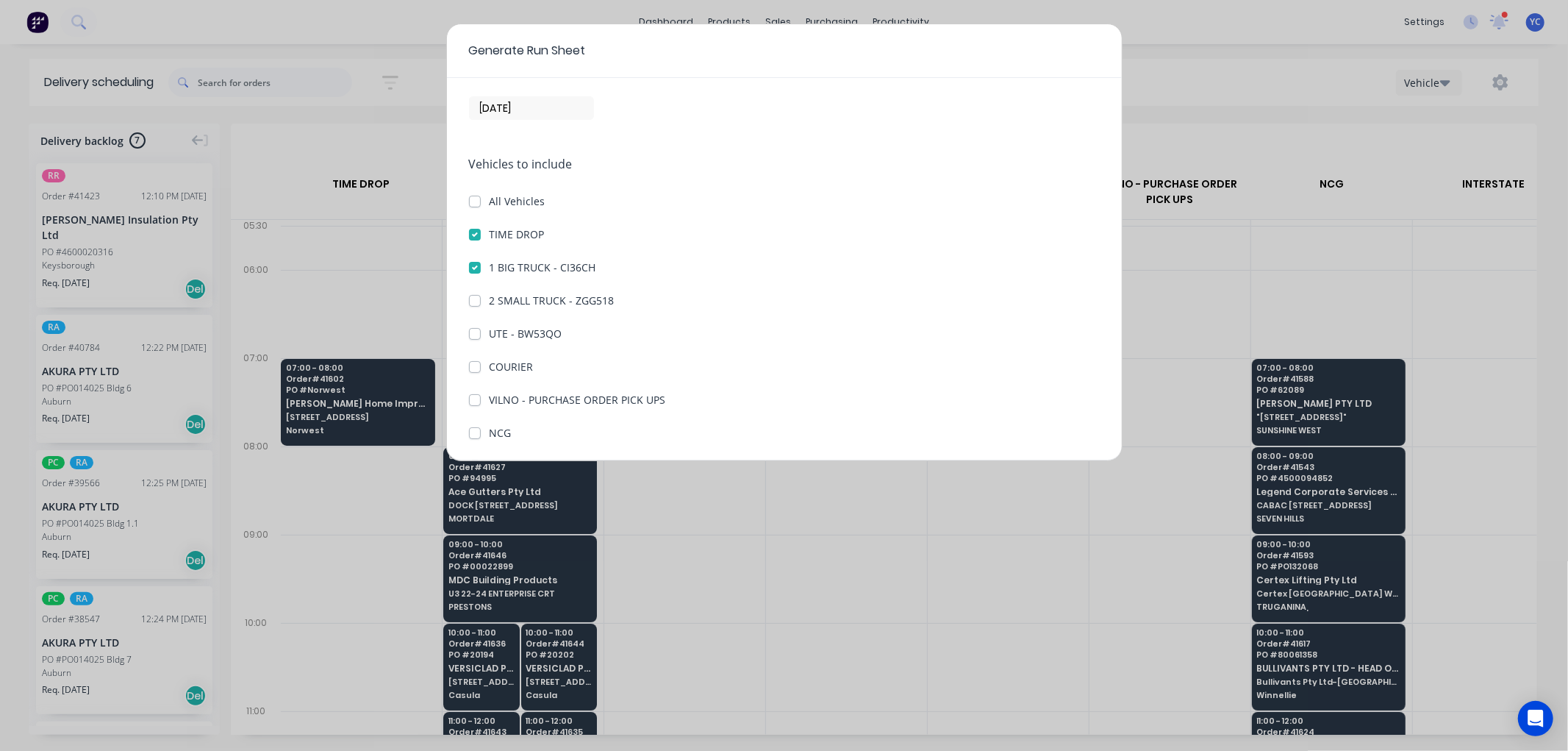
scroll to position [81, 0]
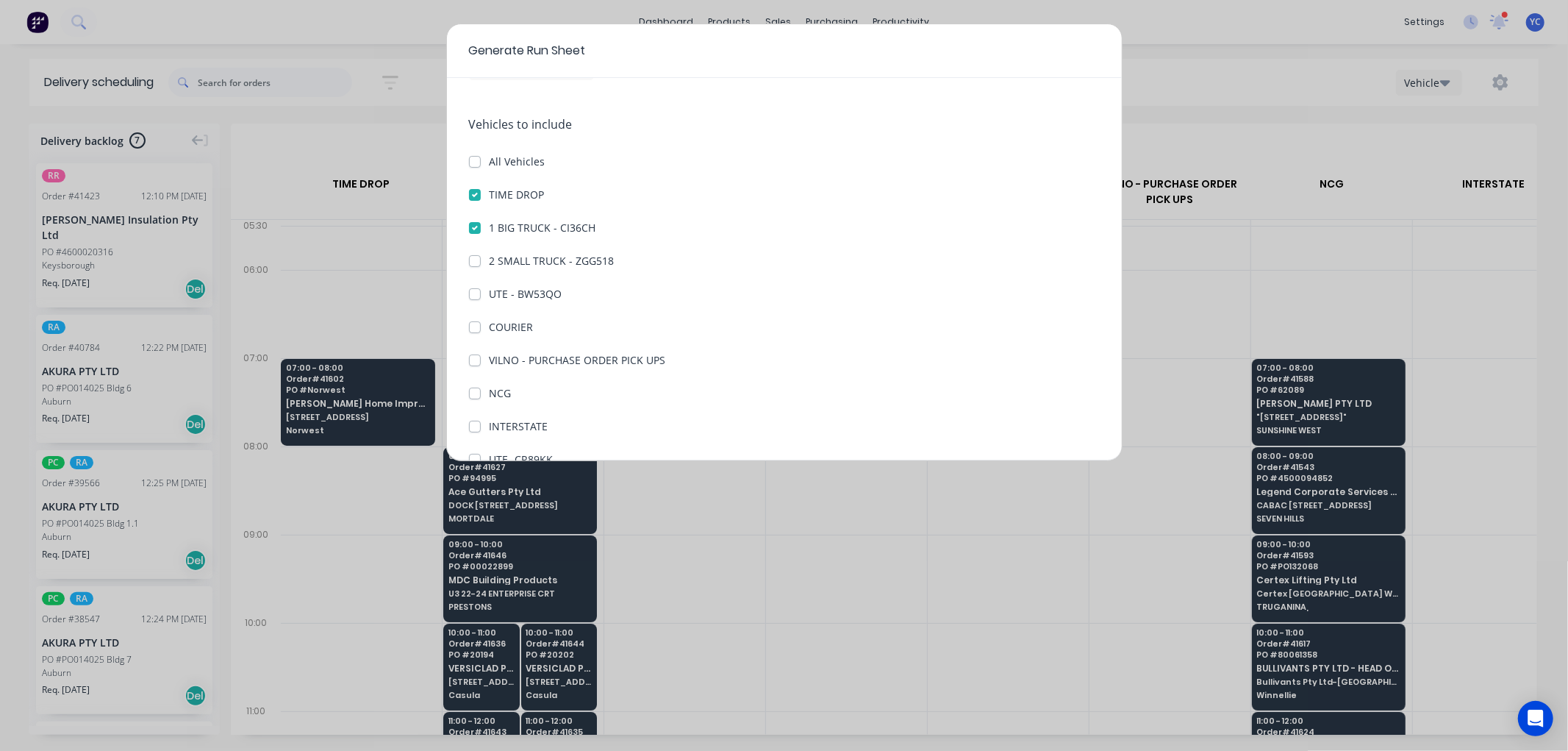
click at [489, 331] on label "COURIER" at bounding box center [511, 327] width 44 height 15
click at [475, 331] on input "COURIER" at bounding box center [475, 326] width 12 height 14
checkbox input "true"
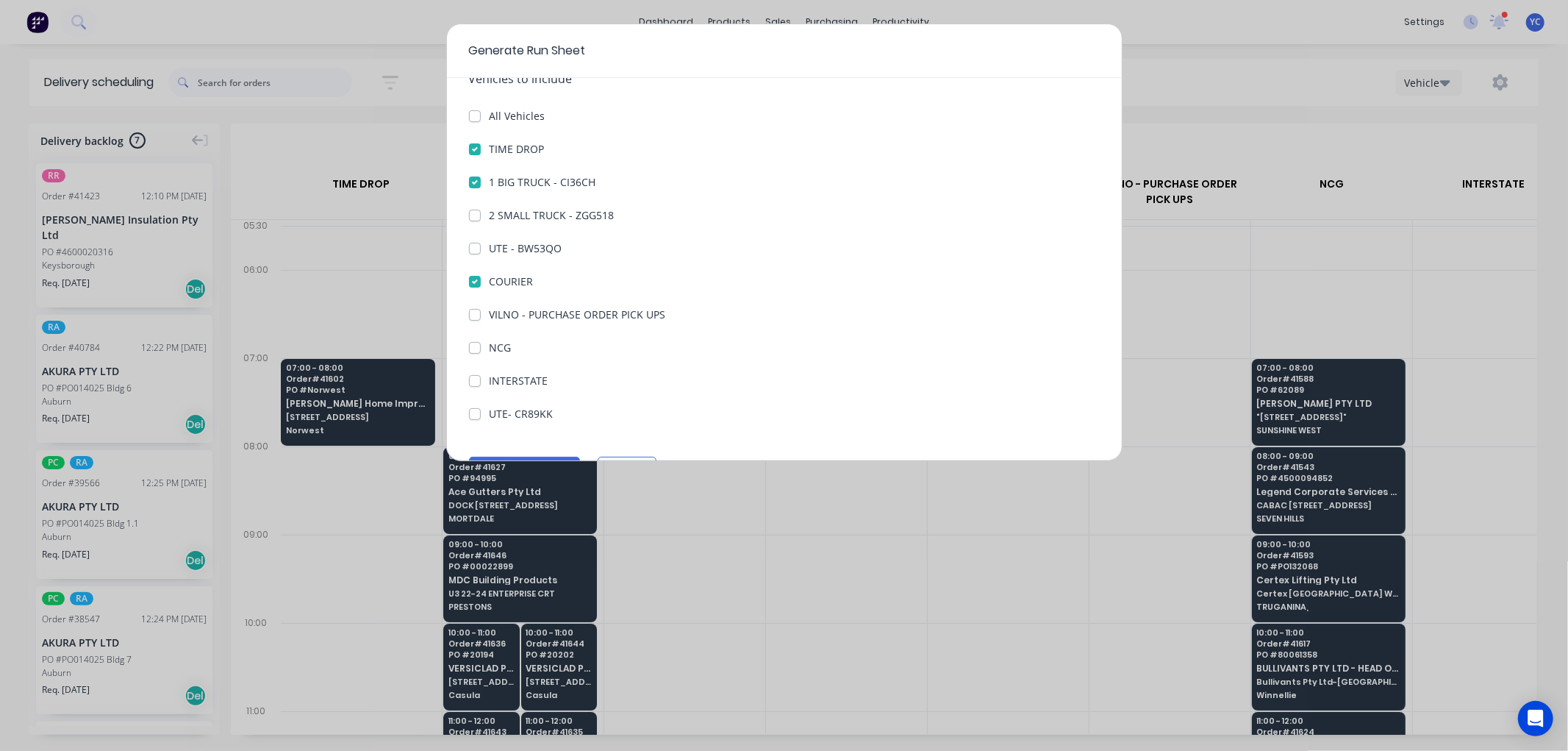
scroll to position [170, 0]
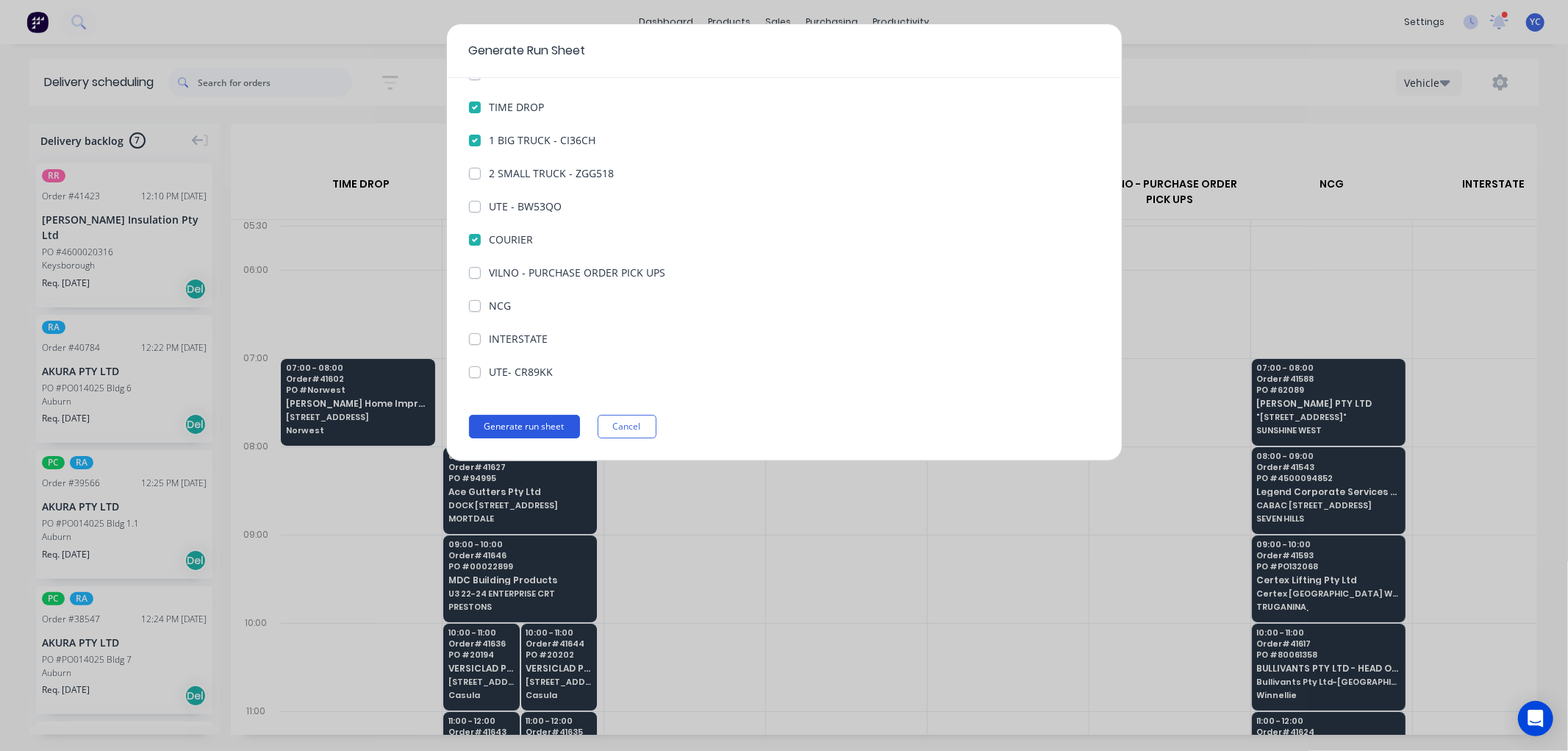
click at [535, 420] on button "Generate run sheet" at bounding box center [524, 427] width 111 height 24
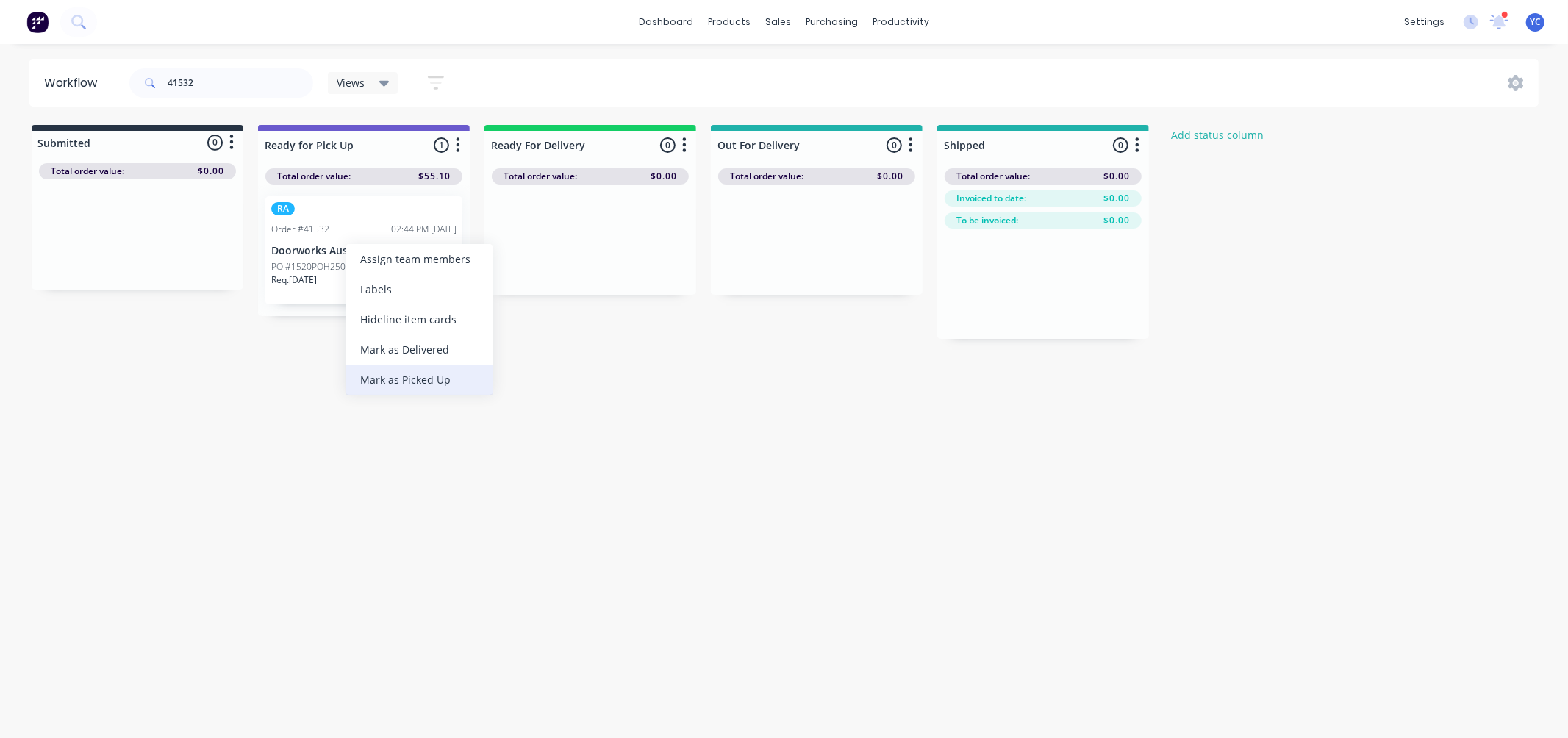
click at [415, 375] on div "Mark as Picked Up" at bounding box center [419, 379] width 148 height 30
click at [230, 87] on input "41532" at bounding box center [241, 83] width 146 height 29
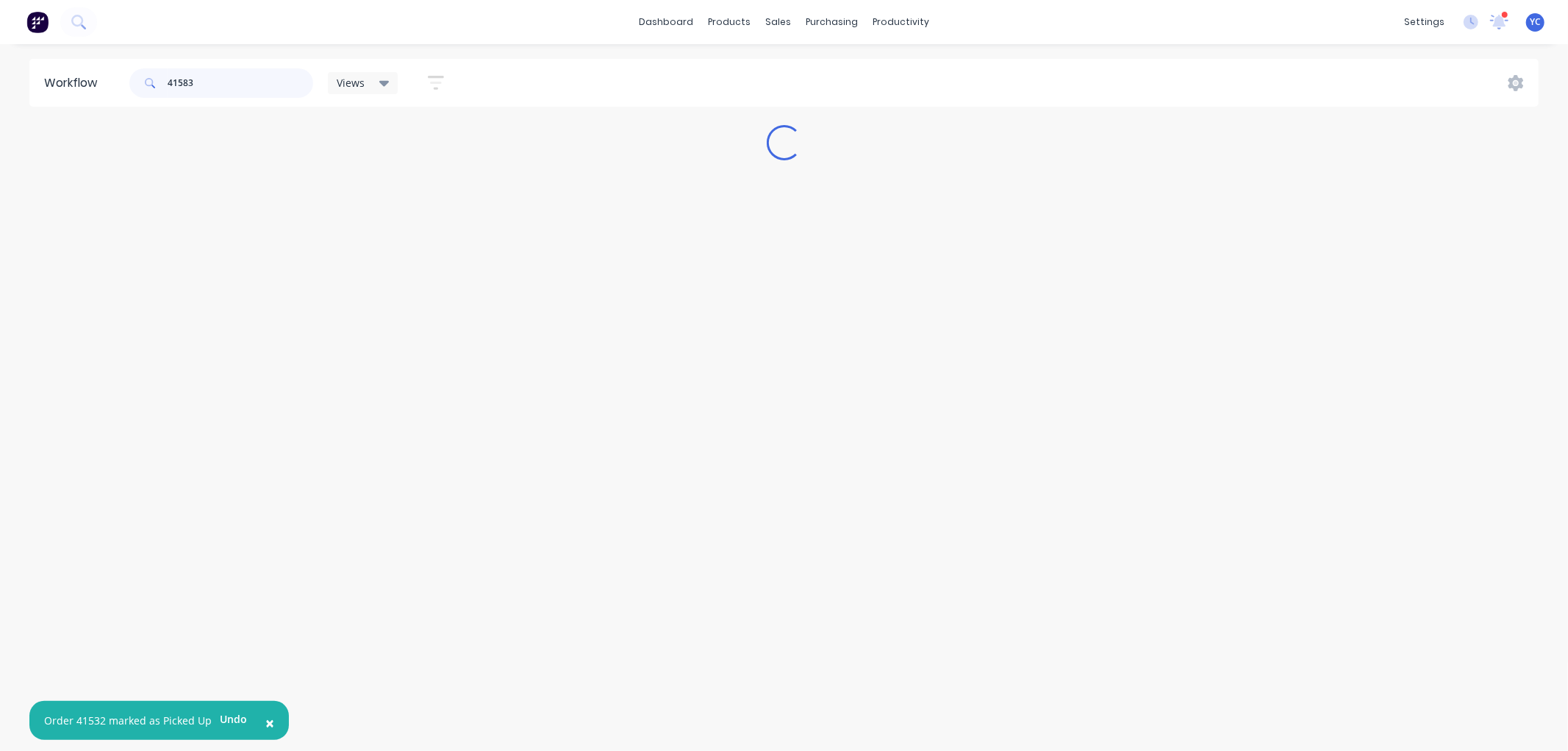
type input "41583"
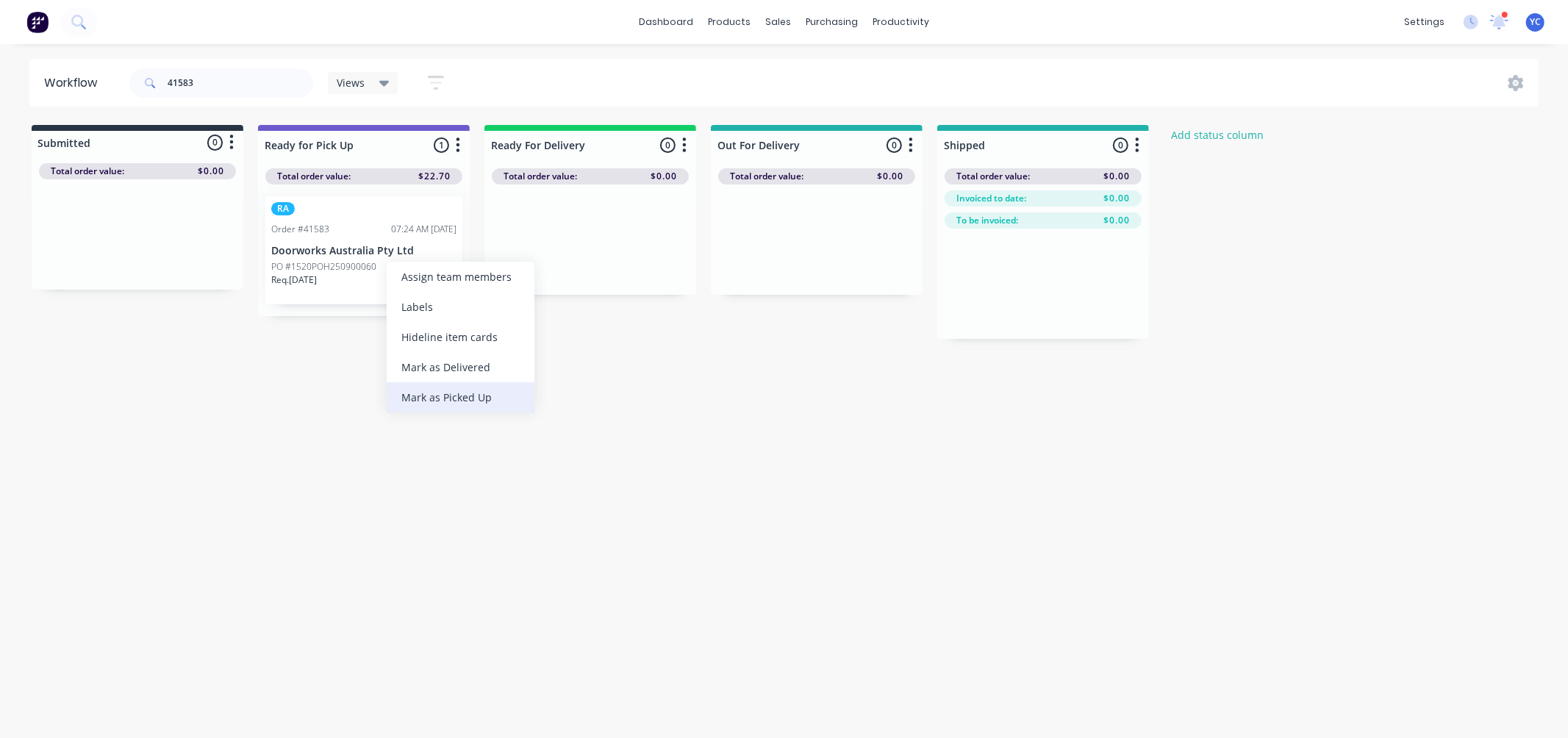
click at [475, 389] on div "Mark as Picked Up" at bounding box center [460, 397] width 148 height 30
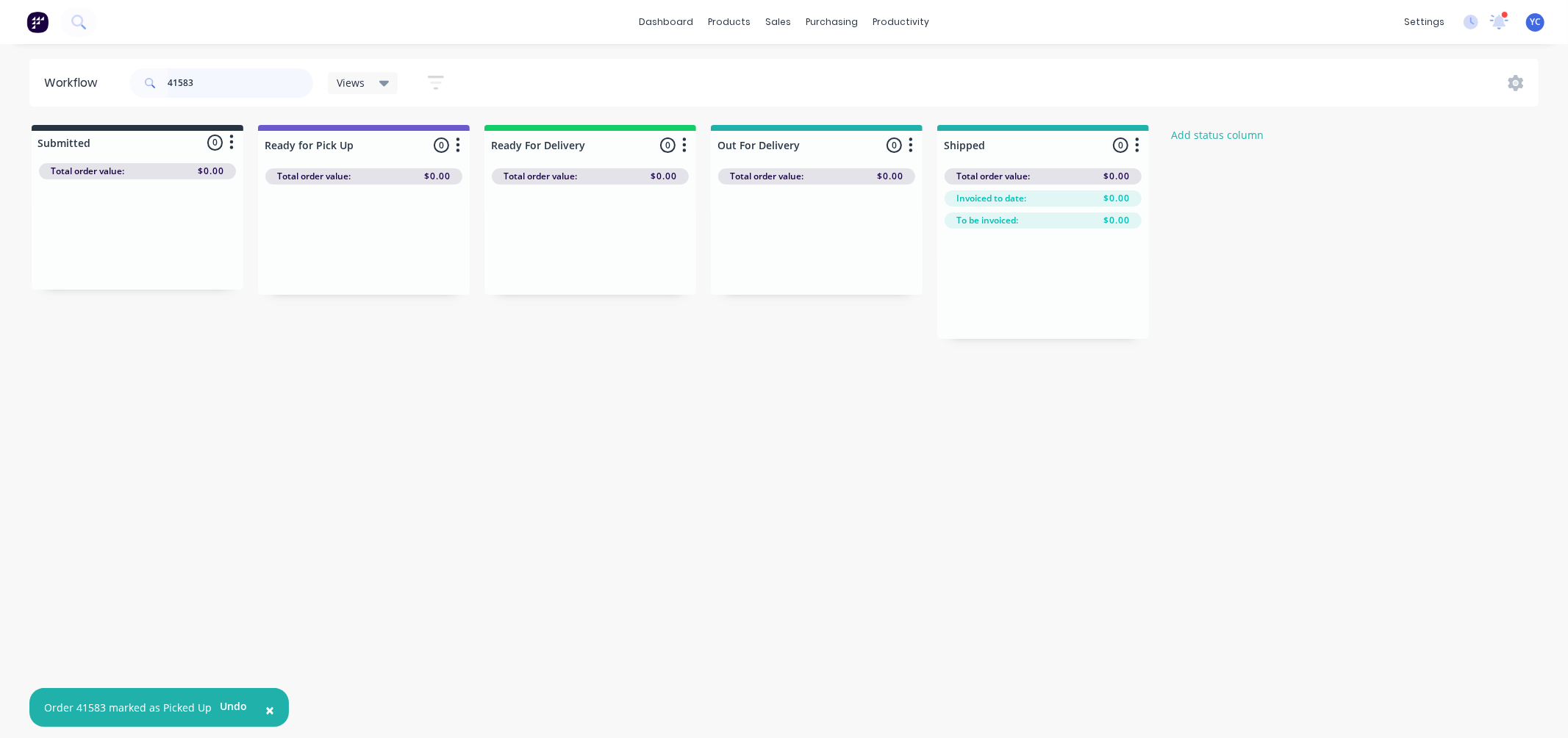
click at [219, 87] on input "41583" at bounding box center [241, 83] width 146 height 29
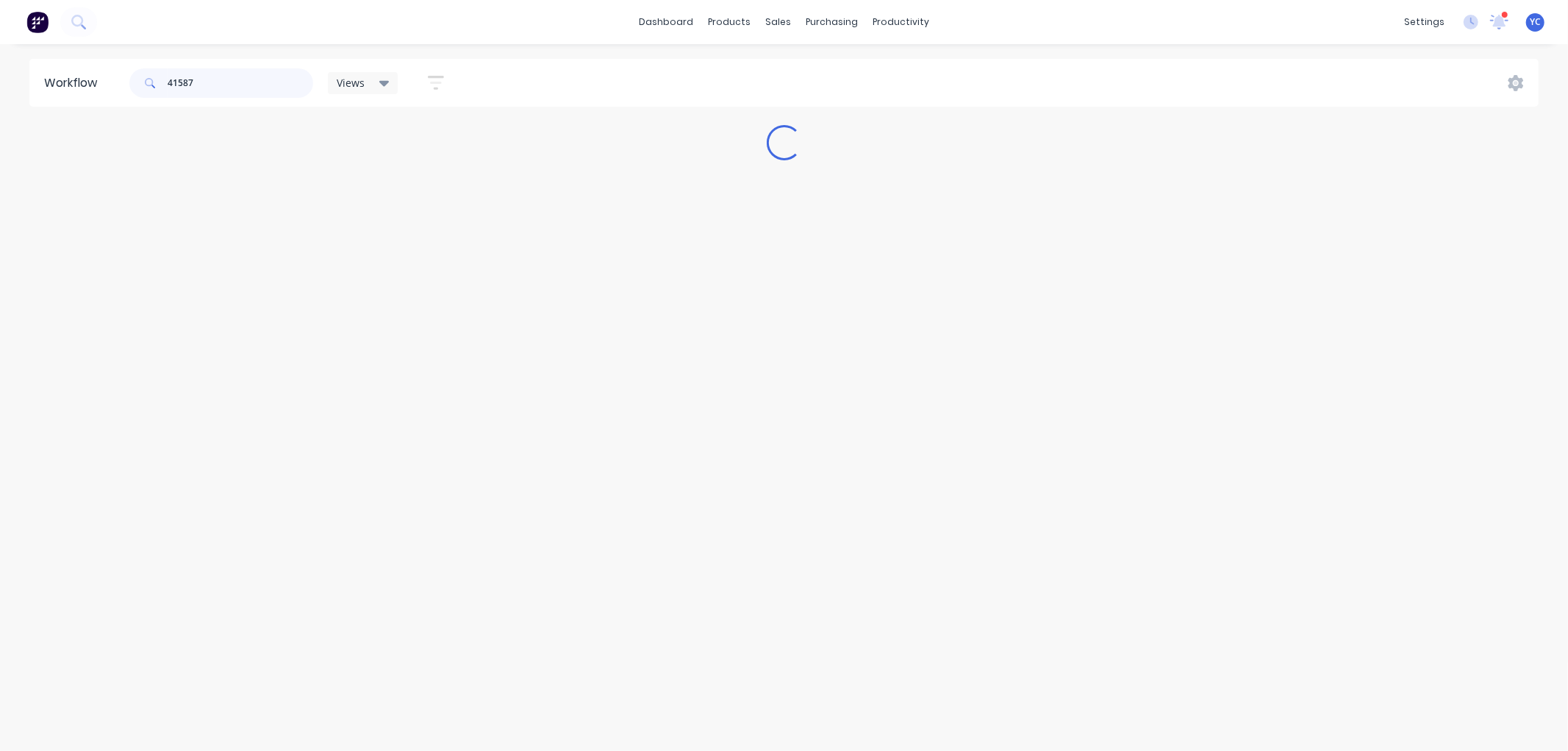
type input "41587"
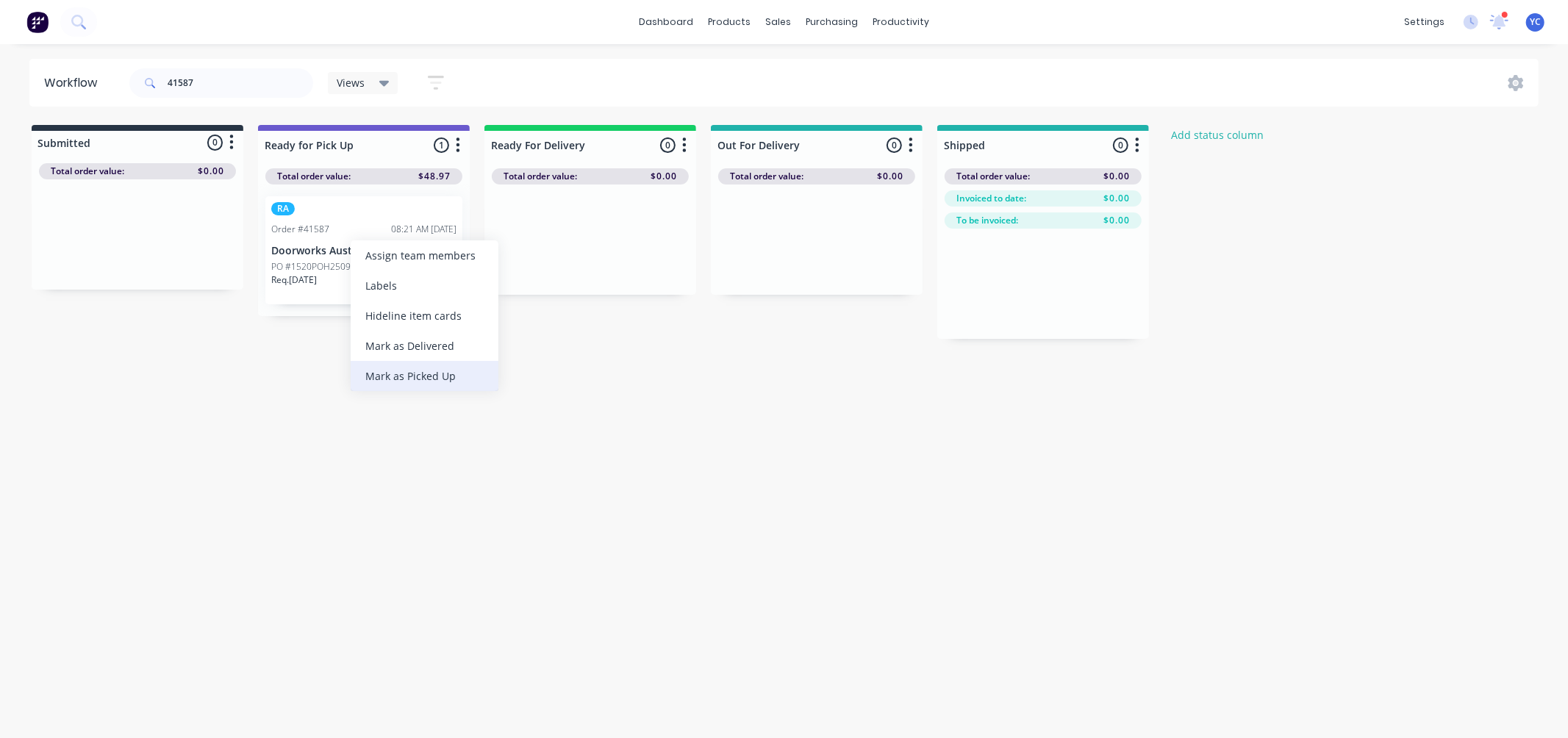
click at [445, 372] on div "Mark as Picked Up" at bounding box center [424, 376] width 148 height 30
click at [206, 72] on input "41587" at bounding box center [241, 83] width 146 height 29
click at [209, 82] on input "41587" at bounding box center [241, 83] width 146 height 29
click at [155, 81] on div "41587" at bounding box center [222, 83] width 184 height 29
click at [178, 85] on input "41587" at bounding box center [241, 83] width 146 height 29
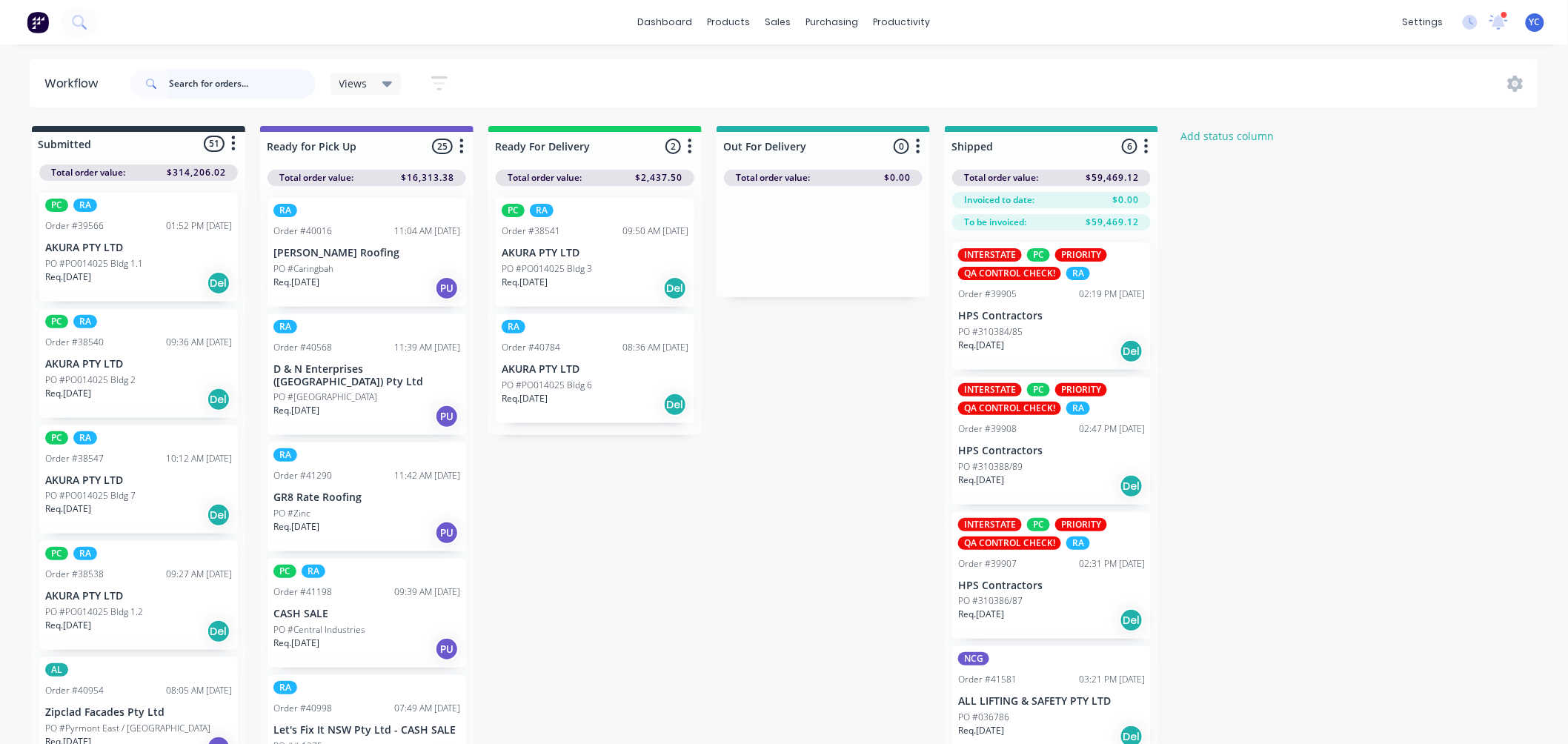
click at [253, 77] on input "text" at bounding box center [243, 83] width 147 height 29
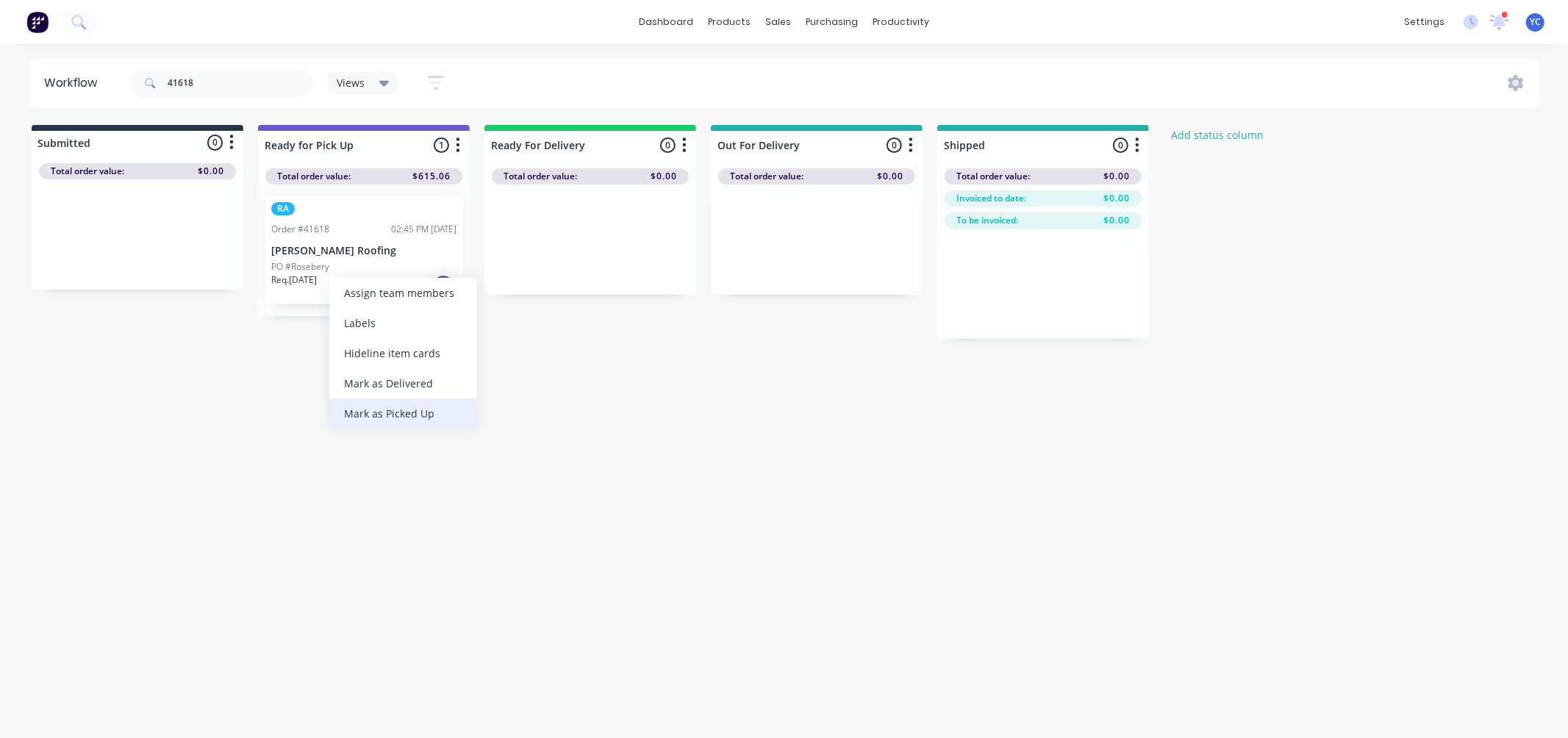
click at [416, 402] on div "Mark as Picked Up" at bounding box center [403, 413] width 148 height 30
click at [248, 88] on input "41618" at bounding box center [241, 83] width 146 height 29
click at [248, 89] on input "41618" at bounding box center [241, 83] width 146 height 29
click at [384, 417] on div "Mark as Picked Up" at bounding box center [385, 412] width 148 height 30
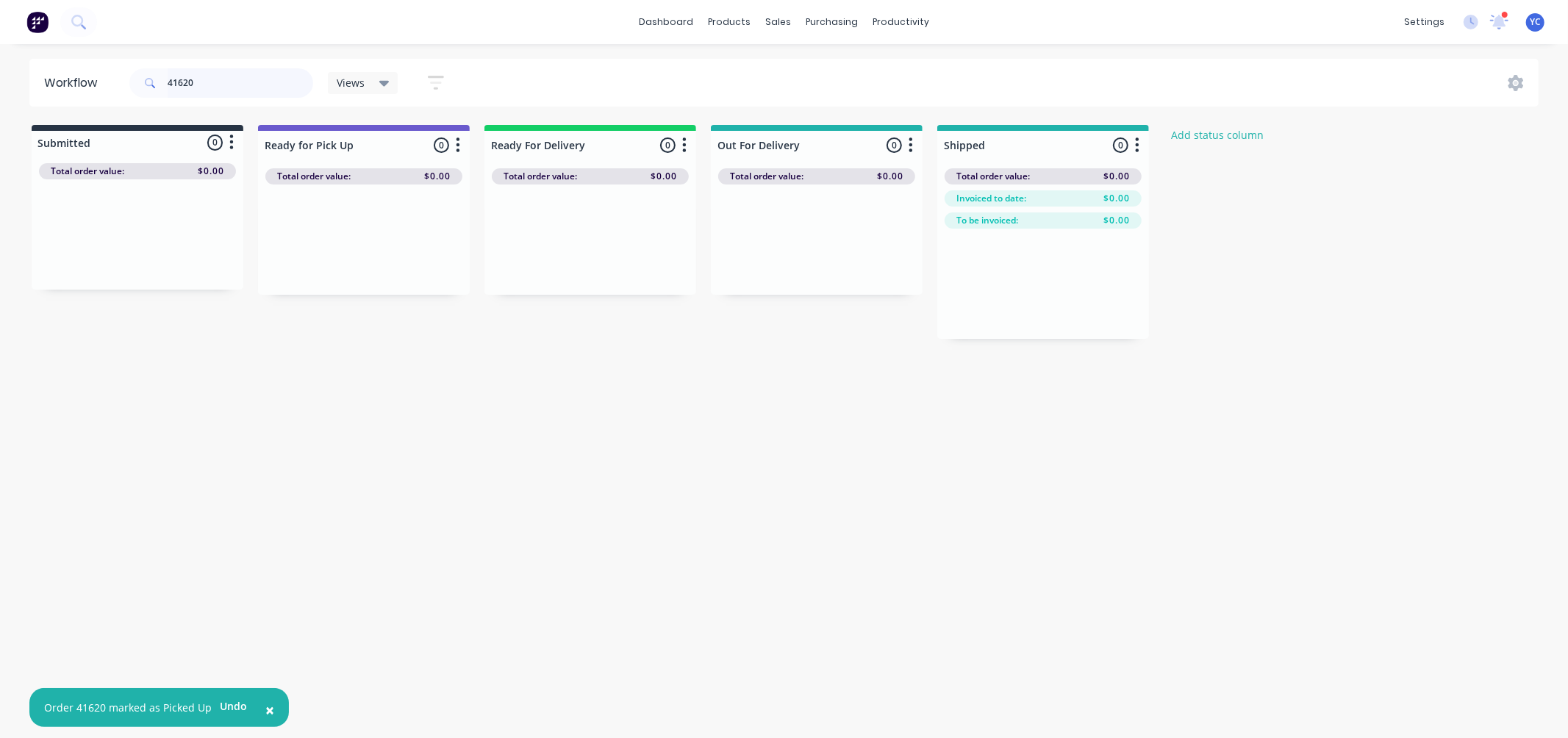
click at [280, 80] on input "41620" at bounding box center [241, 83] width 146 height 29
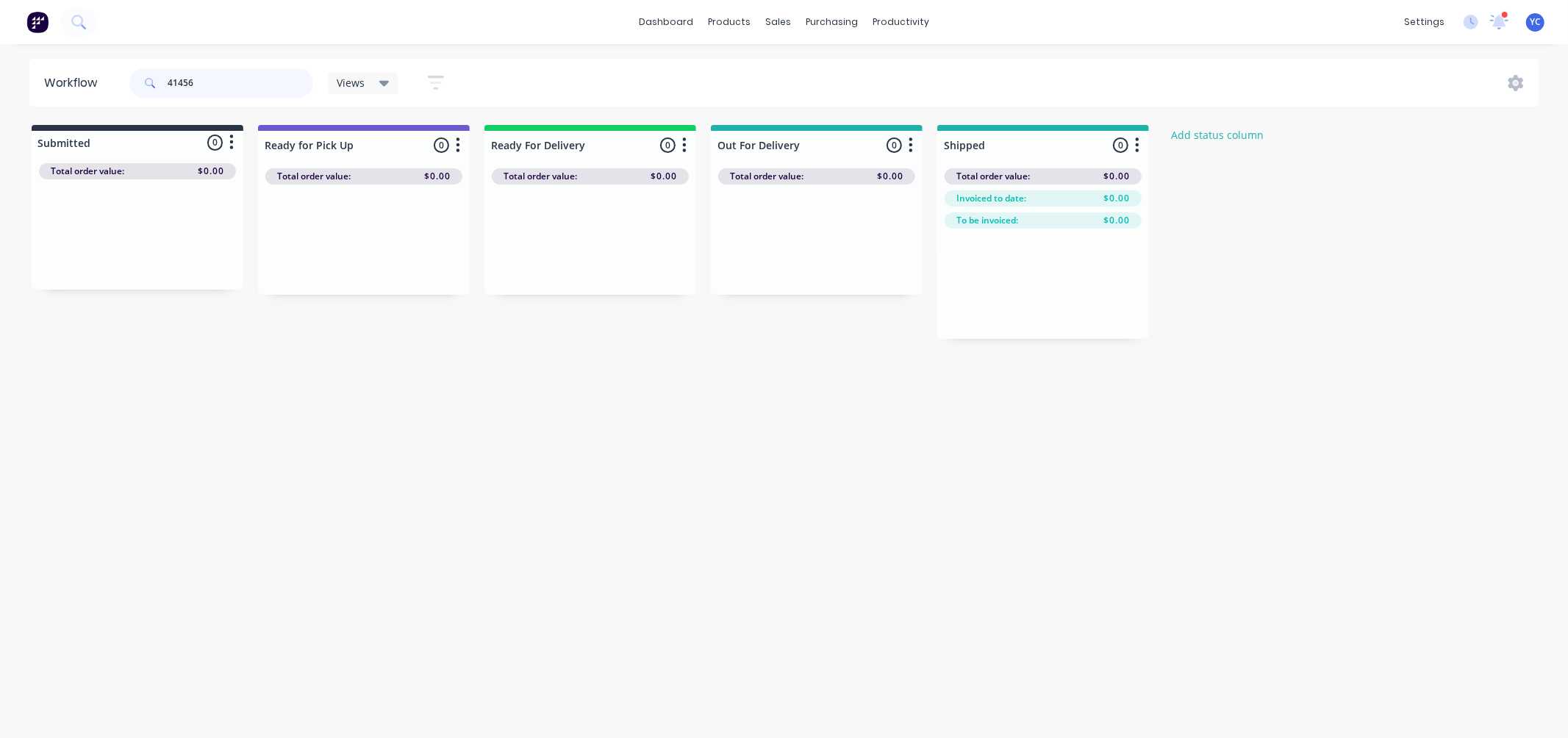
type input "41456"
click at [423, 385] on div "Mark as Picked Up" at bounding box center [418, 385] width 148 height 30
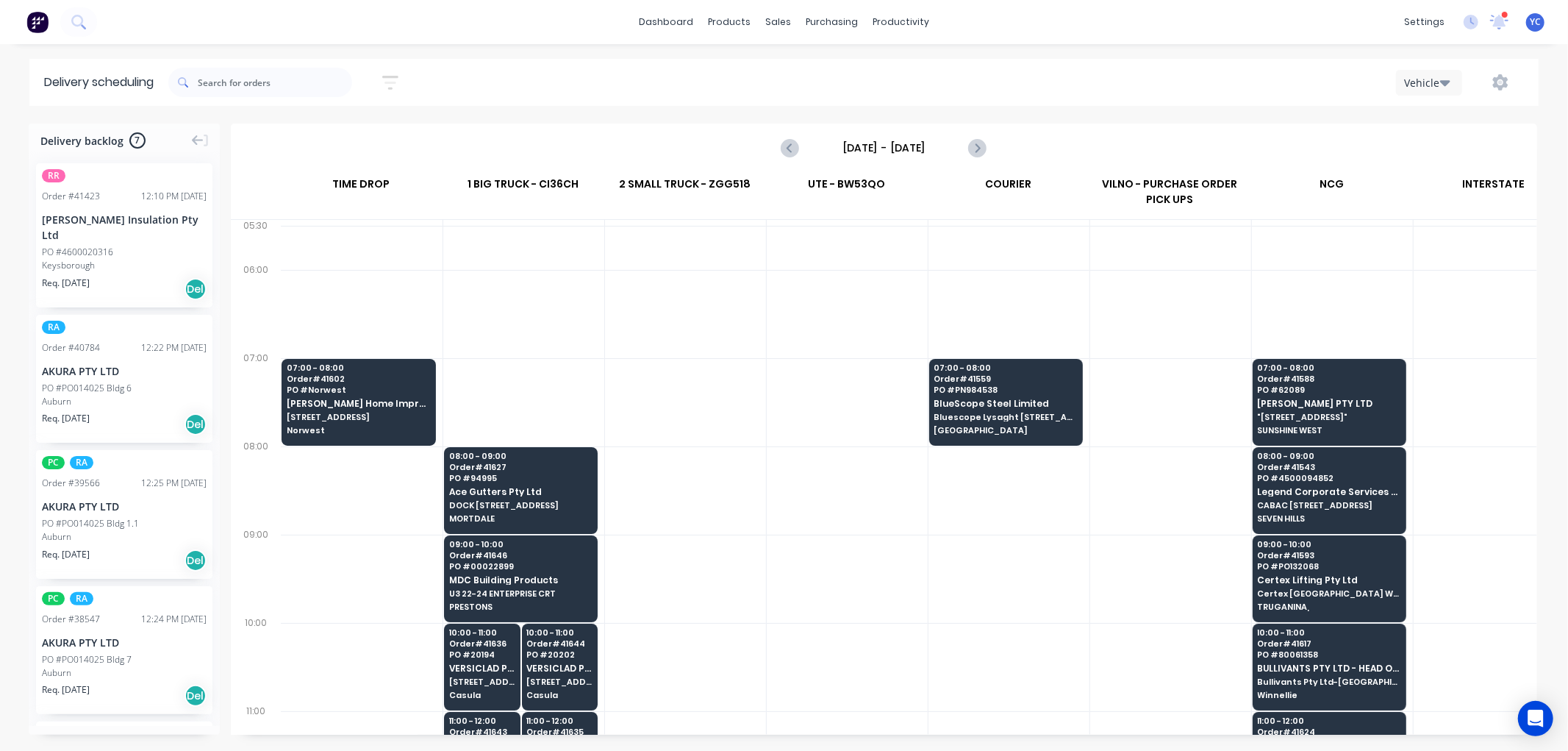
scroll to position [0, 1]
